Goal: Task Accomplishment & Management: Use online tool/utility

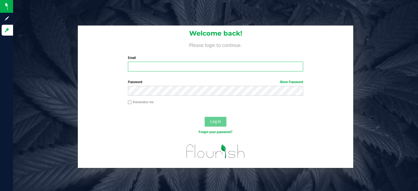
type input "[EMAIL_ADDRESS][DOMAIN_NAME]"
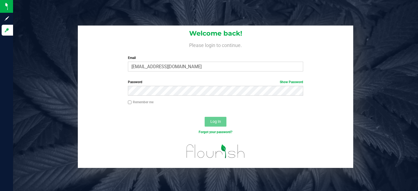
click at [236, 123] on div "Log In" at bounding box center [215, 124] width 275 height 18
click at [212, 121] on span "Log In" at bounding box center [215, 121] width 11 height 4
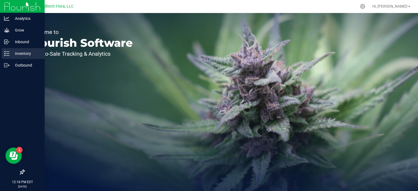
click at [17, 53] on p "Inventory" at bounding box center [26, 53] width 33 height 7
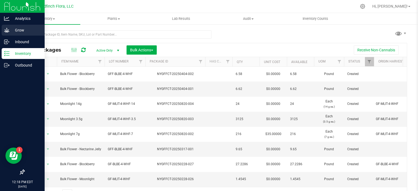
click at [8, 30] on icon at bounding box center [6, 29] width 5 height 5
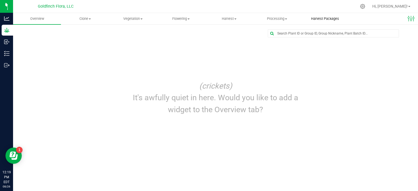
click at [320, 17] on span "Harvest Packages" at bounding box center [325, 18] width 43 height 5
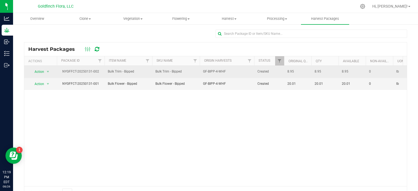
click at [119, 74] on span "Bulk Trim - Bipped" at bounding box center [128, 71] width 41 height 5
click at [48, 70] on span "select" at bounding box center [48, 72] width 4 height 4
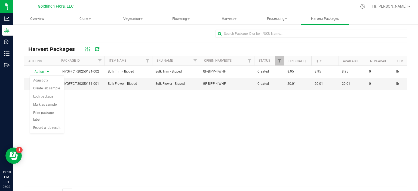
click at [106, 99] on div "Action Action Adjust qty Create lab sample Lock package Mark as sample Print pa…" at bounding box center [215, 126] width 383 height 121
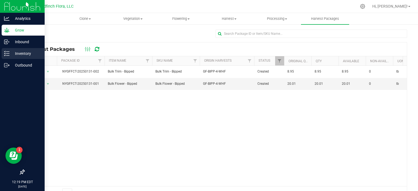
click at [7, 54] on line at bounding box center [7, 54] width 3 height 0
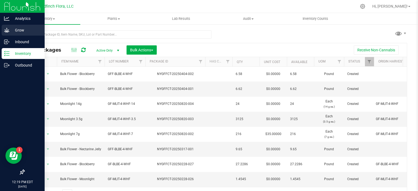
click at [18, 31] on p "Grow" at bounding box center [26, 30] width 33 height 7
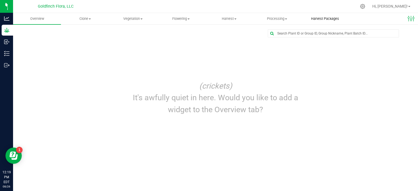
click at [329, 19] on span "Harvest Packages" at bounding box center [325, 18] width 43 height 5
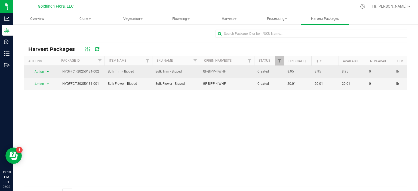
click at [48, 70] on span "select" at bounding box center [48, 72] width 4 height 4
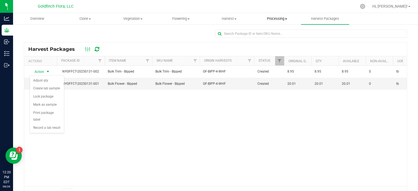
click at [286, 19] on span at bounding box center [286, 19] width 2 height 1
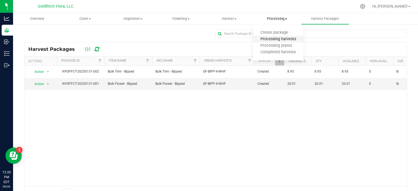
click at [275, 40] on span "Processing harvests" at bounding box center [278, 39] width 50 height 5
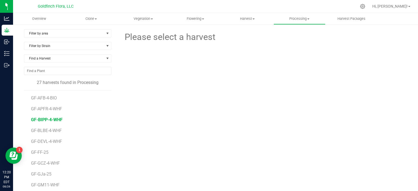
click at [43, 119] on span "GF-BIPP-4-WHF" at bounding box center [47, 119] width 32 height 5
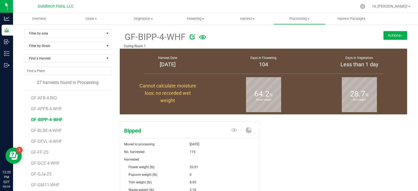
click at [386, 35] on button "Actions" at bounding box center [395, 35] width 24 height 9
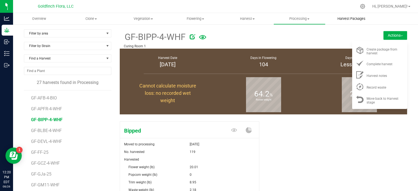
click at [358, 19] on span "Harvest Packages" at bounding box center [351, 18] width 43 height 5
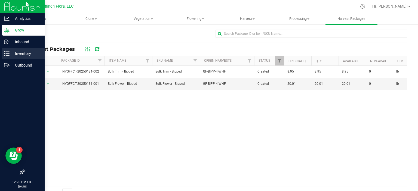
click at [12, 54] on p "Inventory" at bounding box center [26, 53] width 33 height 7
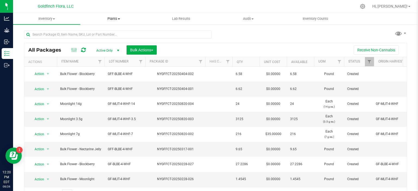
click at [119, 19] on span at bounding box center [119, 19] width 2 height 1
click at [54, 19] on span at bounding box center [54, 19] width 2 height 1
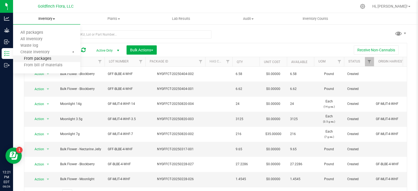
click at [47, 59] on span "From packages" at bounding box center [32, 59] width 38 height 5
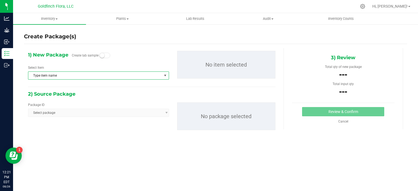
click at [163, 75] on span "select" at bounding box center [165, 75] width 4 height 4
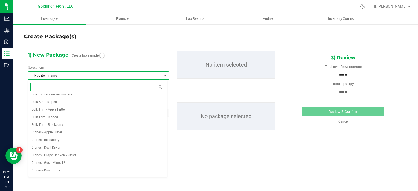
scroll to position [185, 0]
click at [53, 112] on span "Bulk Trim - Bipped" at bounding box center [45, 111] width 26 height 4
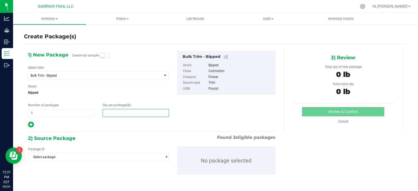
click at [118, 114] on span at bounding box center [136, 113] width 66 height 8
click at [165, 158] on span "select" at bounding box center [166, 157] width 4 height 4
type input "0.0000"
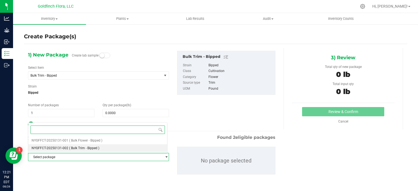
click at [154, 147] on li "NYGFFCT-20250131-002 ( Bulk Trim - Bipped )" at bounding box center [97, 149] width 139 height 8
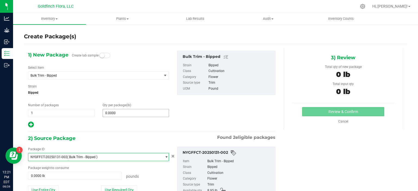
click at [130, 114] on span "0.0000 0" at bounding box center [136, 113] width 66 height 8
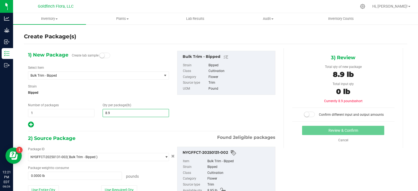
type input "8.95"
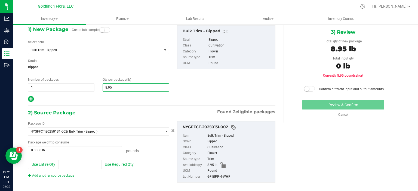
scroll to position [26, 0]
type input "8.9500"
click at [112, 163] on button "Use Required Qty" at bounding box center [119, 164] width 36 height 9
type input "8.9500 lb"
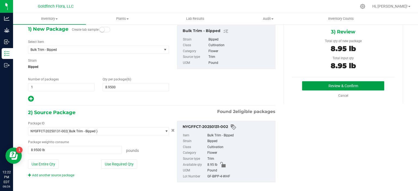
click at [348, 84] on button "Review & Confirm" at bounding box center [343, 85] width 82 height 9
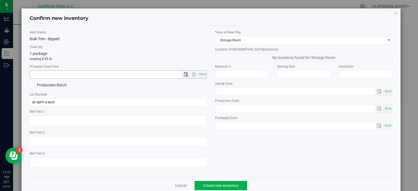
click at [185, 74] on span "Open the date view" at bounding box center [186, 74] width 4 height 4
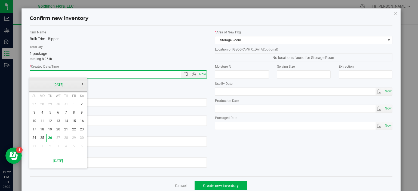
click at [35, 83] on link "[DATE]" at bounding box center [58, 85] width 59 height 8
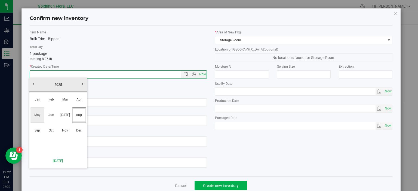
click at [39, 115] on link "May" at bounding box center [37, 115] width 14 height 14
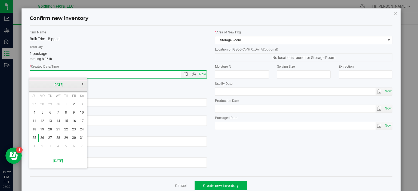
click at [33, 83] on link "May 2025" at bounding box center [58, 85] width 59 height 8
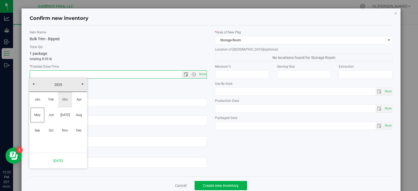
click at [66, 98] on link "Mar" at bounding box center [65, 100] width 14 height 14
click at [394, 14] on icon "button" at bounding box center [396, 13] width 4 height 7
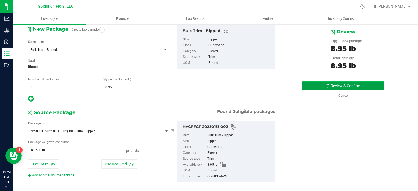
click at [339, 85] on button "Review & Confirm" at bounding box center [343, 85] width 82 height 9
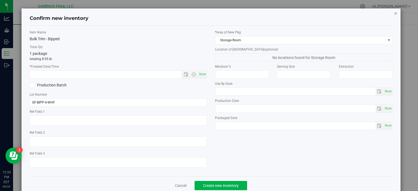
click at [394, 13] on icon "button" at bounding box center [396, 13] width 4 height 7
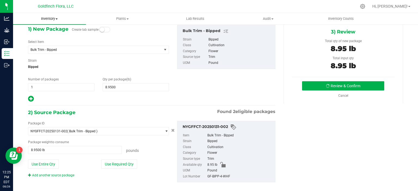
click at [57, 19] on span at bounding box center [57, 19] width 2 height 1
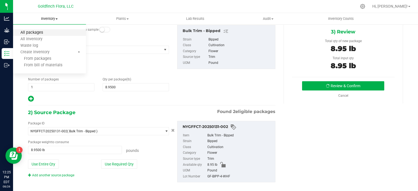
click at [36, 32] on span "All packages" at bounding box center [31, 32] width 37 height 5
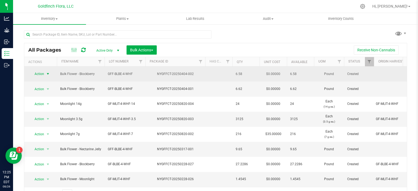
click at [48, 72] on span "select" at bounding box center [48, 74] width 4 height 4
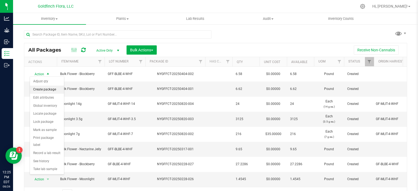
click at [43, 88] on li "Create package" at bounding box center [47, 90] width 34 height 8
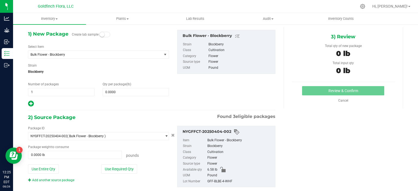
scroll to position [33, 0]
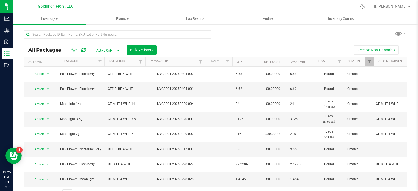
scroll to position [62, 0]
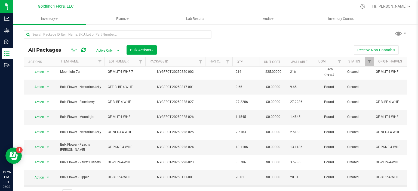
click at [47, 191] on span "select" at bounding box center [48, 193] width 4 height 4
click at [246, 38] on div "All Packages Active Only Active Only Lab Samples Locked All Bulk Actions Add to…" at bounding box center [215, 112] width 383 height 175
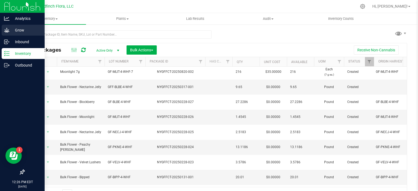
click at [10, 30] on p "Grow" at bounding box center [26, 30] width 33 height 7
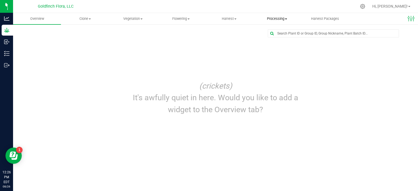
click at [286, 18] on span "Processing" at bounding box center [276, 18] width 47 height 5
click at [285, 53] on span "Completed harvests" at bounding box center [278, 52] width 50 height 5
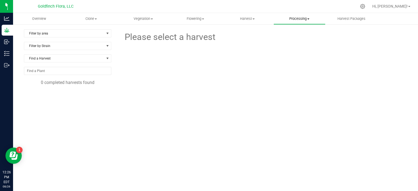
click at [309, 19] on span at bounding box center [308, 19] width 2 height 1
click at [298, 39] on span "Processing harvests" at bounding box center [299, 39] width 50 height 5
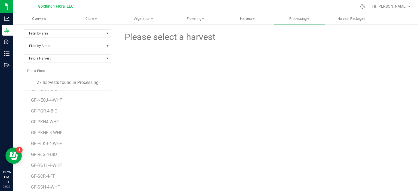
scroll to position [162, 0]
click at [49, 185] on span "GF-VELV-4-WHF" at bounding box center [47, 186] width 32 height 5
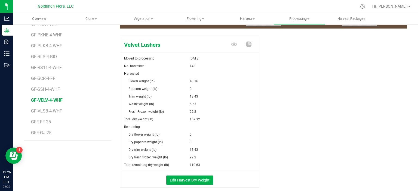
scroll to position [88, 0]
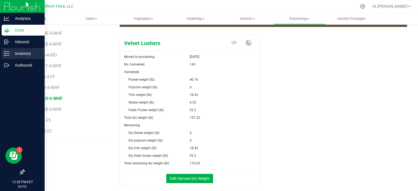
click at [10, 52] on p "Inventory" at bounding box center [26, 53] width 33 height 7
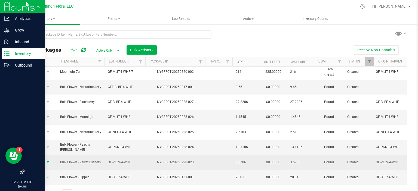
click at [48, 160] on span "select" at bounding box center [48, 162] width 4 height 4
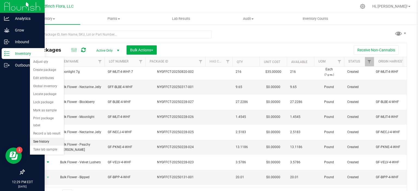
click at [44, 138] on li "See history" at bounding box center [47, 142] width 34 height 8
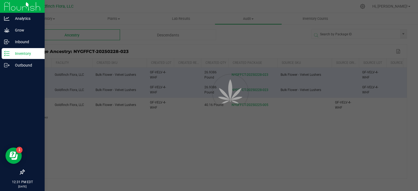
click at [224, 128] on div at bounding box center [209, 95] width 418 height 191
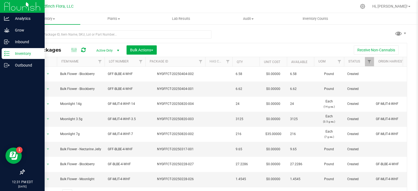
scroll to position [62, 0]
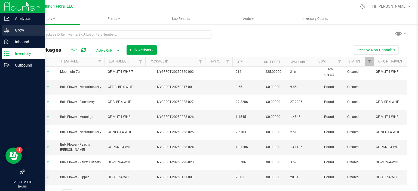
click at [9, 29] on icon at bounding box center [6, 29] width 5 height 5
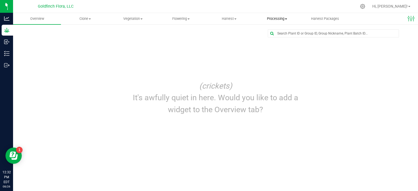
click at [277, 19] on span "Processing" at bounding box center [276, 18] width 47 height 5
click at [280, 39] on span "Processing harvests" at bounding box center [278, 39] width 50 height 5
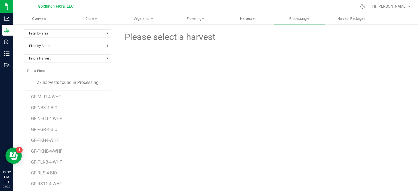
scroll to position [162, 0]
click at [52, 186] on span "GF-VELV-4-WHF" at bounding box center [47, 186] width 32 height 5
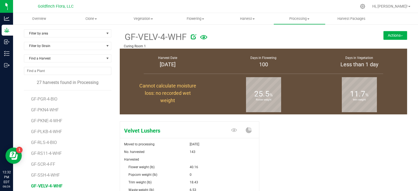
click at [399, 32] on button "Actions" at bounding box center [395, 35] width 24 height 9
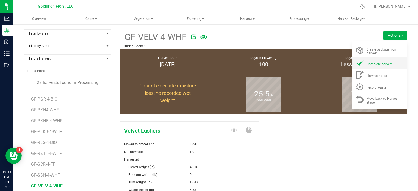
click at [376, 64] on span "Complete harvest" at bounding box center [380, 64] width 26 height 4
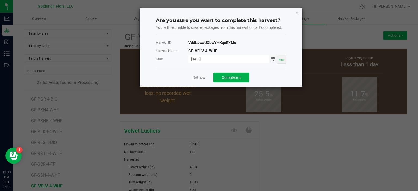
click at [274, 59] on span "Toggle calendar" at bounding box center [273, 59] width 4 height 4
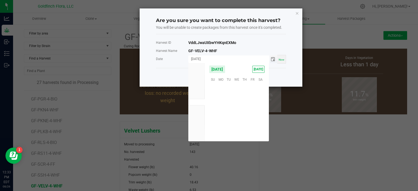
scroll to position [88222, 0]
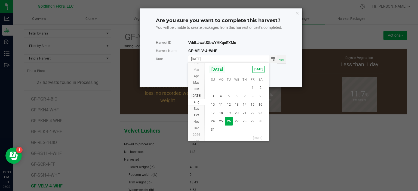
click at [221, 69] on span "[DATE]" at bounding box center [217, 69] width 16 height 8
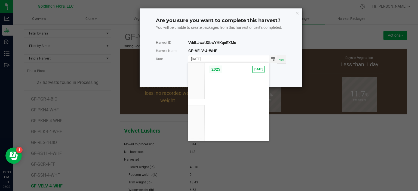
scroll to position [5185, 0]
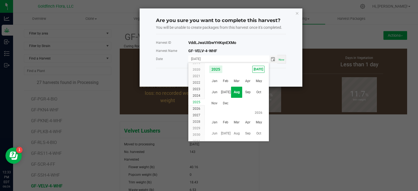
click at [197, 102] on span "2025" at bounding box center [197, 102] width 8 height 4
click at [239, 80] on span "Mar" at bounding box center [236, 81] width 11 height 11
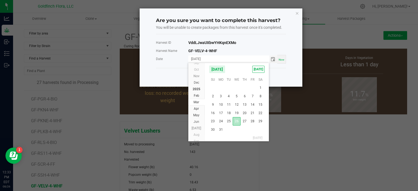
click at [237, 119] on span "26" at bounding box center [237, 121] width 8 height 8
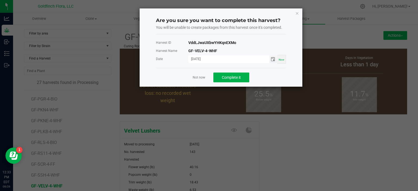
click at [273, 59] on span "Toggle calendar" at bounding box center [273, 59] width 4 height 4
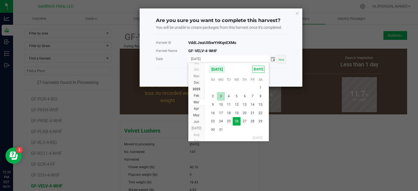
click at [221, 96] on span "3" at bounding box center [221, 96] width 8 height 8
type input "03/03/2025"
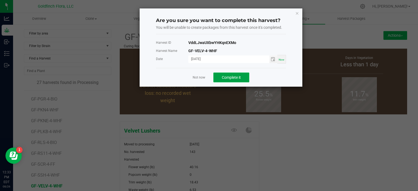
click at [235, 77] on span "Complete it" at bounding box center [231, 77] width 19 height 4
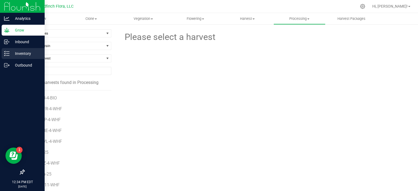
click at [17, 54] on p "Inventory" at bounding box center [26, 53] width 33 height 7
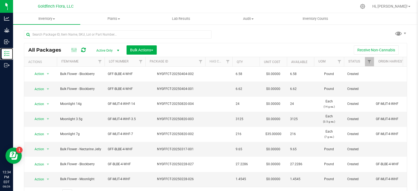
scroll to position [62, 0]
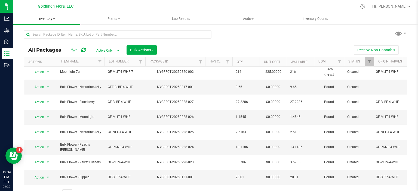
click at [54, 17] on span "Inventory" at bounding box center [46, 18] width 67 height 5
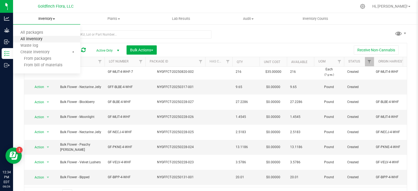
click at [39, 39] on span "All inventory" at bounding box center [31, 39] width 37 height 5
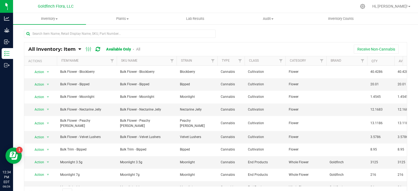
scroll to position [8, 0]
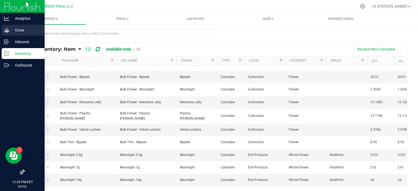
click at [8, 28] on icon at bounding box center [6, 29] width 5 height 5
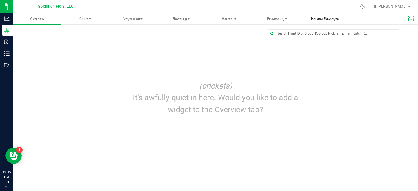
click at [331, 19] on span "Harvest Packages" at bounding box center [325, 18] width 43 height 5
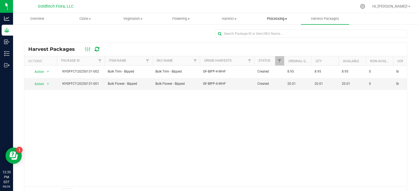
click at [287, 17] on span "Processing" at bounding box center [276, 18] width 47 height 5
click at [265, 53] on span "Completed harvests" at bounding box center [278, 52] width 50 height 5
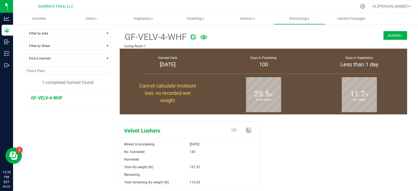
click at [401, 36] on img at bounding box center [402, 35] width 2 height 1
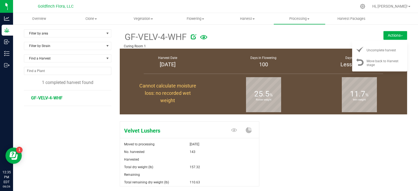
scroll to position [26, 0]
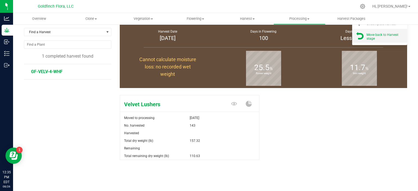
click at [377, 36] on span "Move back to Harvest stage" at bounding box center [383, 37] width 32 height 8
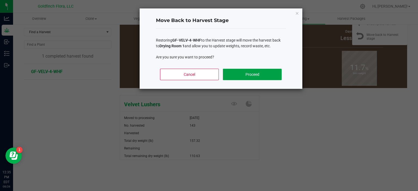
click at [242, 74] on button "Proceed" at bounding box center [252, 74] width 59 height 11
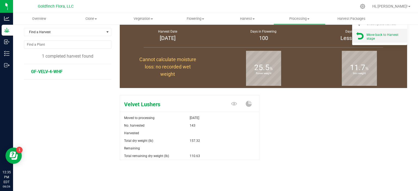
click at [380, 38] on div "Move back to Harvest stage" at bounding box center [385, 36] width 37 height 10
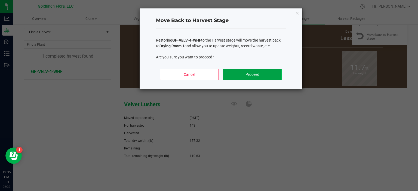
click at [260, 75] on button "Proceed" at bounding box center [252, 74] width 59 height 11
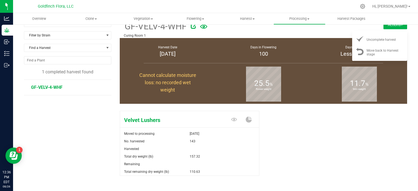
scroll to position [0, 0]
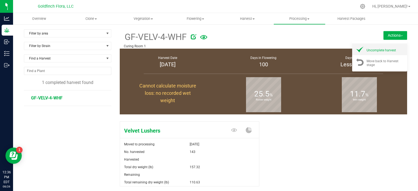
click at [376, 52] on li "Uncomplete harvest" at bounding box center [379, 50] width 55 height 12
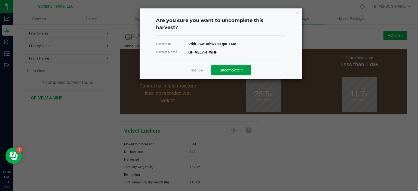
click at [228, 72] on span "Uncomplete it" at bounding box center [231, 70] width 23 height 4
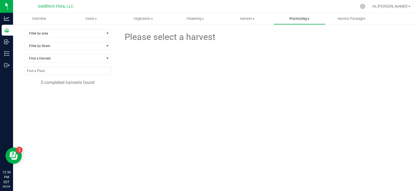
click at [309, 18] on span "Processing" at bounding box center [299, 18] width 51 height 5
click at [297, 39] on span "Processing harvests" at bounding box center [299, 39] width 50 height 5
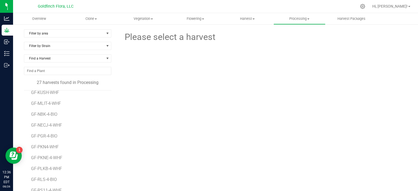
scroll to position [162, 0]
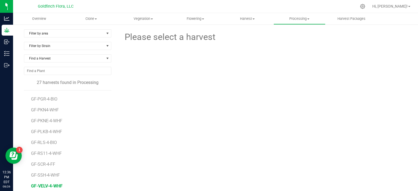
click at [51, 186] on span "GF-VELV-4-WHF" at bounding box center [47, 186] width 32 height 5
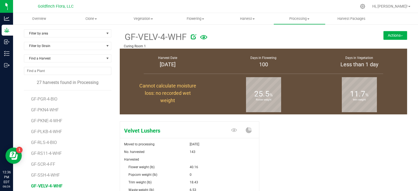
click at [398, 35] on button "Actions" at bounding box center [395, 35] width 24 height 9
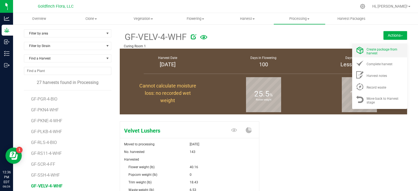
click at [376, 49] on span "Create package from harvest" at bounding box center [382, 52] width 31 height 8
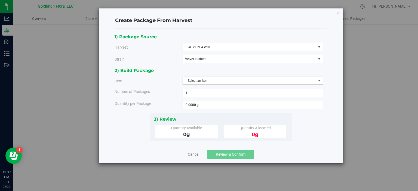
click at [319, 81] on span "select" at bounding box center [319, 81] width 4 height 4
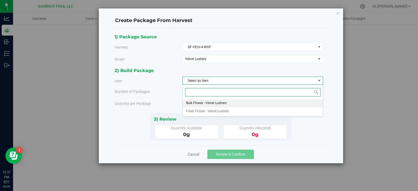
click at [265, 105] on li "Bulk Flower - Velvet Lushers" at bounding box center [253, 103] width 140 height 8
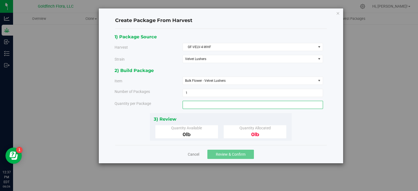
drag, startPoint x: 192, startPoint y: 104, endPoint x: 185, endPoint y: 102, distance: 7.1
drag, startPoint x: 185, startPoint y: 102, endPoint x: 192, endPoint y: 106, distance: 8.4
click at [192, 106] on input "text" at bounding box center [253, 105] width 140 height 8
click at [186, 103] on input "text" at bounding box center [253, 105] width 140 height 8
click at [303, 133] on div "1) Package Source Harvest GF-VELV-4-WHF Select GF-AFB-4-BIO GF-APFR-4-WHF GF-BI…" at bounding box center [221, 87] width 213 height 108
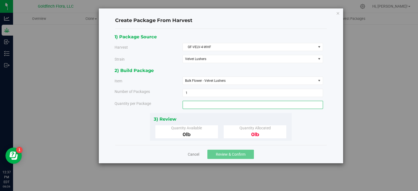
type input "0.0000 lb"
click at [200, 107] on span "0.0000 lb 0" at bounding box center [253, 105] width 140 height 8
type input "0.0000 lb"
click at [193, 153] on link "Cancel" at bounding box center [193, 154] width 11 height 5
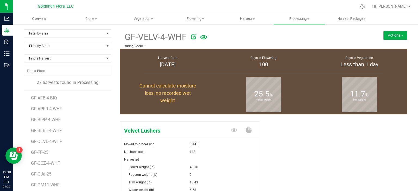
click at [397, 35] on button "Actions" at bounding box center [395, 35] width 24 height 9
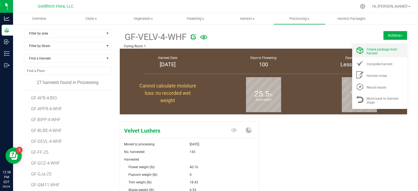
click at [367, 51] on span "Create package from harvest" at bounding box center [382, 52] width 31 height 8
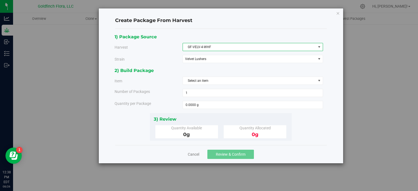
click at [320, 45] on span "select" at bounding box center [319, 47] width 4 height 4
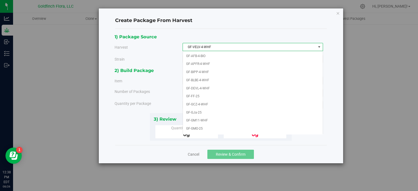
scroll to position [110, 0]
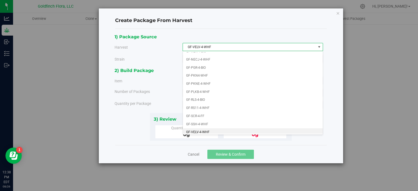
click at [320, 45] on span "select" at bounding box center [319, 47] width 4 height 4
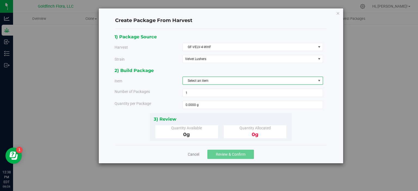
click at [320, 80] on span "select" at bounding box center [319, 81] width 4 height 4
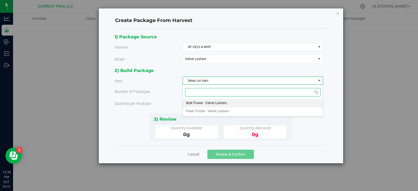
click at [228, 102] on li "Bulk Flower - Velvet Lushers" at bounding box center [253, 103] width 140 height 8
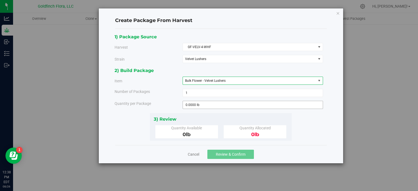
click at [202, 103] on input "0.0000 lb" at bounding box center [253, 105] width 140 height 8
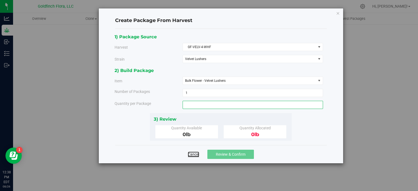
type input "0.0000 lb"
click at [196, 156] on link "Cancel" at bounding box center [193, 154] width 11 height 5
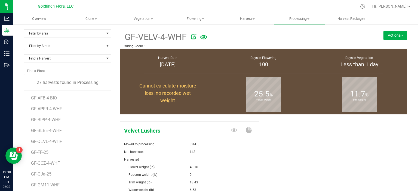
click at [397, 35] on button "Actions" at bounding box center [395, 35] width 24 height 9
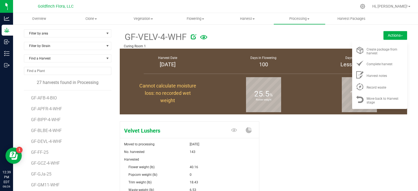
click at [397, 35] on button "Actions" at bounding box center [395, 35] width 24 height 9
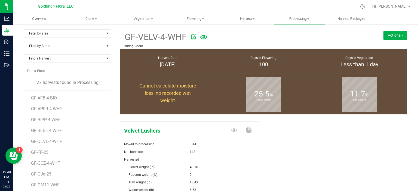
click at [401, 35] on img at bounding box center [402, 35] width 2 height 1
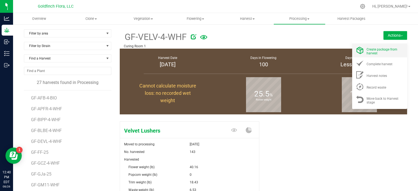
click at [369, 51] on span "Create package from harvest" at bounding box center [382, 52] width 31 height 8
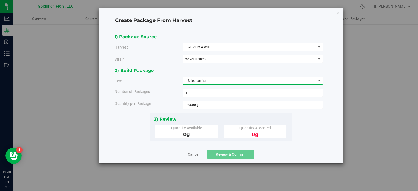
click at [319, 79] on span "select" at bounding box center [319, 81] width 4 height 4
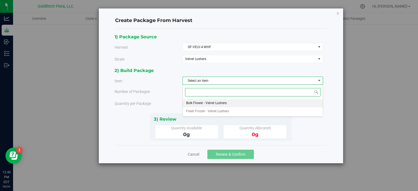
click at [215, 102] on span "Bulk Flower - Velvet Lushers" at bounding box center [206, 103] width 41 height 7
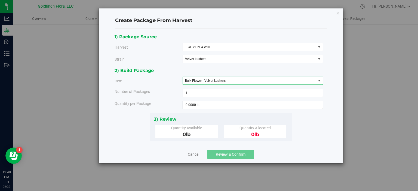
click at [218, 104] on span "0.0000 lb 0" at bounding box center [253, 105] width 140 height 8
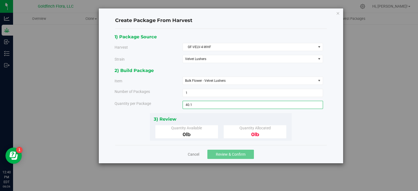
type input "40.16"
click at [319, 121] on div "1) Package Source Harvest GF-VELV-4-WHF Select GF-AFB-4-BIO GF-APFR-4-WHF GF-BI…" at bounding box center [221, 87] width 213 height 108
type input "40.1600 lb"
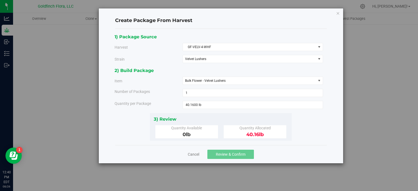
click at [308, 117] on div "1) Package Source Harvest GF-VELV-4-WHF Select GF-AFB-4-BIO GF-APFR-4-WHF GF-BI…" at bounding box center [221, 87] width 213 height 108
click at [194, 154] on link "Cancel" at bounding box center [193, 154] width 11 height 5
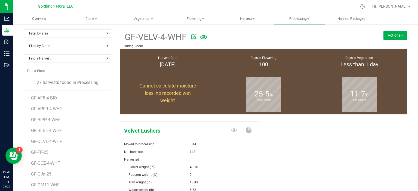
click at [391, 35] on button "Actions" at bounding box center [395, 35] width 24 height 9
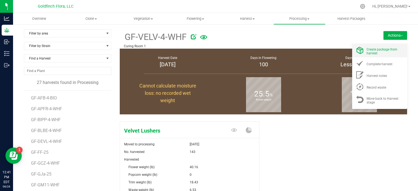
click at [367, 49] on span "Create package from harvest" at bounding box center [382, 52] width 31 height 8
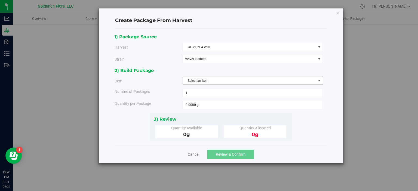
click at [320, 80] on span "select" at bounding box center [319, 81] width 4 height 4
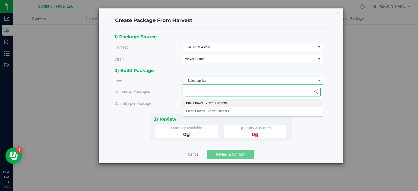
click at [204, 103] on span "Bulk Flower - Velvet Lushers" at bounding box center [206, 103] width 41 height 7
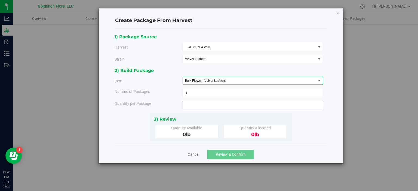
click at [192, 104] on span at bounding box center [253, 105] width 140 height 8
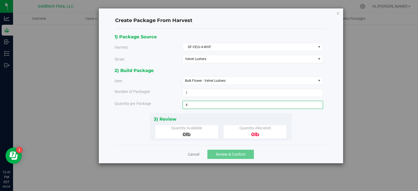
type input "40"
click at [122, 133] on div "1) Package Source Harvest GF-VELV-4-WHF Select GF-AFB-4-BIO GF-APFR-4-WHF GF-BI…" at bounding box center [221, 87] width 213 height 108
type input "40.0000 lb"
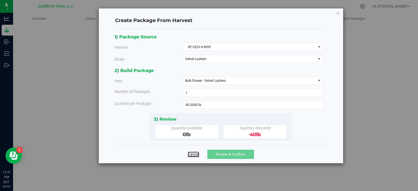
click at [195, 154] on link "Cancel" at bounding box center [193, 154] width 11 height 5
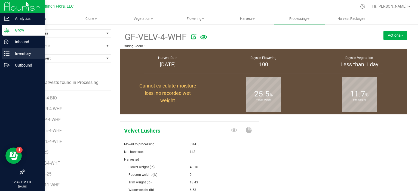
click at [26, 51] on p "Inventory" at bounding box center [26, 53] width 33 height 7
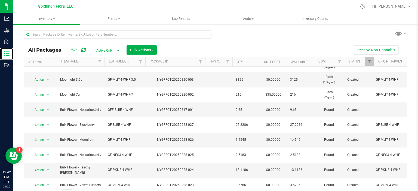
scroll to position [62, 0]
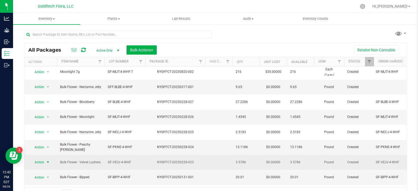
click at [48, 160] on span "select" at bounding box center [48, 162] width 4 height 4
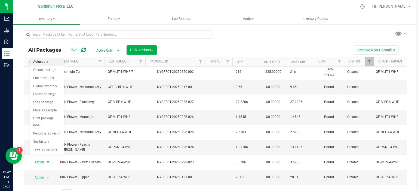
click at [36, 63] on li "Adjust qty" at bounding box center [47, 62] width 34 height 8
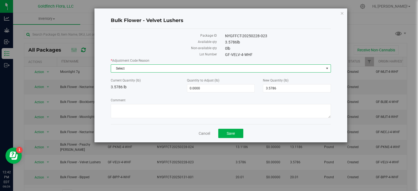
click at [328, 67] on span "select" at bounding box center [327, 68] width 4 height 4
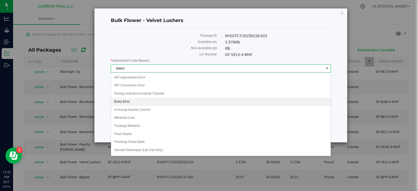
click at [126, 102] on li "Entry Error" at bounding box center [221, 102] width 220 height 8
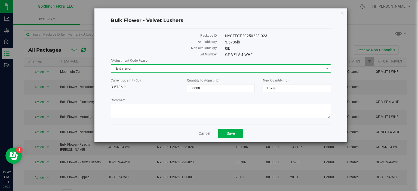
click at [328, 68] on span "select" at bounding box center [327, 68] width 4 height 4
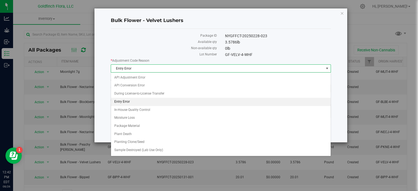
click at [328, 68] on span "select" at bounding box center [327, 68] width 4 height 4
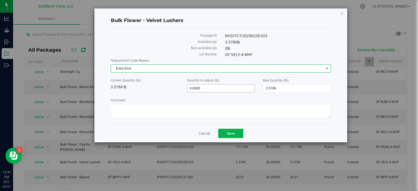
click at [207, 88] on input "0.0000" at bounding box center [220, 89] width 67 height 8
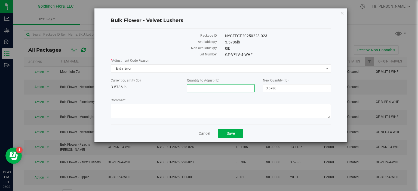
type input "1"
click at [205, 88] on input "1" at bounding box center [220, 89] width 67 height 8
drag, startPoint x: 216, startPoint y: 88, endPoint x: 176, endPoint y: 87, distance: 39.2
click at [176, 87] on div "Current Quantity (lb) 3.5786 lb Quantity to Adjust (lb) 1.0000 1 New Quantity (…" at bounding box center [221, 85] width 228 height 14
type input "36.5814"
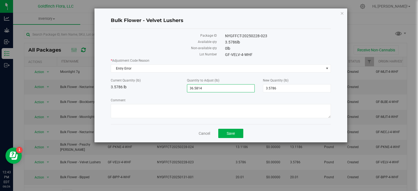
click at [260, 101] on label "Comment" at bounding box center [221, 100] width 220 height 5
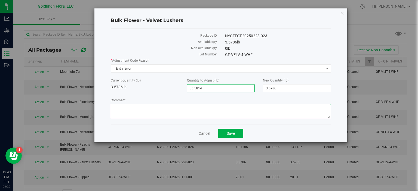
click at [260, 104] on textarea "Comment" at bounding box center [221, 111] width 220 height 14
type input "36.5814"
type input "40.1600"
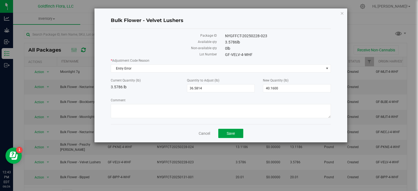
click at [231, 133] on span "Save" at bounding box center [231, 133] width 8 height 4
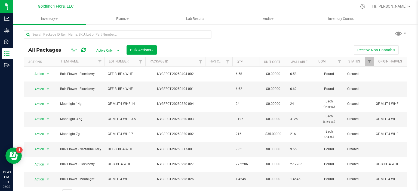
scroll to position [62, 0]
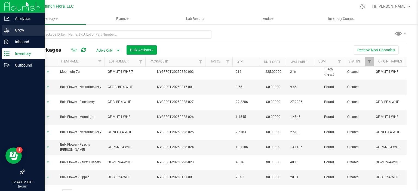
click at [8, 29] on icon at bounding box center [6, 29] width 5 height 5
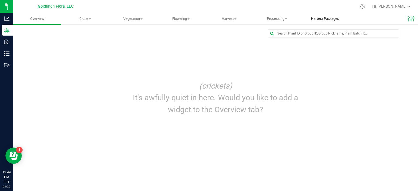
click at [319, 18] on span "Harvest Packages" at bounding box center [325, 18] width 43 height 5
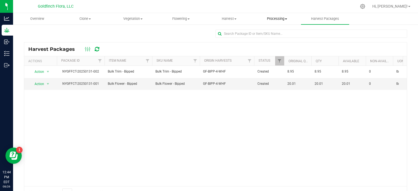
click at [281, 19] on span "Processing" at bounding box center [276, 18] width 47 height 5
click at [277, 39] on span "Processing harvests" at bounding box center [278, 39] width 50 height 5
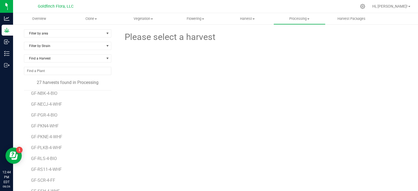
scroll to position [162, 0]
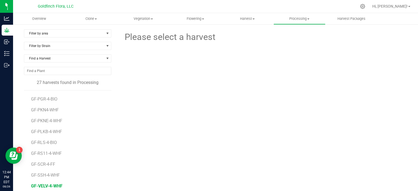
click at [47, 186] on span "GF-VELV-4-WHF" at bounding box center [47, 186] width 32 height 5
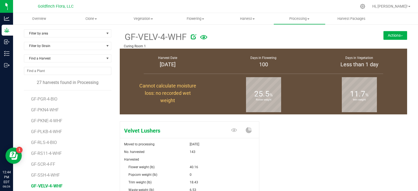
click at [397, 36] on button "Actions" at bounding box center [395, 35] width 24 height 9
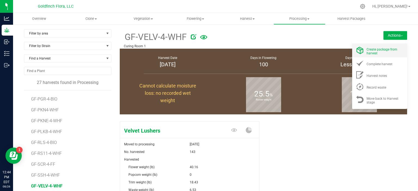
click at [369, 50] on span "Create package from harvest" at bounding box center [382, 52] width 31 height 8
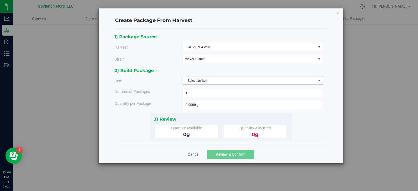
click at [320, 79] on span "select" at bounding box center [319, 81] width 4 height 4
click at [193, 154] on link "Cancel" at bounding box center [193, 154] width 11 height 5
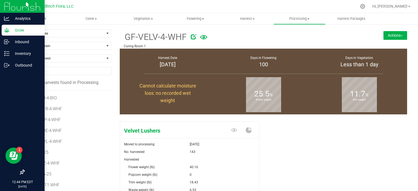
click at [7, 28] on icon at bounding box center [6, 30] width 5 height 5
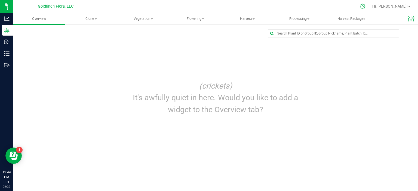
click at [366, 5] on icon at bounding box center [363, 7] width 6 height 6
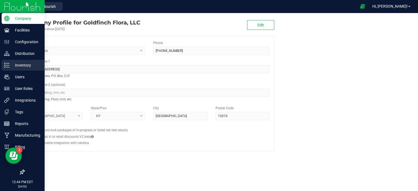
click at [15, 66] on p "Inventory" at bounding box center [26, 65] width 33 height 7
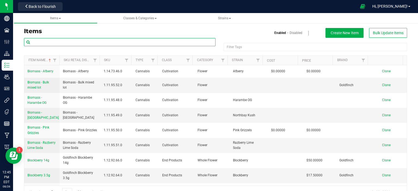
click at [80, 42] on input "text" at bounding box center [120, 42] width 192 height 8
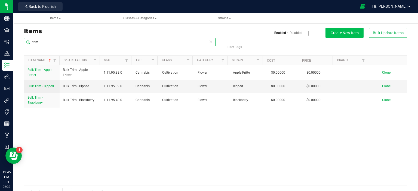
type input "trim"
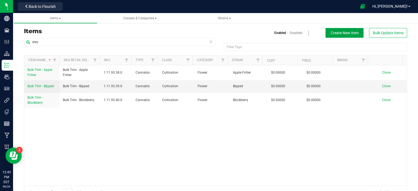
click at [343, 32] on span "Create New Item" at bounding box center [345, 33] width 28 height 4
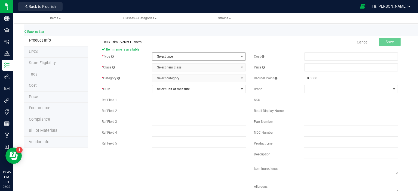
type input "Bulk Trim - Velvet Lushers"
click at [240, 56] on span "select" at bounding box center [242, 56] width 4 height 4
click at [182, 65] on li "Cannabis" at bounding box center [197, 66] width 92 height 8
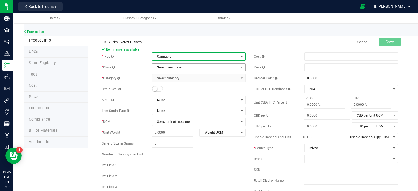
click at [240, 67] on span "select" at bounding box center [242, 67] width 4 height 4
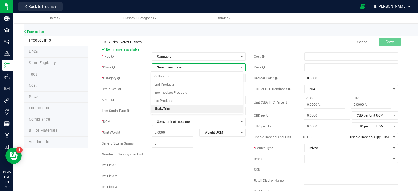
click at [190, 109] on li "ShakeTrim" at bounding box center [197, 109] width 92 height 8
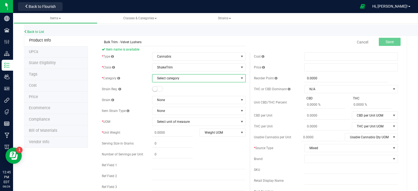
click at [240, 79] on span "select" at bounding box center [242, 78] width 4 height 4
click at [240, 76] on span "select" at bounding box center [242, 78] width 4 height 4
click at [240, 66] on span "select" at bounding box center [242, 67] width 4 height 4
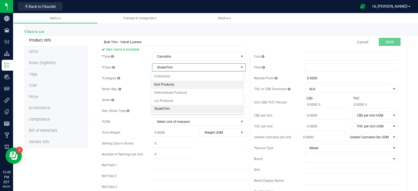
click at [180, 85] on li "End Products" at bounding box center [197, 85] width 92 height 8
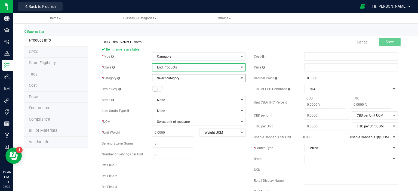
click at [241, 77] on span "select" at bounding box center [242, 78] width 4 height 4
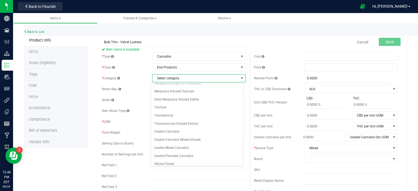
scroll to position [70, 0]
click at [173, 128] on li "Usable Cannabis" at bounding box center [197, 131] width 92 height 8
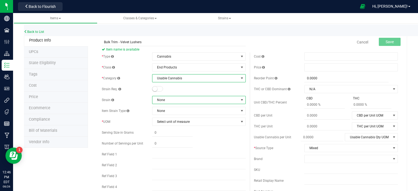
click at [240, 99] on span at bounding box center [242, 100] width 4 height 4
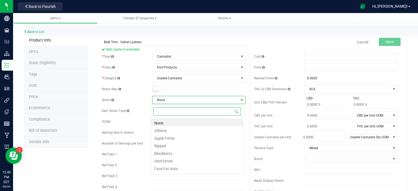
scroll to position [8, 93]
type input "vel"
click at [189, 123] on li "Velvet Lushers" at bounding box center [197, 123] width 92 height 8
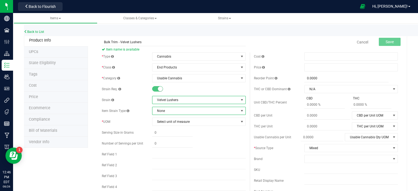
click at [241, 111] on span at bounding box center [242, 111] width 4 height 4
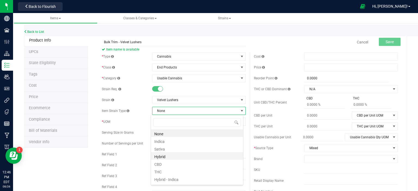
click at [181, 155] on li "Hybrid" at bounding box center [197, 156] width 92 height 8
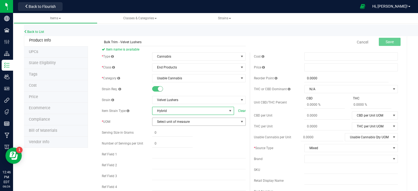
click at [240, 121] on span "select" at bounding box center [242, 122] width 4 height 4
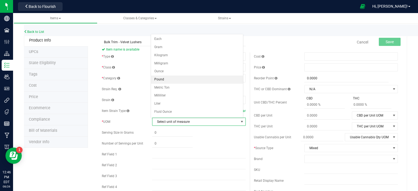
click at [186, 77] on li "Pound" at bounding box center [197, 80] width 92 height 8
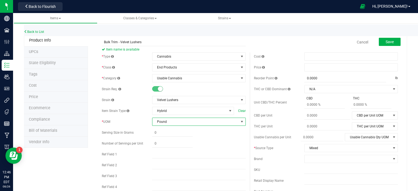
click at [279, 41] on div "Cancel Save" at bounding box center [326, 42] width 152 height 14
click at [392, 148] on span "select" at bounding box center [394, 148] width 4 height 4
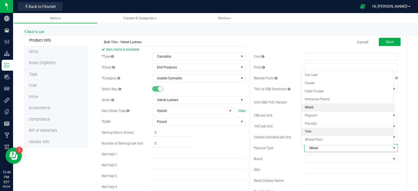
click at [376, 131] on li "Trim" at bounding box center [348, 132] width 92 height 8
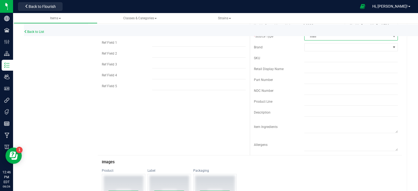
scroll to position [0, 0]
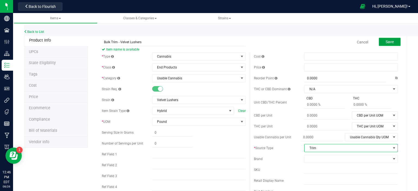
click at [386, 42] on span "Save" at bounding box center [390, 42] width 8 height 4
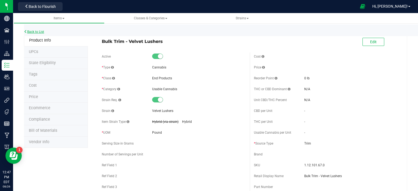
click at [26, 32] on icon at bounding box center [25, 31] width 3 height 3
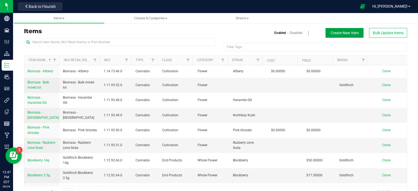
click at [345, 34] on span "Create New Item" at bounding box center [345, 33] width 28 height 4
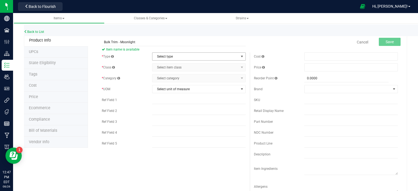
type input "Bulk Trim - Moonlight"
click at [240, 54] on span "select" at bounding box center [242, 56] width 4 height 4
click at [186, 65] on li "Cannabis" at bounding box center [197, 66] width 92 height 8
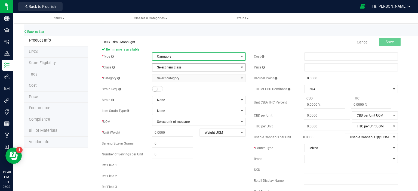
click at [240, 66] on span "select" at bounding box center [242, 67] width 4 height 4
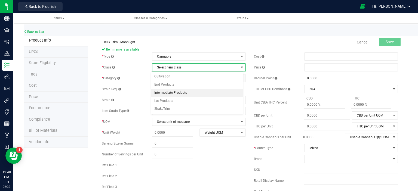
click at [220, 93] on li "Intermediate Products" at bounding box center [197, 93] width 92 height 8
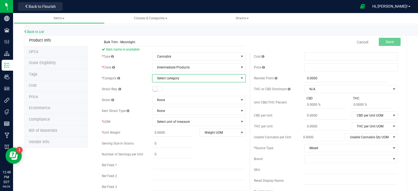
click at [241, 78] on span "select" at bounding box center [242, 78] width 4 height 4
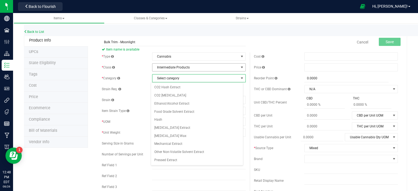
click at [240, 67] on span "select" at bounding box center [242, 67] width 4 height 4
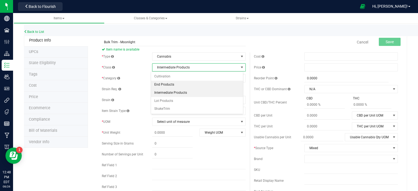
click at [201, 86] on li "End Products" at bounding box center [197, 85] width 92 height 8
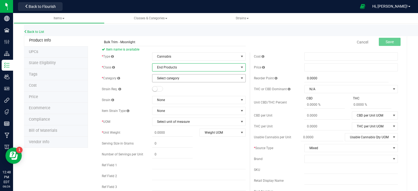
click at [240, 78] on span "select" at bounding box center [242, 78] width 4 height 4
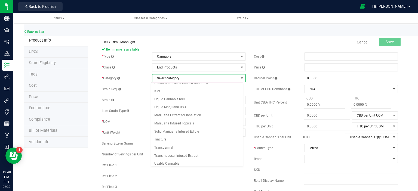
scroll to position [70, 0]
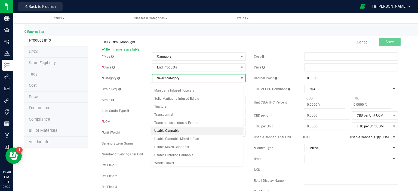
click at [167, 128] on li "Usable Cannabis" at bounding box center [197, 131] width 92 height 8
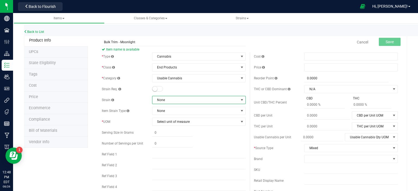
click at [240, 99] on span at bounding box center [242, 100] width 4 height 4
type input "moo"
click at [189, 123] on li "Moonlight" at bounding box center [197, 123] width 92 height 8
click at [240, 122] on span "select" at bounding box center [242, 122] width 4 height 4
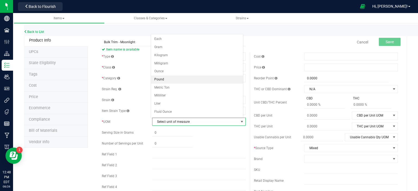
click at [216, 76] on li "Pound" at bounding box center [197, 80] width 92 height 8
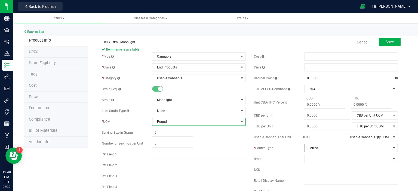
click at [392, 148] on span "select" at bounding box center [394, 148] width 4 height 4
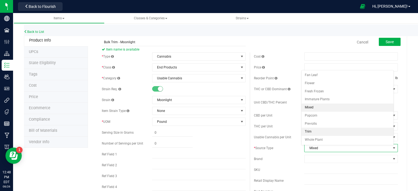
click at [374, 133] on li "Trim" at bounding box center [348, 132] width 92 height 8
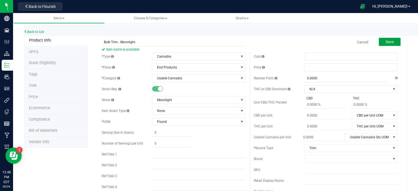
click at [386, 42] on span "Save" at bounding box center [390, 42] width 8 height 4
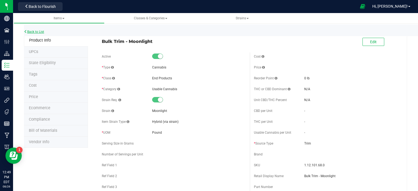
click at [41, 31] on link "Back to List" at bounding box center [34, 32] width 20 height 4
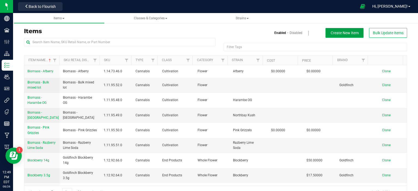
click at [331, 32] on span "Create New Item" at bounding box center [345, 33] width 28 height 4
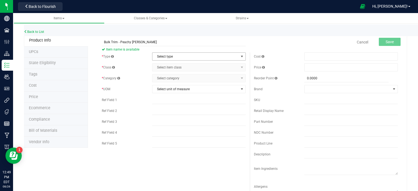
type input "Bulk Trim - Peachy [PERSON_NAME]"
click at [240, 56] on span "select" at bounding box center [242, 56] width 4 height 4
click at [203, 65] on li "Cannabis" at bounding box center [197, 66] width 92 height 8
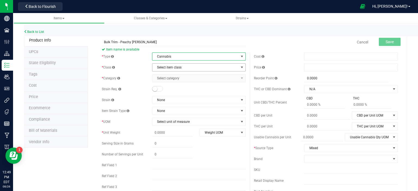
click at [241, 67] on span "select" at bounding box center [242, 67] width 4 height 4
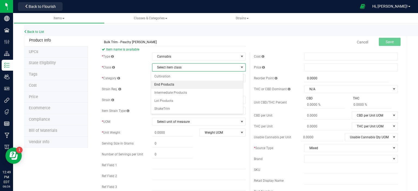
click at [187, 85] on li "End Products" at bounding box center [197, 85] width 92 height 8
click at [240, 79] on span "select" at bounding box center [242, 78] width 4 height 4
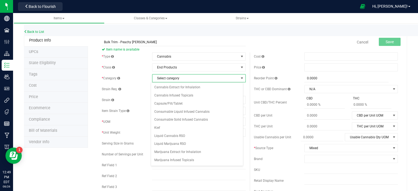
scroll to position [70, 0]
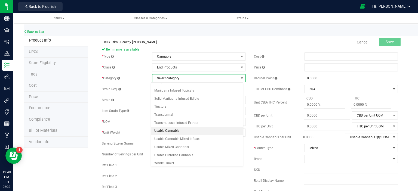
click at [188, 130] on li "Usable Cannabis" at bounding box center [197, 131] width 92 height 8
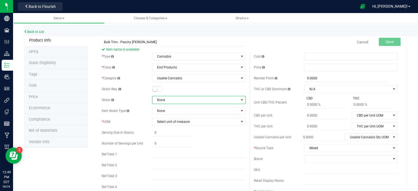
click at [241, 99] on span at bounding box center [242, 100] width 4 height 4
type input "pea"
click at [172, 124] on li "Peachy [PERSON_NAME]" at bounding box center [197, 123] width 92 height 8
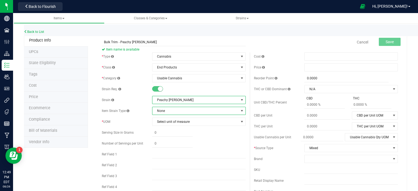
click at [241, 110] on span at bounding box center [242, 111] width 4 height 4
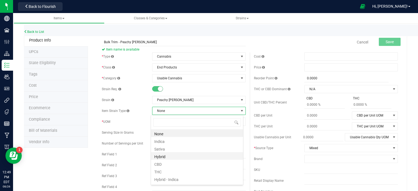
click at [165, 157] on li "Hybrid" at bounding box center [197, 156] width 92 height 8
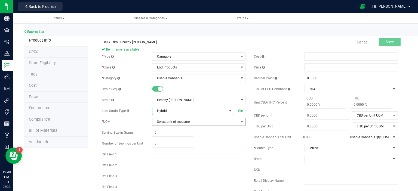
click at [240, 121] on span "select" at bounding box center [242, 122] width 4 height 4
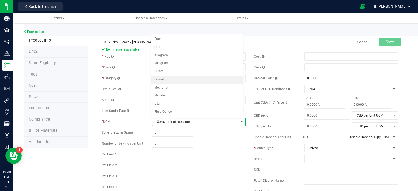
click at [164, 79] on li "Pound" at bounding box center [197, 80] width 92 height 8
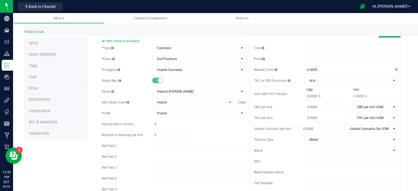
scroll to position [7, 0]
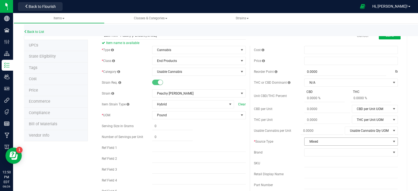
click at [392, 140] on span "select" at bounding box center [394, 142] width 4 height 4
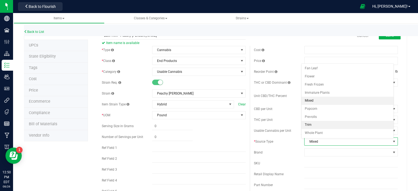
click at [365, 126] on li "Trim" at bounding box center [348, 125] width 92 height 8
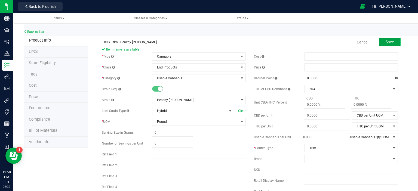
click at [387, 40] on span "Save" at bounding box center [390, 42] width 8 height 4
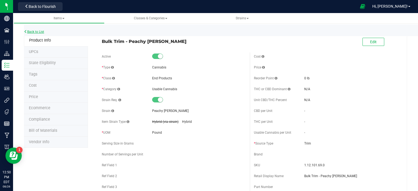
click at [29, 30] on link "Back to List" at bounding box center [34, 32] width 20 height 4
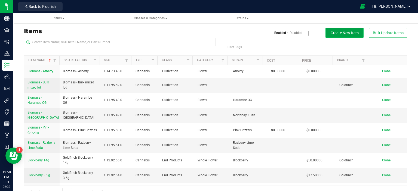
click at [344, 32] on span "Create New Item" at bounding box center [345, 33] width 28 height 4
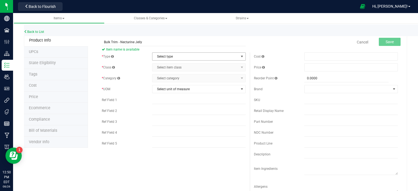
type input "Bulk Trim - Nectarine Jelly"
click at [240, 56] on span "select" at bounding box center [242, 56] width 4 height 4
click at [220, 66] on li "Cannabis" at bounding box center [197, 66] width 92 height 8
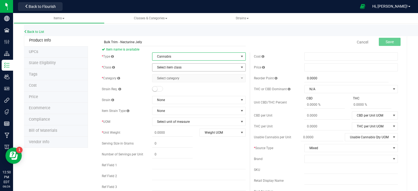
click at [240, 67] on span "select" at bounding box center [242, 67] width 4 height 4
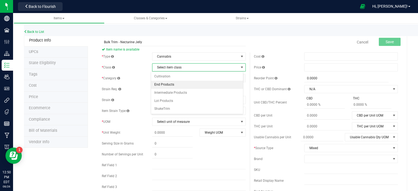
click at [195, 87] on li "End Products" at bounding box center [197, 85] width 92 height 8
click at [240, 78] on span "select" at bounding box center [242, 78] width 4 height 4
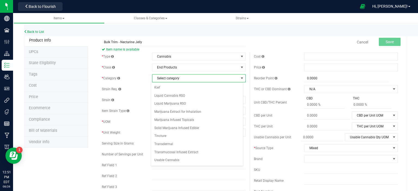
scroll to position [70, 0]
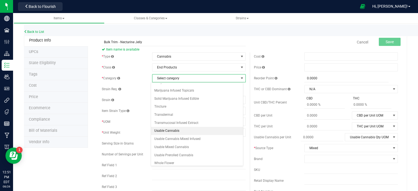
click at [177, 129] on li "Usable Cannabis" at bounding box center [197, 131] width 92 height 8
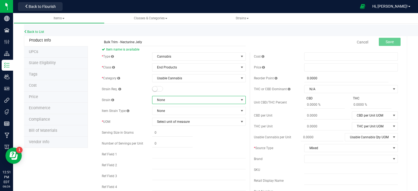
click at [240, 100] on span at bounding box center [242, 100] width 4 height 4
type input "nec"
click at [194, 123] on li "Nectarine Jelly" at bounding box center [197, 123] width 92 height 8
click at [240, 123] on span "select" at bounding box center [242, 122] width 4 height 4
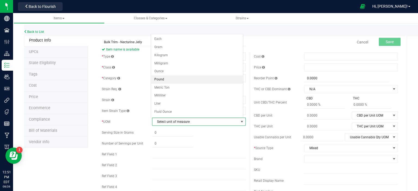
click at [202, 78] on li "Pound" at bounding box center [197, 80] width 92 height 8
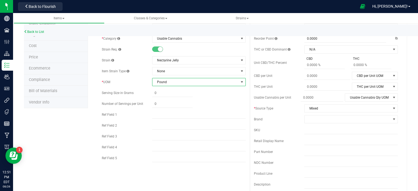
scroll to position [40, 0]
click at [392, 107] on span "select" at bounding box center [394, 108] width 4 height 4
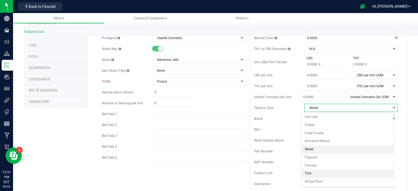
click at [336, 170] on li "Trim" at bounding box center [348, 174] width 92 height 8
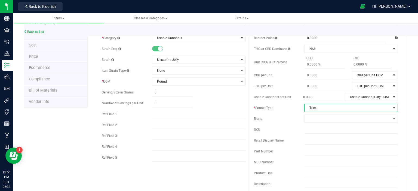
scroll to position [0, 0]
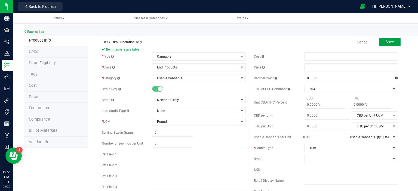
click at [387, 41] on span "Save" at bounding box center [390, 42] width 8 height 4
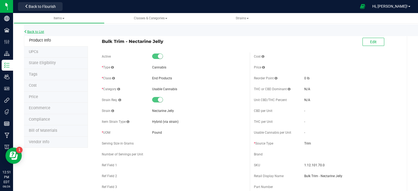
click at [27, 32] on link "Back to List" at bounding box center [34, 32] width 20 height 4
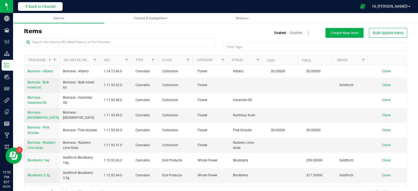
click at [50, 5] on span "Back to Flourish" at bounding box center [42, 6] width 27 height 4
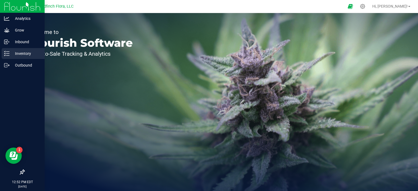
click at [10, 53] on p "Inventory" at bounding box center [26, 53] width 33 height 7
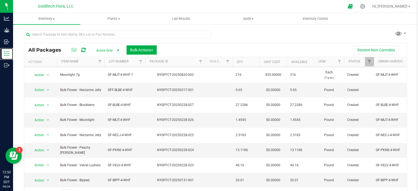
scroll to position [62, 0]
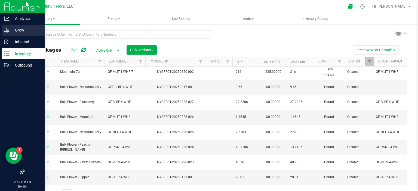
click at [8, 29] on icon at bounding box center [6, 29] width 5 height 5
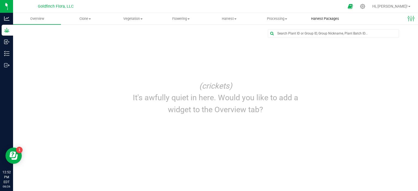
click at [318, 17] on span "Harvest Packages" at bounding box center [325, 18] width 43 height 5
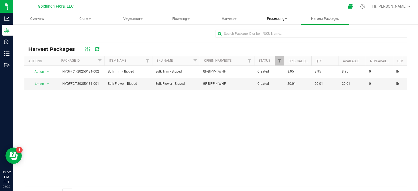
click at [275, 19] on span "Processing" at bounding box center [276, 18] width 47 height 5
click at [270, 38] on span "Processing harvests" at bounding box center [278, 39] width 50 height 5
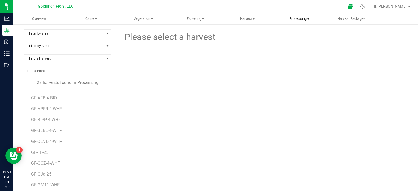
click at [297, 18] on span "Processing" at bounding box center [299, 18] width 51 height 5
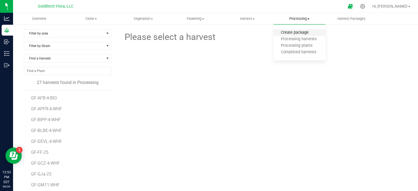
click at [293, 32] on span "Create package" at bounding box center [295, 32] width 42 height 5
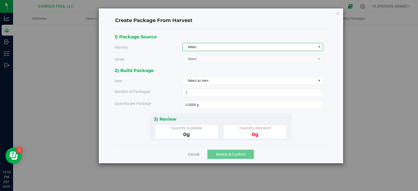
click at [319, 48] on span "select" at bounding box center [319, 47] width 4 height 4
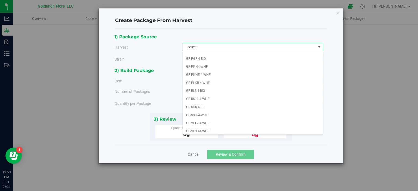
scroll to position [134, 0]
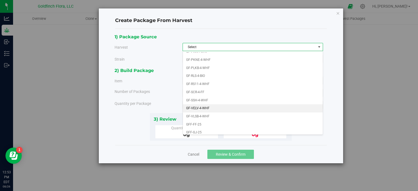
click at [198, 106] on li "GF-VELV-4-WHF" at bounding box center [253, 109] width 140 height 8
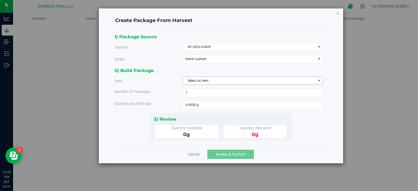
click at [319, 80] on span "select" at bounding box center [319, 81] width 4 height 4
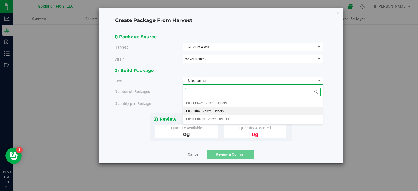
click at [215, 111] on span "Bulk Trim - Velvet Lushers" at bounding box center [205, 111] width 38 height 7
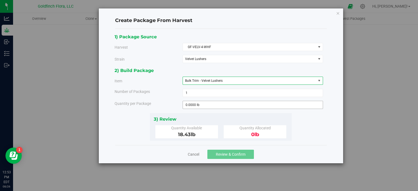
click at [218, 104] on input "0.0000 lb" at bounding box center [253, 105] width 140 height 8
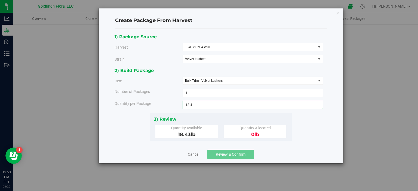
type input "18.43"
click at [268, 149] on div "Cancel Review & Confirm" at bounding box center [221, 154] width 212 height 18
type input "18.4300 lb"
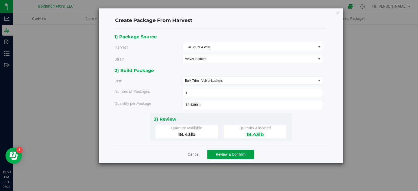
click at [224, 153] on span "Review & Confirm" at bounding box center [231, 154] width 30 height 4
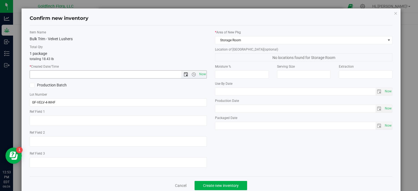
click at [184, 74] on span "Open the date view" at bounding box center [186, 74] width 4 height 4
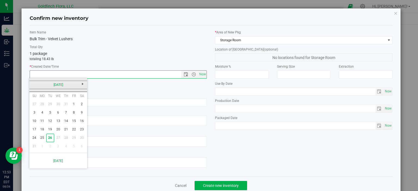
click at [54, 84] on link "[DATE]" at bounding box center [58, 85] width 59 height 8
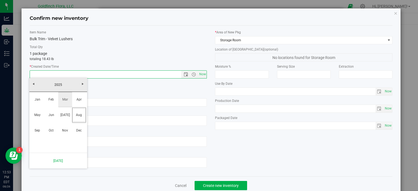
click at [63, 98] on link "Mar" at bounding box center [65, 100] width 14 height 14
click at [42, 112] on link "3" at bounding box center [42, 113] width 8 height 8
type input "3/3/2025 12:54 PM"
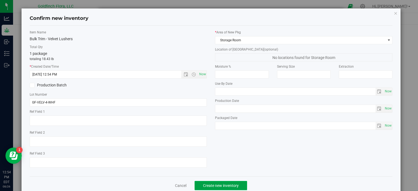
click at [222, 185] on span "Create new inventory" at bounding box center [221, 186] width 36 height 4
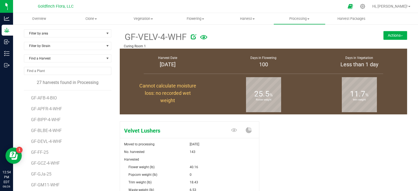
click at [391, 32] on button "Actions" at bounding box center [395, 35] width 24 height 9
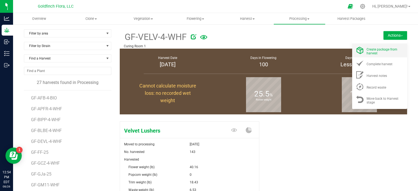
click at [373, 50] on span "Create package from harvest" at bounding box center [382, 52] width 31 height 8
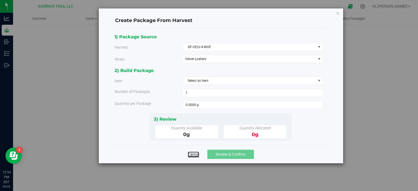
click at [196, 152] on link "Cancel" at bounding box center [193, 154] width 11 height 5
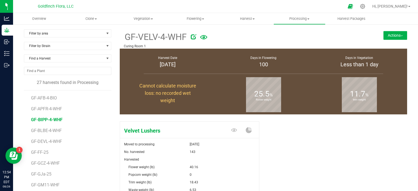
click at [45, 119] on span "GF-BIPP-4-WHF" at bounding box center [47, 119] width 32 height 5
click at [390, 35] on button "Actions" at bounding box center [395, 35] width 24 height 9
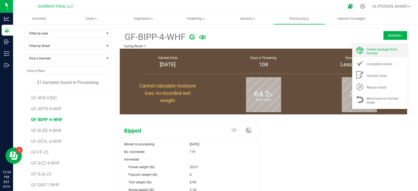
click at [376, 50] on span "Create package from harvest" at bounding box center [382, 52] width 31 height 8
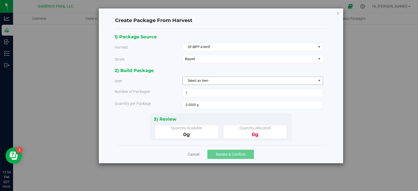
click at [320, 80] on span "select" at bounding box center [319, 81] width 4 height 4
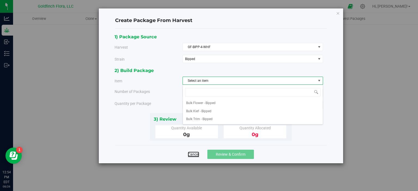
click at [190, 154] on link "Cancel" at bounding box center [193, 154] width 11 height 5
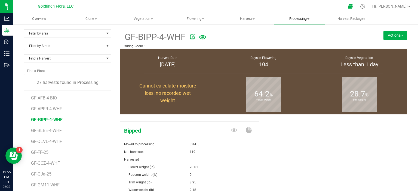
click at [310, 18] on span "Processing" at bounding box center [299, 18] width 51 height 5
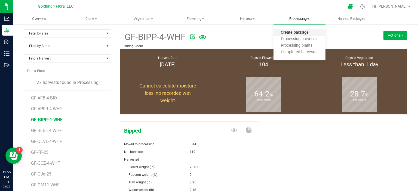
click at [288, 32] on span "Create package" at bounding box center [295, 32] width 42 height 5
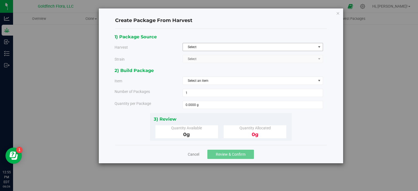
click at [318, 46] on span "select" at bounding box center [319, 47] width 4 height 4
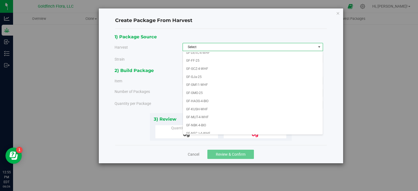
scroll to position [37, 0]
click at [199, 113] on li "GF-MLIT-4-WHF" at bounding box center [253, 116] width 140 height 8
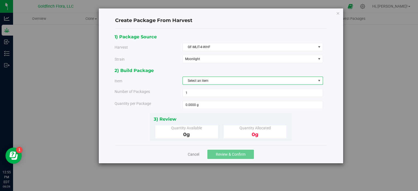
click at [320, 80] on span "select" at bounding box center [319, 81] width 4 height 4
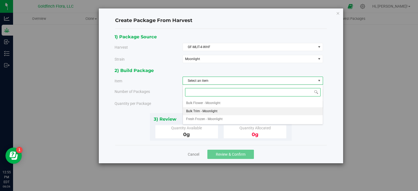
click at [241, 111] on li "Bulk Trim - Moonlight" at bounding box center [253, 112] width 140 height 8
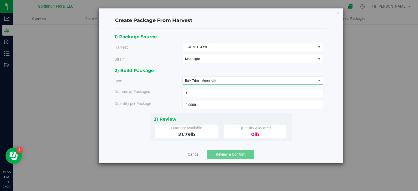
click at [212, 105] on input "0.0000 lb" at bounding box center [253, 105] width 140 height 8
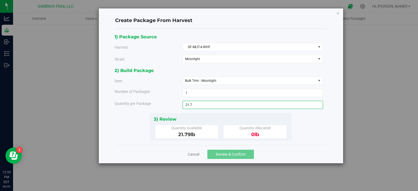
type input "21.79"
type input "21.7900 lb"
click at [283, 149] on div "Cancel Review & Confirm" at bounding box center [221, 154] width 212 height 18
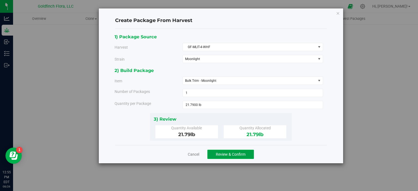
click at [227, 153] on span "Review & Confirm" at bounding box center [231, 154] width 30 height 4
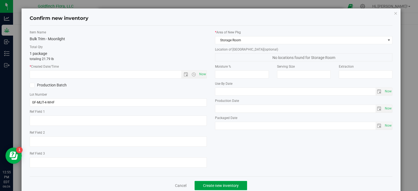
click at [225, 186] on span "Create new inventory" at bounding box center [221, 186] width 36 height 4
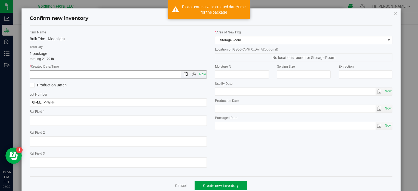
click at [184, 75] on span "Open the date view" at bounding box center [186, 74] width 4 height 4
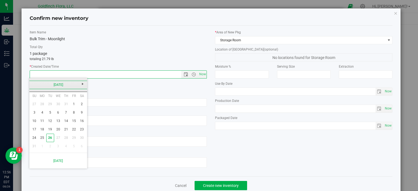
click at [35, 85] on link "[DATE]" at bounding box center [58, 85] width 59 height 8
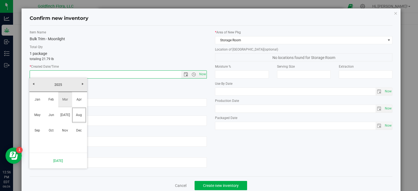
click at [67, 100] on link "Mar" at bounding box center [65, 100] width 14 height 14
click at [42, 114] on link "3" at bounding box center [42, 113] width 8 height 8
type input "3/3/2025 12:56 PM"
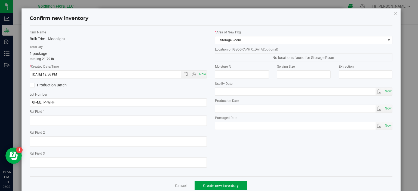
click at [218, 184] on span "Create new inventory" at bounding box center [221, 186] width 36 height 4
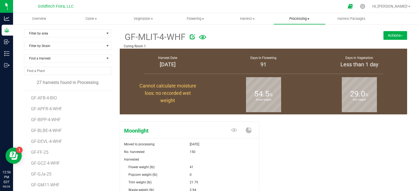
click at [306, 19] on span "Processing" at bounding box center [299, 18] width 51 height 5
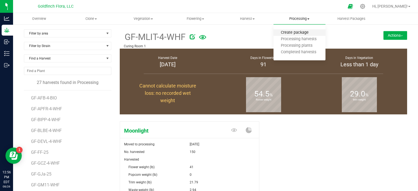
click at [295, 32] on span "Create package" at bounding box center [295, 32] width 42 height 5
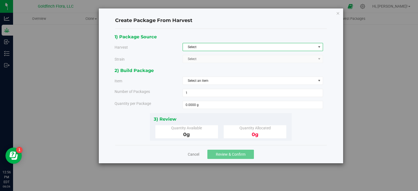
click at [319, 48] on span "select" at bounding box center [319, 47] width 4 height 4
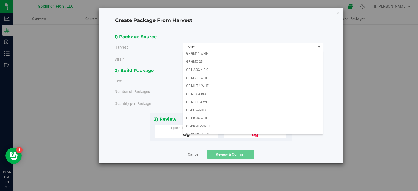
scroll to position [68, 0]
click at [209, 99] on li "GF-NECJ-4-WHF" at bounding box center [253, 101] width 140 height 8
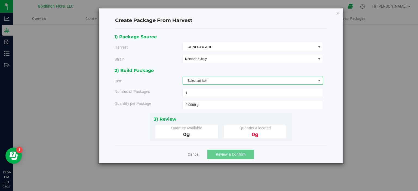
click at [319, 79] on span "select" at bounding box center [319, 81] width 4 height 4
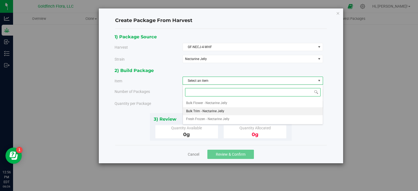
click at [216, 110] on span "Bulk Trim - Nectarine Jelly" at bounding box center [205, 111] width 38 height 7
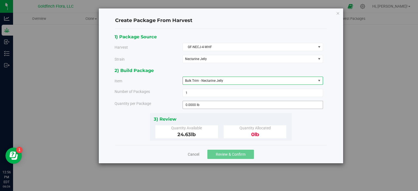
click at [204, 104] on input "0.0000 lb" at bounding box center [253, 105] width 140 height 8
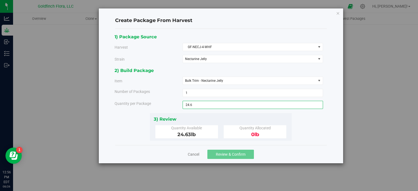
type input "24.63"
click at [306, 126] on div "1) Package Source Harvest GF-NECJ-4-WHF Select GF-AFB-4-BIO GF-APFR-4-WHF GF-BI…" at bounding box center [221, 87] width 213 height 108
type input "24.6300 lb"
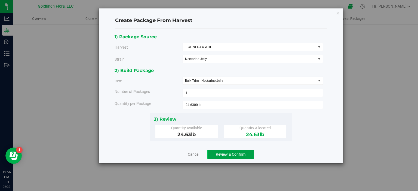
click at [235, 153] on span "Review & Confirm" at bounding box center [231, 154] width 30 height 4
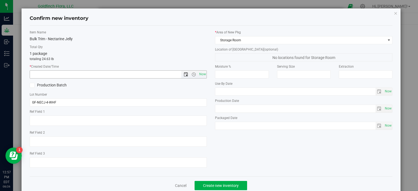
click at [184, 74] on span "Open the date view" at bounding box center [186, 74] width 4 height 4
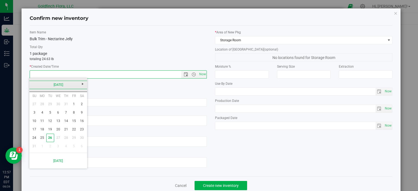
click at [54, 85] on link "[DATE]" at bounding box center [58, 85] width 59 height 8
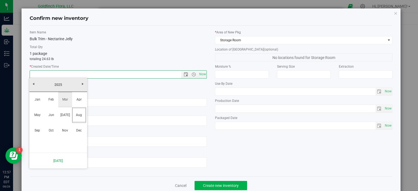
click at [62, 99] on link "Mar" at bounding box center [65, 100] width 14 height 14
click at [40, 114] on link "3" at bounding box center [42, 113] width 8 height 8
type input "3/3/2025 12:57 PM"
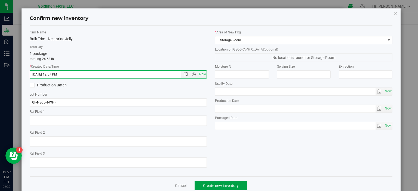
click at [220, 186] on span "Create new inventory" at bounding box center [221, 186] width 36 height 4
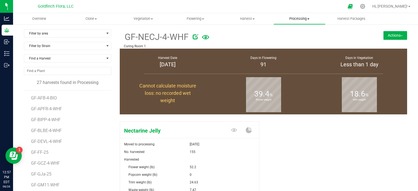
click at [301, 17] on span "Processing" at bounding box center [299, 18] width 51 height 5
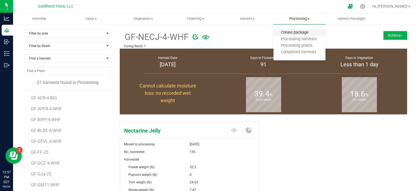
click at [295, 32] on span "Create package" at bounding box center [295, 32] width 42 height 5
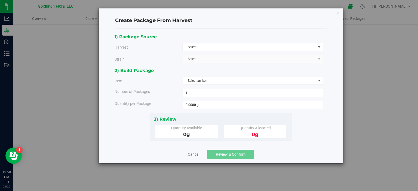
click at [320, 46] on span "select" at bounding box center [319, 47] width 4 height 4
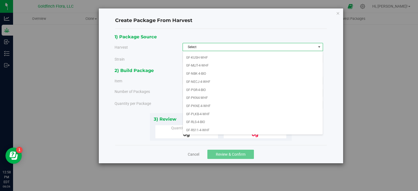
scroll to position [88, 0]
click at [198, 103] on li "GF-PKNE-4-WHF" at bounding box center [253, 106] width 140 height 8
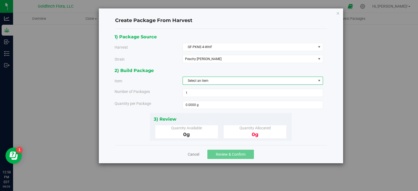
click at [319, 80] on span "select" at bounding box center [319, 81] width 4 height 4
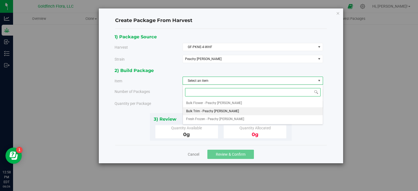
click at [217, 112] on span "Bulk Trim - Peachy [PERSON_NAME]" at bounding box center [212, 111] width 53 height 7
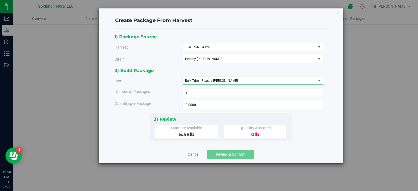
click at [187, 104] on span "0.0000 lb 0" at bounding box center [253, 105] width 140 height 8
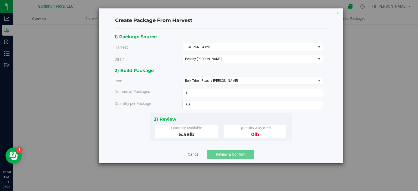
type input "5.58"
type input "5.5800 lb"
click at [303, 135] on div "1) Package Source Harvest GF-PKNE-4-WHF Select GF-AFB-4-BIO GF-APFR-4-WHF GF-BI…" at bounding box center [221, 87] width 213 height 108
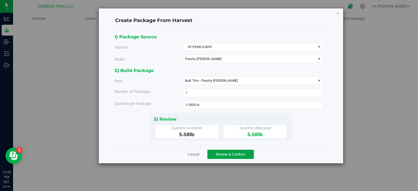
click at [224, 153] on span "Review & Confirm" at bounding box center [231, 154] width 30 height 4
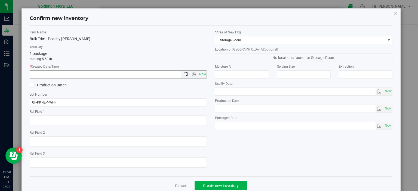
click at [186, 75] on span "Open the date view" at bounding box center [186, 74] width 4 height 4
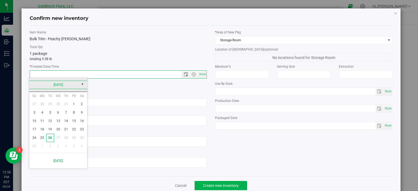
click at [58, 84] on link "[DATE]" at bounding box center [58, 85] width 59 height 8
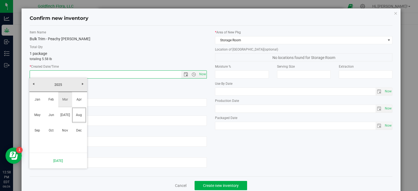
click at [65, 100] on link "Mar" at bounding box center [65, 100] width 14 height 14
click at [44, 111] on link "3" at bounding box center [42, 113] width 8 height 8
type input "3/3/2025 12:58 PM"
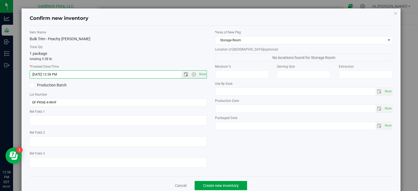
click at [229, 183] on button "Create new inventory" at bounding box center [221, 185] width 53 height 9
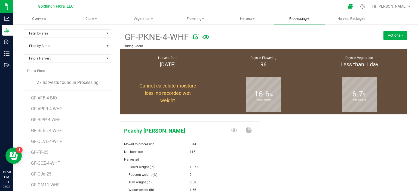
click at [294, 17] on span "Processing" at bounding box center [299, 18] width 51 height 5
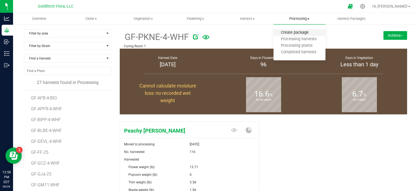
click at [290, 32] on span "Create package" at bounding box center [295, 32] width 42 height 5
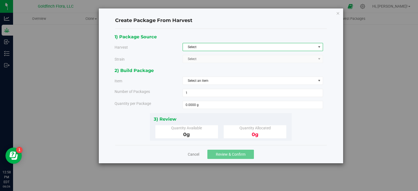
click at [320, 45] on span "select" at bounding box center [319, 47] width 4 height 4
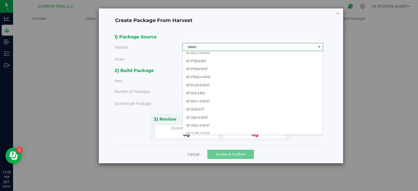
scroll to position [117, 0]
click at [202, 75] on li "GF-PKNE-4-WHF" at bounding box center [253, 77] width 140 height 8
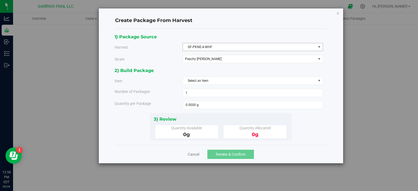
click at [320, 48] on span "select" at bounding box center [319, 47] width 4 height 4
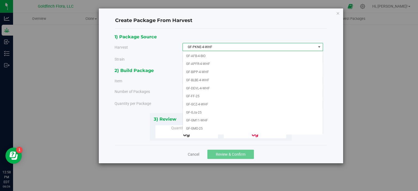
scroll to position [62, 0]
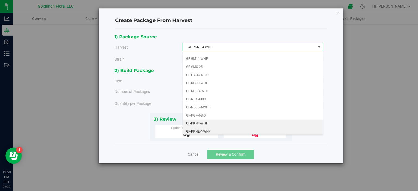
click at [210, 121] on li "GF-PKN4-WHF" at bounding box center [253, 124] width 140 height 8
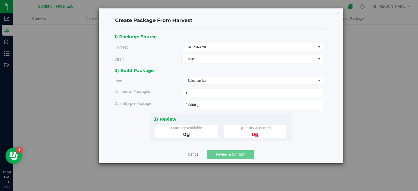
click at [320, 58] on span "select" at bounding box center [319, 59] width 4 height 4
click at [233, 67] on li "Peachy [PERSON_NAME] 4" at bounding box center [253, 68] width 140 height 8
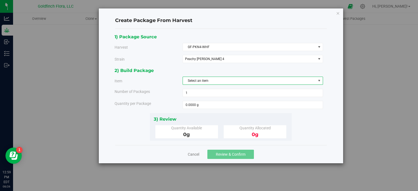
click at [319, 79] on span "select" at bounding box center [319, 81] width 4 height 4
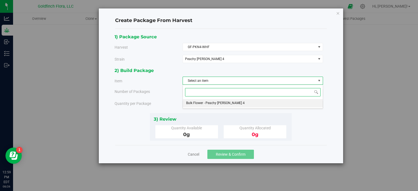
click at [218, 103] on span "Bulk Flower - Peachy [PERSON_NAME] 4" at bounding box center [215, 103] width 59 height 7
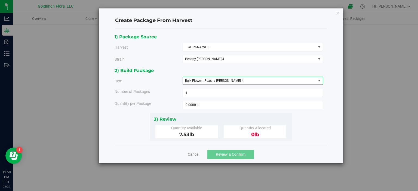
click at [227, 100] on div "2) Build Package Item Bulk Flower - Peachy Keene 4 Bulk Flower - Peachy Keene 4…" at bounding box center [221, 90] width 213 height 46
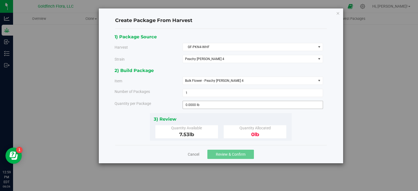
click at [226, 103] on input "0.0000 lb" at bounding box center [253, 105] width 140 height 8
type input "7.53"
type input "7.5300 lb"
click at [292, 149] on div "Cancel Review & Confirm" at bounding box center [221, 154] width 212 height 18
click at [228, 152] on span "Review & Confirm" at bounding box center [231, 154] width 30 height 4
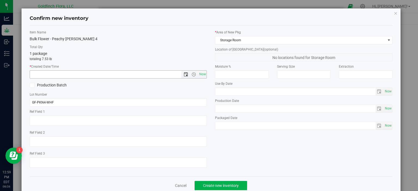
click at [184, 74] on span "Open the date view" at bounding box center [186, 74] width 4 height 4
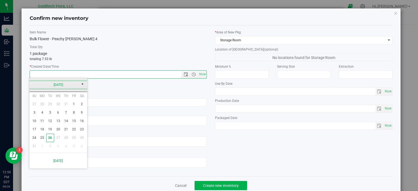
click at [60, 82] on link "[DATE]" at bounding box center [58, 85] width 59 height 8
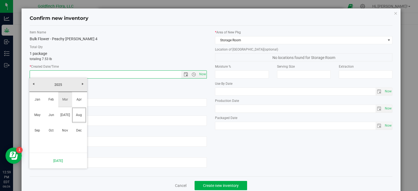
click at [64, 97] on link "Mar" at bounding box center [65, 100] width 14 height 14
click at [44, 111] on link "3" at bounding box center [42, 113] width 8 height 8
type input "3/3/2025 12:59 PM"
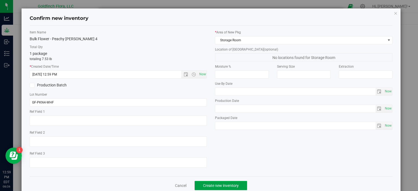
click at [221, 186] on span "Create new inventory" at bounding box center [221, 186] width 36 height 4
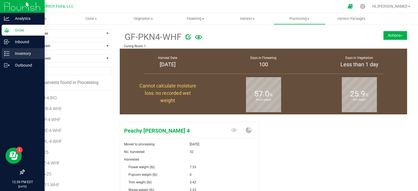
click at [8, 51] on icon at bounding box center [6, 53] width 5 height 5
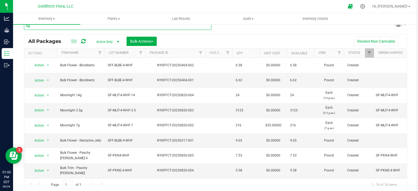
click at [140, 27] on input "text" at bounding box center [118, 26] width 188 height 8
type input "trim"
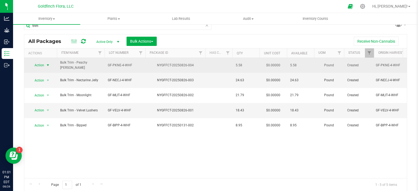
click at [48, 64] on span "select" at bounding box center [48, 65] width 4 height 4
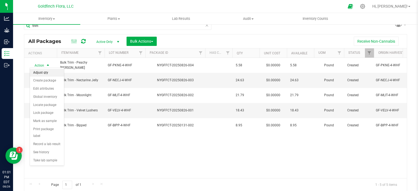
click at [35, 74] on li "Adjust qty" at bounding box center [47, 73] width 34 height 8
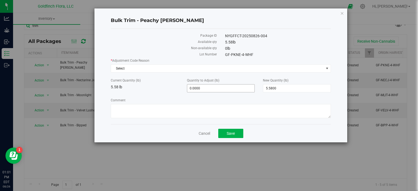
click at [201, 88] on input "0.0000" at bounding box center [220, 89] width 67 height 8
type input "03.42"
type input "3.4200"
type input "9.0000"
click at [230, 134] on span "Save" at bounding box center [231, 133] width 8 height 4
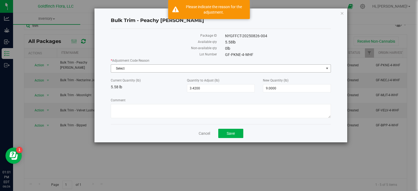
click at [328, 67] on span "select" at bounding box center [327, 68] width 4 height 4
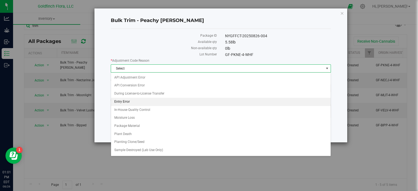
click at [124, 104] on li "Entry Error" at bounding box center [221, 102] width 220 height 8
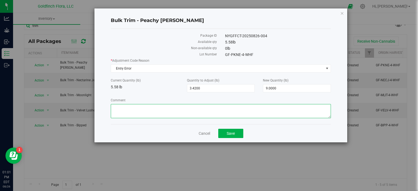
click at [144, 111] on textarea "Comment" at bounding box center [221, 111] width 220 height 14
type textarea "Combined two packages into one"
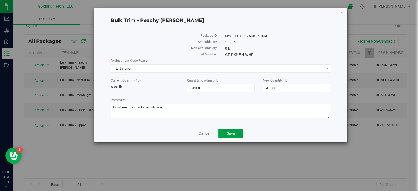
click at [235, 133] on span "Save" at bounding box center [231, 133] width 8 height 4
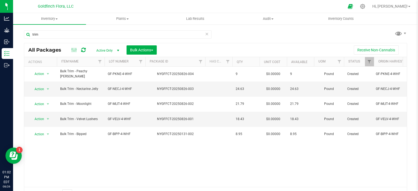
click at [158, 159] on div "Action Action Adjust qty Create package Edit attributes Global inventory Locate…" at bounding box center [215, 127] width 383 height 121
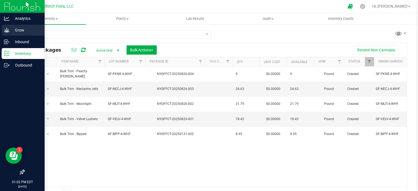
click at [8, 30] on icon at bounding box center [6, 30] width 5 height 5
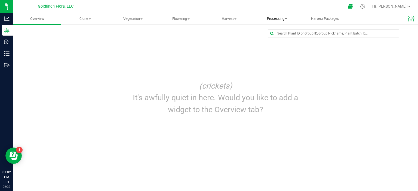
click at [275, 17] on span "Processing" at bounding box center [276, 18] width 47 height 5
click at [266, 32] on span "Create package" at bounding box center [274, 32] width 42 height 5
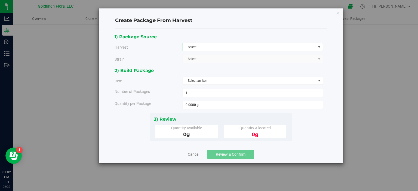
click at [320, 48] on span "select" at bounding box center [319, 47] width 4 height 4
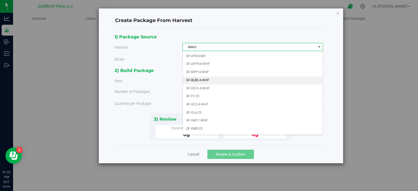
click at [205, 78] on li "GF-BLBE-4-WHF" at bounding box center [253, 80] width 140 height 8
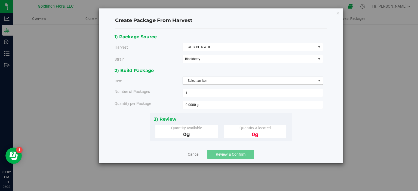
click at [320, 80] on span "select" at bounding box center [319, 81] width 4 height 4
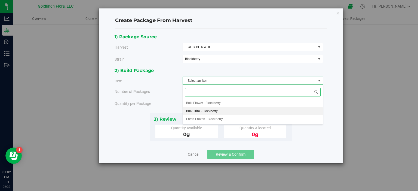
click at [216, 112] on span "Bulk Trim - Blockberry" at bounding box center [202, 111] width 32 height 7
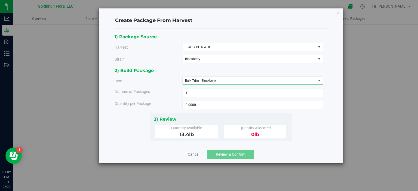
click at [235, 105] on input "0.0000 lb" at bounding box center [253, 105] width 140 height 8
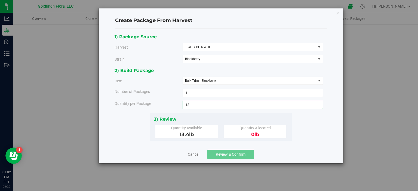
type input "13.4"
type input "13.4000 lb"
click at [325, 128] on div "1) Package Source Harvest GF-BLBE-4-WHF Select GF-AFB-4-BIO GF-APFR-4-WHF GF-BI…" at bounding box center [221, 87] width 213 height 108
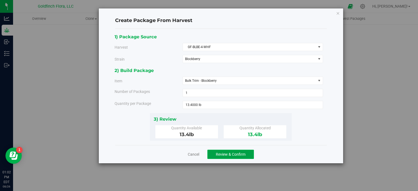
click at [234, 153] on span "Review & Confirm" at bounding box center [231, 154] width 30 height 4
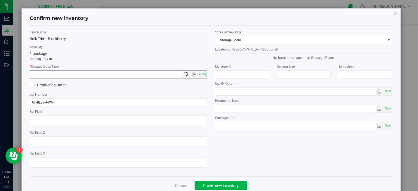
click at [185, 73] on span "Open the date view" at bounding box center [186, 74] width 4 height 4
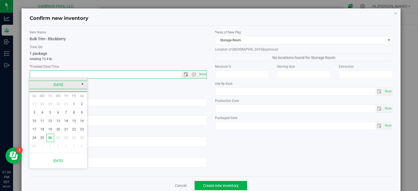
click at [48, 84] on link "[DATE]" at bounding box center [58, 85] width 59 height 8
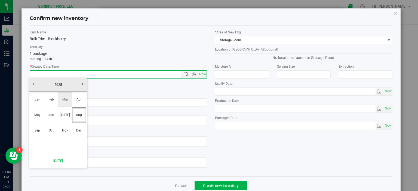
click at [64, 99] on link "Mar" at bounding box center [65, 100] width 14 height 14
click at [44, 114] on link "3" at bounding box center [42, 113] width 8 height 8
type input "3/3/2025 1:04 PM"
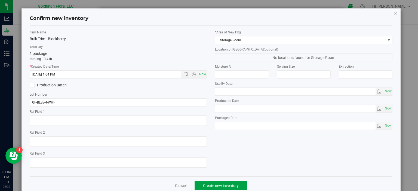
click at [226, 185] on span "Create new inventory" at bounding box center [221, 186] width 36 height 4
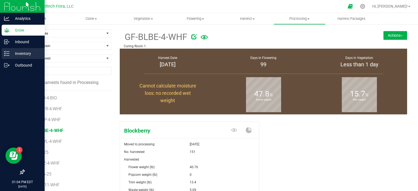
click at [6, 54] on icon at bounding box center [6, 53] width 5 height 5
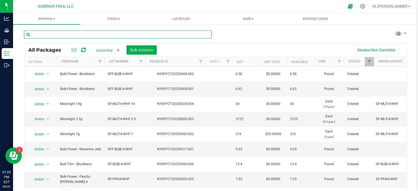
click at [105, 35] on input "text" at bounding box center [118, 34] width 188 height 8
type input "Bulk Trim"
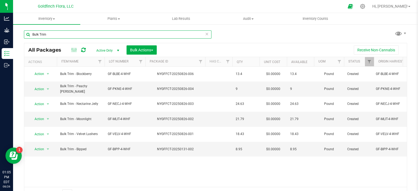
click at [105, 35] on input "Bulk Trim" at bounding box center [118, 34] width 188 height 8
click at [153, 50] on span "button" at bounding box center [152, 50] width 2 height 1
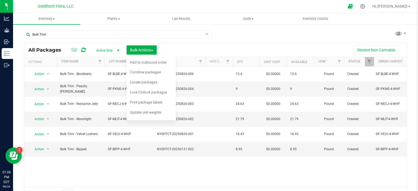
click at [237, 35] on div "Bulk Trim All Packages Active Only Active Only Lab Samples Locked All Bulk Acti…" at bounding box center [215, 112] width 383 height 175
click at [154, 51] on button "Bulk Actions" at bounding box center [142, 49] width 30 height 9
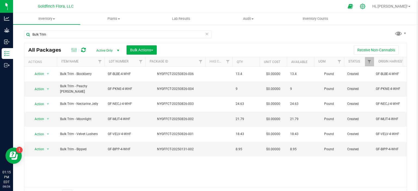
click at [366, 6] on icon at bounding box center [363, 7] width 6 height 6
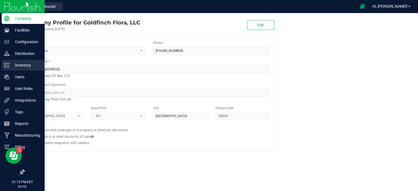
click at [12, 64] on p "Inventory" at bounding box center [26, 65] width 33 height 7
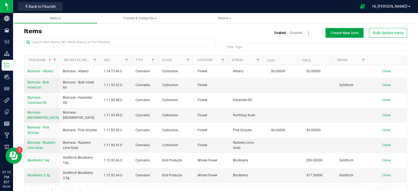
click at [344, 31] on span "Create New Item" at bounding box center [345, 33] width 28 height 4
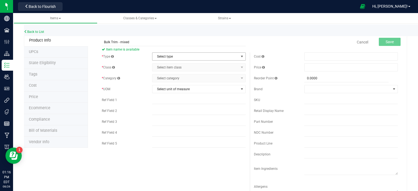
type input "Bulk Trim - mixed"
click at [240, 56] on span "select" at bounding box center [242, 56] width 4 height 4
click at [219, 64] on li "Cannabis" at bounding box center [197, 66] width 92 height 8
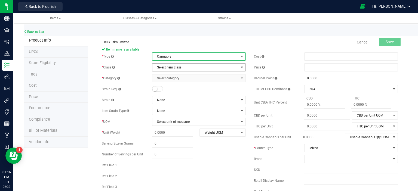
click at [241, 66] on span "select" at bounding box center [242, 67] width 4 height 4
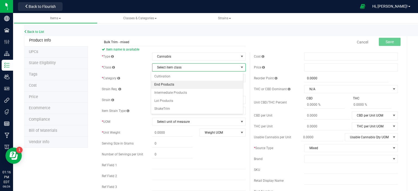
click at [182, 84] on li "End Products" at bounding box center [197, 85] width 92 height 8
click at [240, 79] on span "select" at bounding box center [242, 78] width 4 height 4
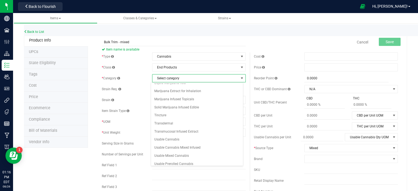
scroll to position [70, 0]
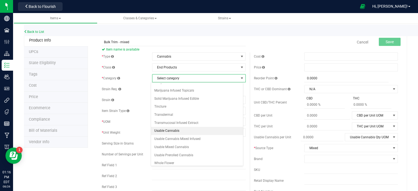
click at [180, 127] on li "Usable Cannabis" at bounding box center [197, 131] width 92 height 8
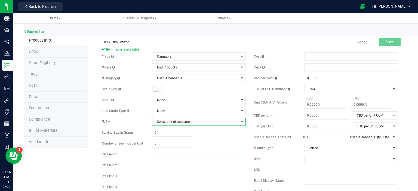
click at [240, 122] on span "select" at bounding box center [242, 122] width 4 height 4
click at [214, 81] on li "Pound" at bounding box center [197, 80] width 92 height 8
click at [392, 148] on span "select" at bounding box center [394, 148] width 4 height 4
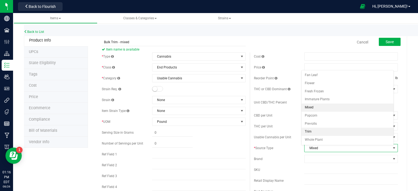
click at [370, 133] on li "Trim" at bounding box center [348, 132] width 92 height 8
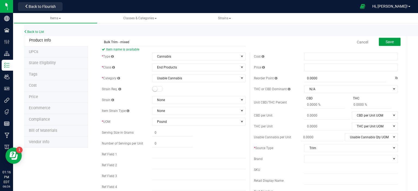
click at [387, 41] on span "Save" at bounding box center [390, 42] width 8 height 4
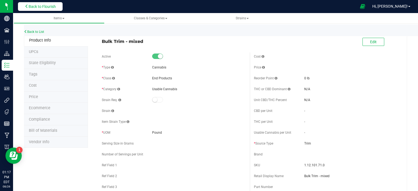
click at [43, 6] on span "Back to Flourish" at bounding box center [42, 6] width 27 height 4
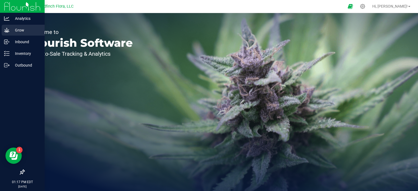
click at [6, 30] on icon at bounding box center [6, 30] width 5 height 5
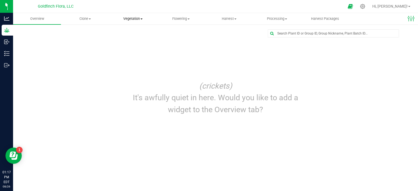
click at [139, 19] on span "Vegetation" at bounding box center [132, 18] width 47 height 5
click at [138, 19] on span "Vegetation" at bounding box center [132, 18] width 47 height 5
click at [122, 32] on span "Veg groups" at bounding box center [126, 32] width 35 height 5
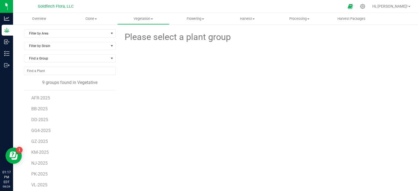
scroll to position [7, 0]
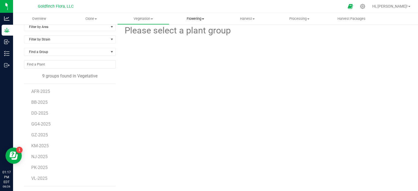
click at [204, 18] on span "Flowering" at bounding box center [195, 18] width 51 height 5
click at [192, 37] on span "Flowering groups" at bounding box center [191, 39] width 45 height 5
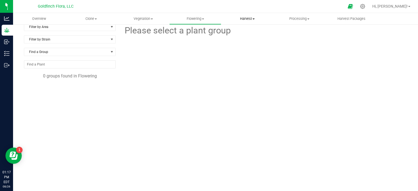
click at [256, 19] on span "Harvest" at bounding box center [247, 18] width 51 height 5
click at [242, 34] on span "Harvests" at bounding box center [236, 32] width 30 height 5
click at [308, 17] on span "Processing" at bounding box center [299, 18] width 51 height 5
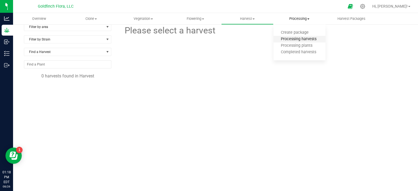
click at [297, 39] on span "Processing harvests" at bounding box center [299, 39] width 50 height 5
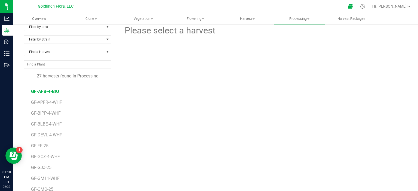
click at [39, 91] on span "GF-AFB-4-BIO" at bounding box center [45, 91] width 28 height 5
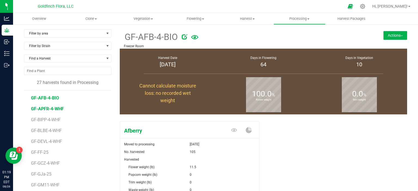
click at [57, 107] on span "GF-APFR-4-WHF" at bounding box center [47, 108] width 33 height 5
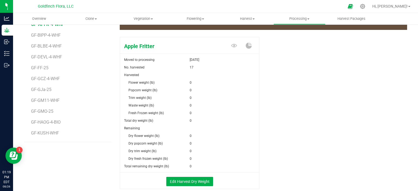
scroll to position [89, 0]
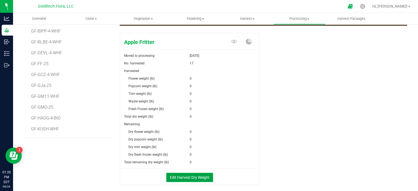
click at [191, 177] on button "Edit Harvest Dry Weight" at bounding box center [189, 177] width 47 height 9
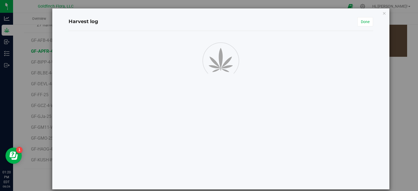
scroll to position [89, 0]
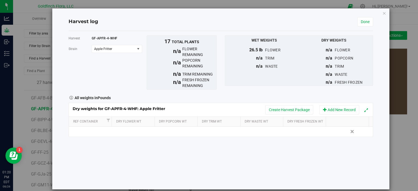
scroll to position [89, 0]
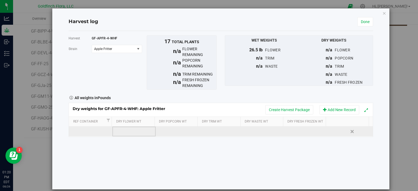
click at [130, 129] on td at bounding box center [134, 132] width 44 height 10
type input "3.5"
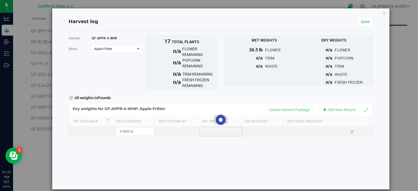
click at [219, 128] on div "Loading... Dry weights for GF-APFR-4-WHF: Apple Fritter Create Harvest Package …" at bounding box center [221, 120] width 305 height 34
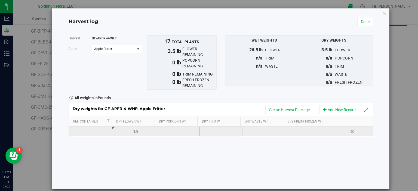
click at [217, 131] on td at bounding box center [221, 132] width 44 height 10
type input "1.72"
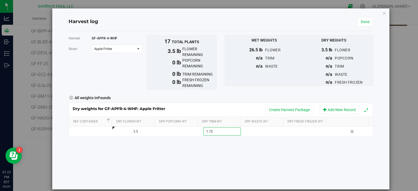
click at [270, 173] on div "Harvest GF-APFR-4-WHF Strain Apple Fritter Select strain Apple Fritter To bulk …" at bounding box center [221, 110] width 305 height 159
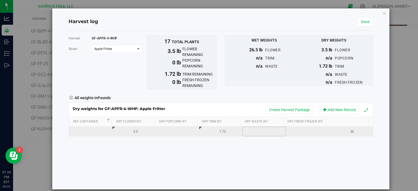
click at [255, 130] on td at bounding box center [264, 132] width 44 height 10
type input ".38"
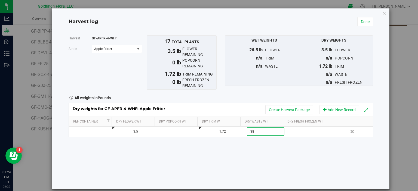
type input "0.3800 lb"
click at [264, 148] on div "Harvest GF-APFR-4-WHF Strain Apple Fritter Select strain Apple Fritter To bulk …" at bounding box center [221, 110] width 305 height 159
click at [357, 21] on link "Done" at bounding box center [365, 21] width 16 height 9
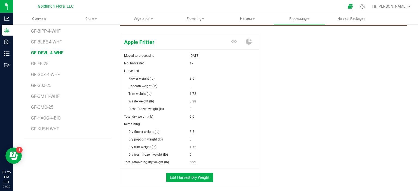
click at [53, 52] on span "GF-DEVL-4-WHF" at bounding box center [47, 52] width 32 height 5
click at [193, 177] on button "Edit Harvest Dry Weight" at bounding box center [189, 177] width 47 height 9
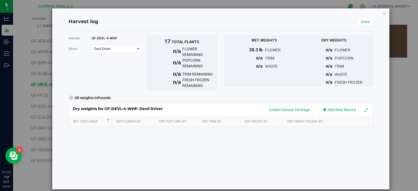
scroll to position [89, 0]
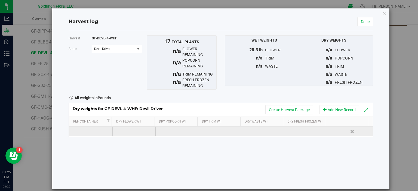
click at [128, 132] on td at bounding box center [134, 132] width 44 height 10
type input "3.2"
click at [213, 129] on div "Dry weights for GF-DEVL-4-WHF: Devil Driver Create Harvest Package Add New Reco…" at bounding box center [221, 120] width 305 height 34
click at [213, 130] on td at bounding box center [221, 132] width 44 height 10
type input "2.22"
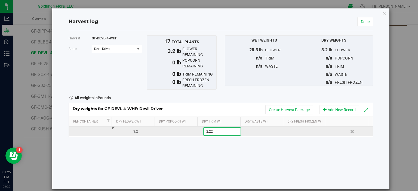
click at [263, 131] on div "Dry weights for GF-DEVL-4-WHF: Devil Driver Create Harvest Package Add New Reco…" at bounding box center [221, 120] width 305 height 34
click at [263, 131] on td at bounding box center [264, 132] width 44 height 10
type input ".18"
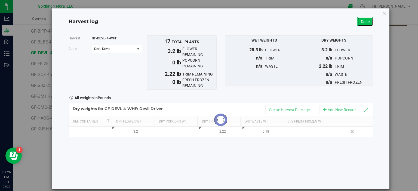
click at [363, 20] on link "Done" at bounding box center [365, 21] width 16 height 9
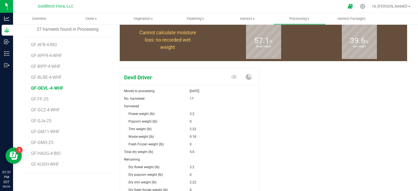
scroll to position [56, 0]
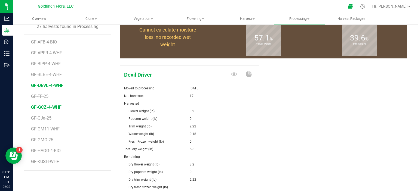
click at [49, 107] on span "GF-GCZ-4-WHF" at bounding box center [46, 107] width 30 height 5
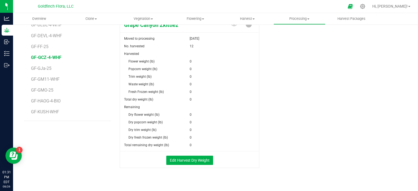
scroll to position [113, 0]
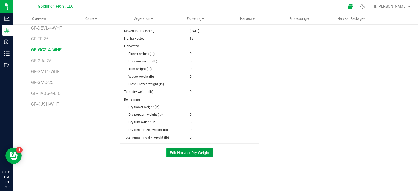
click at [202, 149] on button "Edit Harvest Dry Weight" at bounding box center [189, 152] width 47 height 9
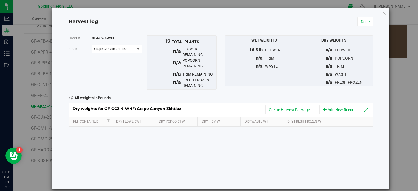
scroll to position [113, 0]
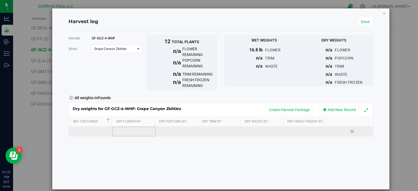
click at [130, 130] on td at bounding box center [134, 132] width 44 height 10
type input "2.11"
click at [210, 131] on div "Dry weights for GF-GCZ-4-WHF: Grape Canyon Zkittlez Create Harvest Package Add …" at bounding box center [221, 120] width 305 height 34
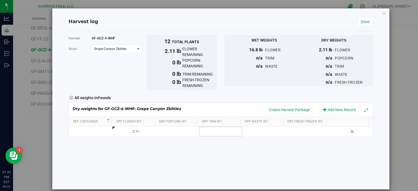
click at [210, 131] on td at bounding box center [221, 132] width 44 height 10
type input "1.06"
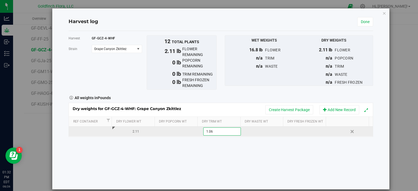
click at [259, 130] on div "Dry weights for GF-GCZ-4-WHF: Grape Canyon Zkittlez Create Harvest Package Add …" at bounding box center [221, 120] width 305 height 34
click at [259, 130] on td at bounding box center [264, 132] width 44 height 10
type input ".33"
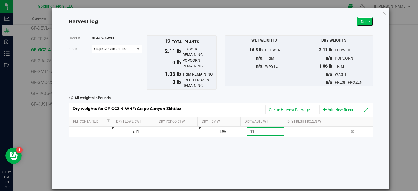
type input "0.3300 lb"
click at [366, 23] on link "Done" at bounding box center [365, 21] width 16 height 9
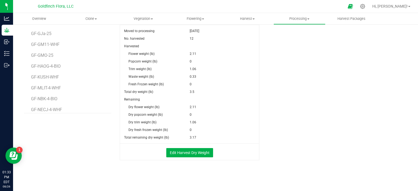
scroll to position [28, 0]
click at [317, 129] on div "Grape Canyon Zkittlez Moved to processing Jan 25, 2025 No. harvested 12 Harvest…" at bounding box center [263, 90] width 287 height 168
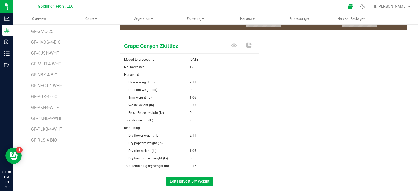
scroll to position [81, 0]
click at [45, 50] on span "GF-KUSH-WHF" at bounding box center [45, 51] width 29 height 5
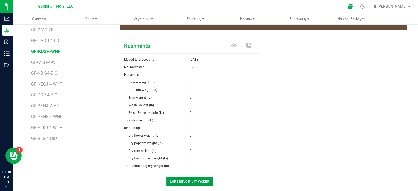
click at [173, 180] on button "Edit Harvest Dry Weight" at bounding box center [189, 181] width 47 height 9
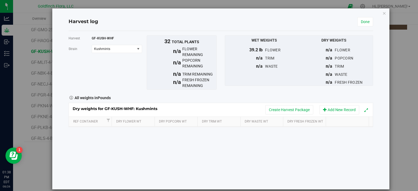
scroll to position [85, 0]
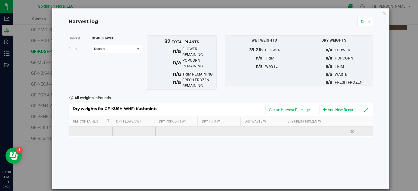
click at [136, 131] on td at bounding box center [134, 132] width 44 height 10
type input "2.04"
click at [215, 131] on div "Dry weights for GF-KUSH-WHF: Kushmints Create Harvest Package Add New Record Re…" at bounding box center [221, 120] width 305 height 34
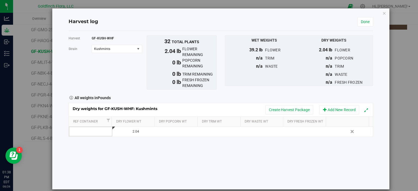
click at [215, 131] on td at bounding box center [221, 132] width 44 height 10
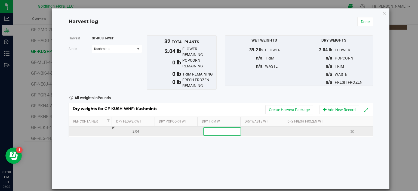
click at [136, 133] on div "2.04" at bounding box center [135, 131] width 39 height 5
type input "2"
type input "6.3"
click at [206, 131] on div "Dry weights for GF-KUSH-WHF: Kushmints Create Harvest Package Add New Record Re…" at bounding box center [221, 120] width 305 height 34
click at [206, 131] on td at bounding box center [221, 132] width 44 height 10
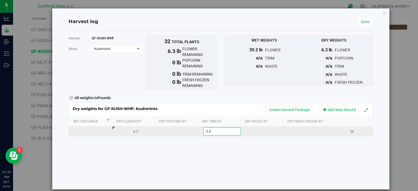
type input "2.04"
click at [253, 130] on div "Dry weights for GF-KUSH-WHF: Kushmints Create Harvest Package Add New Record Re…" at bounding box center [221, 120] width 305 height 34
click at [253, 130] on td at bounding box center [264, 132] width 44 height 10
type input "1.26"
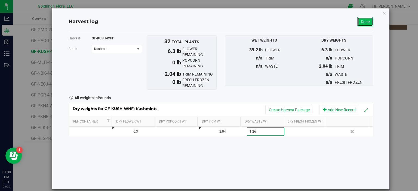
click at [362, 23] on link "Done" at bounding box center [365, 21] width 16 height 9
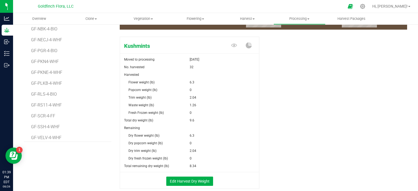
scroll to position [126, 0]
click at [45, 83] on span "GF-PLKB-4-WHF" at bounding box center [47, 82] width 33 height 5
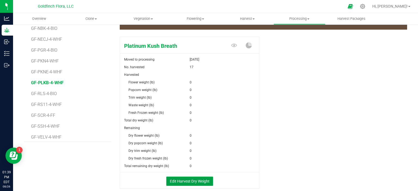
click at [180, 179] on button "Edit Harvest Dry Weight" at bounding box center [189, 181] width 47 height 9
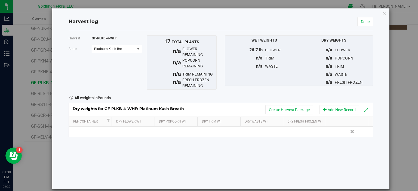
scroll to position [85, 0]
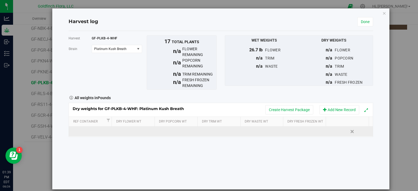
click at [127, 129] on td at bounding box center [134, 132] width 44 height 10
type input "3.79"
type input "1.91"
type input ".4"
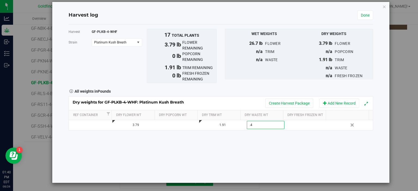
scroll to position [0, 0]
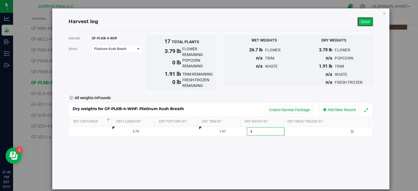
click at [359, 22] on link "Done" at bounding box center [365, 21] width 16 height 9
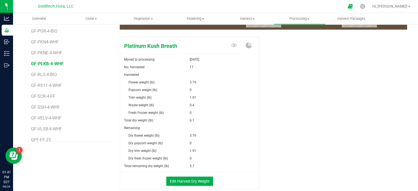
scroll to position [146, 0]
click at [44, 83] on span "GF-RS11-4-WHF" at bounding box center [47, 84] width 32 height 5
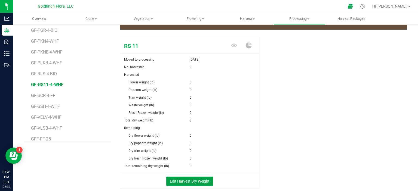
click at [200, 181] on button "Edit Harvest Dry Weight" at bounding box center [189, 181] width 47 height 9
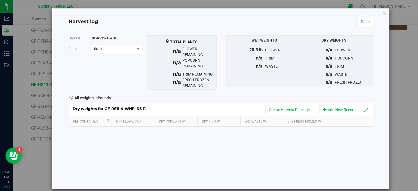
scroll to position [85, 0]
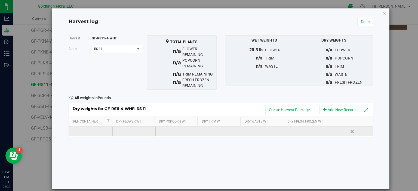
click at [135, 130] on td at bounding box center [134, 132] width 44 height 10
type input "2.83"
type input "1.35"
type input ".22"
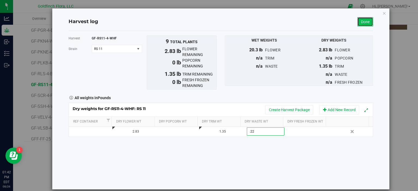
click at [357, 20] on link "Done" at bounding box center [365, 21] width 16 height 9
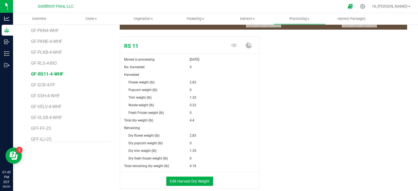
scroll to position [160, 0]
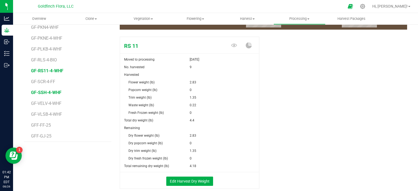
click at [48, 91] on span "GF-SSH-4-WHF" at bounding box center [46, 92] width 30 height 5
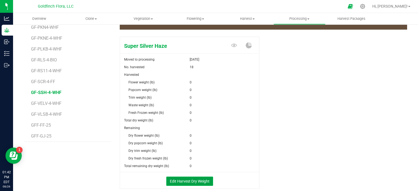
click at [191, 182] on button "Edit Harvest Dry Weight" at bounding box center [189, 181] width 47 height 9
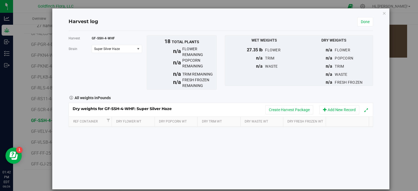
scroll to position [85, 0]
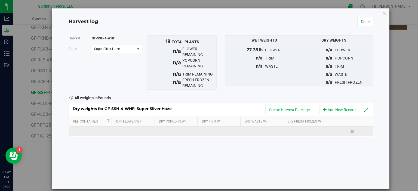
click at [128, 130] on td at bounding box center [134, 132] width 44 height 10
type input "4.32"
type input "2.17"
type input ".71"
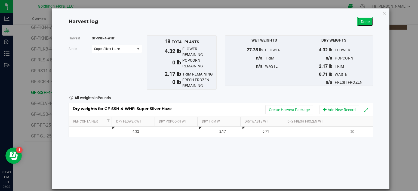
click at [357, 22] on link "Done" at bounding box center [365, 21] width 16 height 9
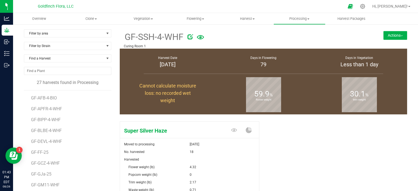
click at [391, 34] on button "Actions" at bounding box center [395, 35] width 24 height 9
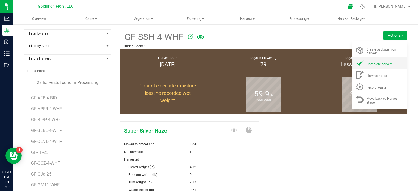
click at [380, 62] on span "Complete harvest" at bounding box center [380, 64] width 26 height 4
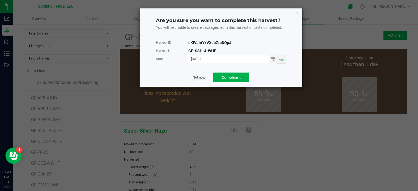
click at [201, 76] on link "Not now" at bounding box center [199, 77] width 13 height 5
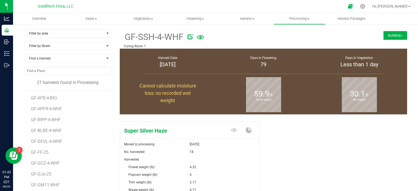
drag, startPoint x: 333, startPoint y: 166, endPoint x: 93, endPoint y: 83, distance: 254.8
click at [93, 83] on div "Filter by area Filter by area All Curing Room 1 Freezer Room Filter by Strain F…" at bounding box center [215, 158] width 383 height 258
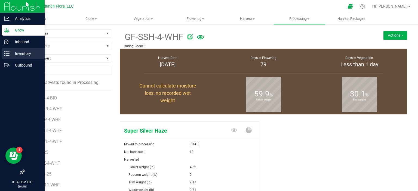
click at [15, 52] on p "Inventory" at bounding box center [26, 53] width 33 height 7
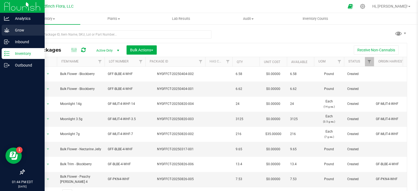
click at [7, 28] on icon at bounding box center [6, 29] width 5 height 5
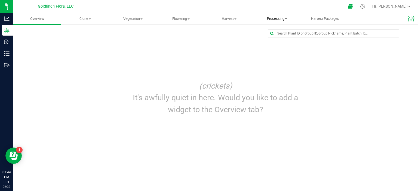
click at [272, 19] on span "Processing" at bounding box center [276, 18] width 47 height 5
click at [268, 39] on span "Processing harvests" at bounding box center [278, 39] width 50 height 5
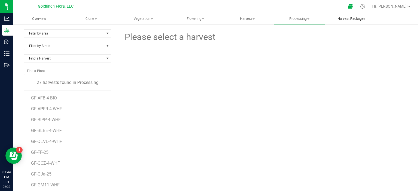
click at [351, 18] on span "Harvest Packages" at bounding box center [351, 18] width 43 height 5
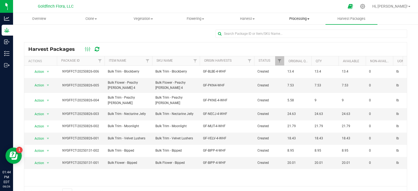
click at [299, 19] on span "Processing" at bounding box center [299, 18] width 51 height 5
click at [295, 33] on span "Create package" at bounding box center [295, 32] width 42 height 5
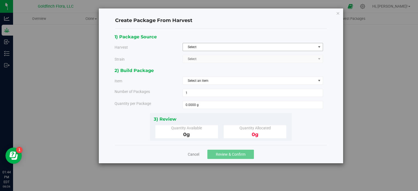
click at [319, 46] on span "select" at bounding box center [319, 47] width 4 height 4
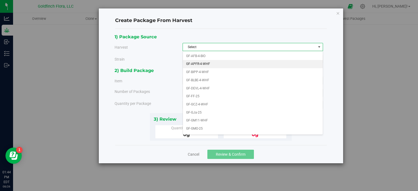
click at [210, 63] on li "GF-APFR-4-WHF" at bounding box center [253, 64] width 140 height 8
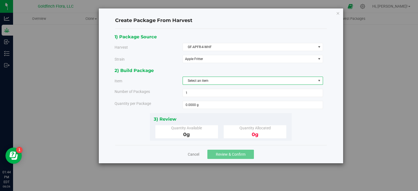
click at [320, 80] on span "select" at bounding box center [319, 81] width 4 height 4
click at [230, 112] on li "Bulk Trim - Apple Fritter" at bounding box center [253, 112] width 140 height 8
click at [226, 106] on span at bounding box center [253, 105] width 140 height 8
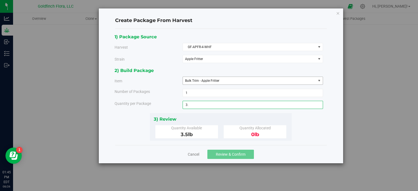
type input "3"
type input "1.06"
type input "1.0600 lb"
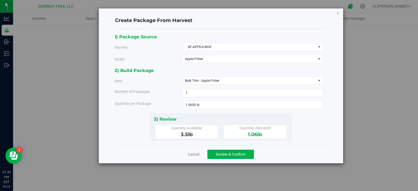
click at [316, 125] on div "1) Package Source Harvest GF-APFR-4-WHF Select GF-AFB-4-BIO GF-APFR-4-WHF GF-BI…" at bounding box center [221, 87] width 213 height 108
click at [232, 152] on span "Review & Confirm" at bounding box center [231, 154] width 30 height 4
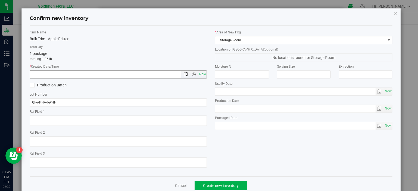
click at [185, 73] on span "Open the date view" at bounding box center [186, 74] width 4 height 4
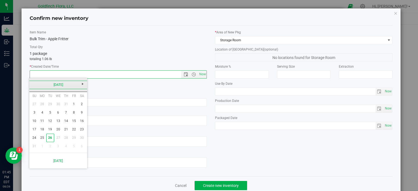
click at [65, 84] on link "[DATE]" at bounding box center [58, 85] width 59 height 8
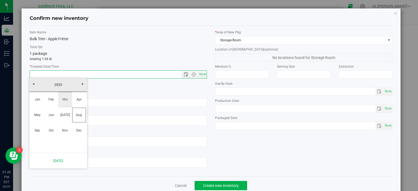
click at [66, 99] on link "Mar" at bounding box center [65, 100] width 14 height 14
click at [42, 112] on link "3" at bounding box center [42, 113] width 8 height 8
type input "3/3/2025 1:45 PM"
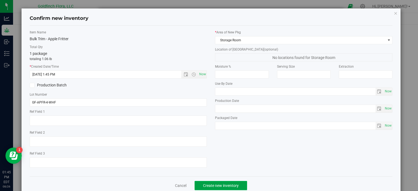
click at [218, 185] on span "Create new inventory" at bounding box center [221, 186] width 36 height 4
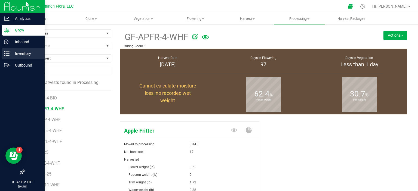
click at [14, 54] on p "Inventory" at bounding box center [26, 53] width 33 height 7
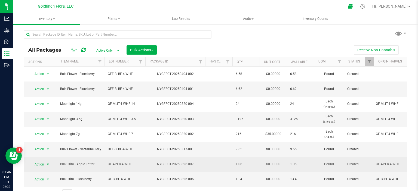
click at [49, 162] on span "select" at bounding box center [48, 164] width 4 height 4
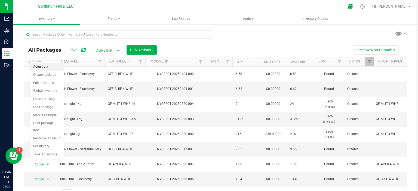
click at [42, 67] on li "Adjust qty" at bounding box center [47, 67] width 34 height 8
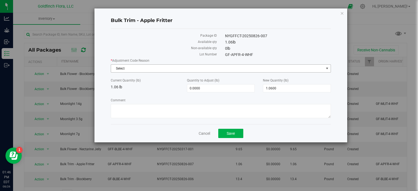
click at [330, 69] on span "select" at bounding box center [327, 69] width 7 height 8
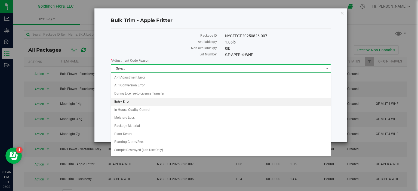
click at [149, 103] on li "Entry Error" at bounding box center [221, 102] width 220 height 8
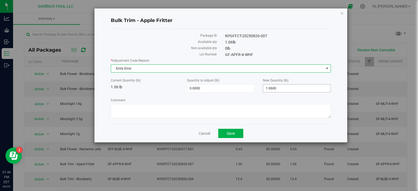
click at [270, 87] on input "1.0600" at bounding box center [296, 89] width 67 height 8
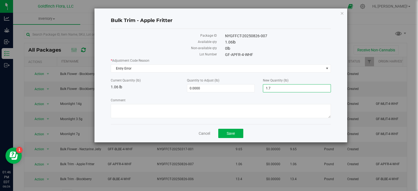
type input "1.72"
type input "0.6600"
type input "1.7200"
click at [229, 133] on span "Save" at bounding box center [231, 133] width 8 height 4
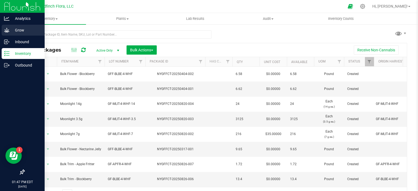
click at [9, 26] on div "Grow" at bounding box center [23, 30] width 43 height 11
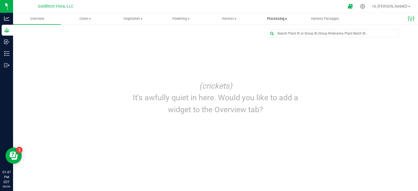
click at [277, 18] on span "Processing" at bounding box center [276, 18] width 47 height 5
click at [274, 33] on span "Create package" at bounding box center [274, 32] width 42 height 5
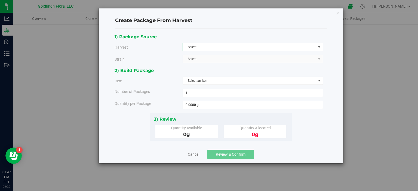
click at [320, 47] on span "select" at bounding box center [319, 47] width 4 height 4
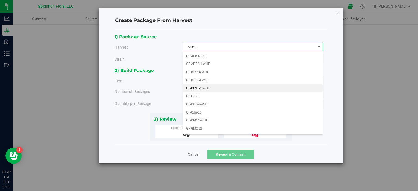
click at [208, 87] on li "GF-DEVL-4-WHF" at bounding box center [253, 89] width 140 height 8
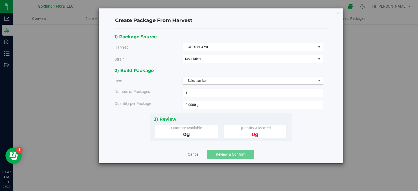
click at [320, 81] on span "select" at bounding box center [319, 81] width 4 height 4
click at [194, 154] on link "Cancel" at bounding box center [193, 154] width 11 height 5
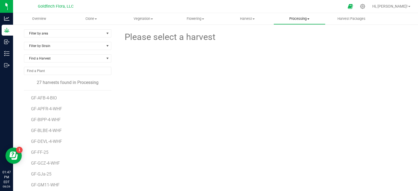
click at [300, 18] on span "Processing" at bounding box center [299, 18] width 51 height 5
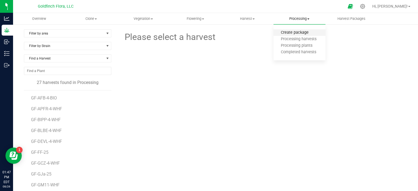
click at [294, 33] on span "Create package" at bounding box center [295, 32] width 42 height 5
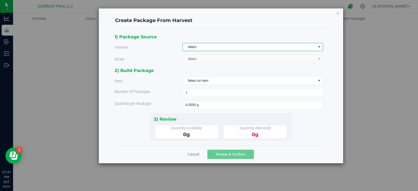
click at [319, 48] on span "select" at bounding box center [319, 47] width 4 height 4
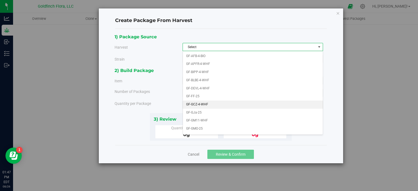
click at [205, 102] on li "GF-GCZ-4-WHF" at bounding box center [253, 105] width 140 height 8
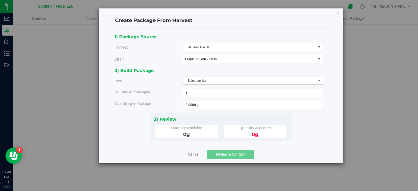
click at [320, 80] on span "select" at bounding box center [319, 81] width 4 height 4
click at [195, 155] on link "Cancel" at bounding box center [193, 154] width 11 height 5
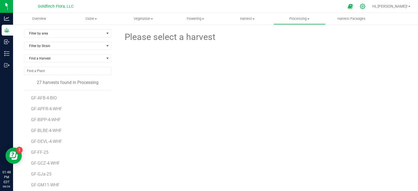
click at [366, 6] on icon at bounding box center [363, 7] width 6 height 6
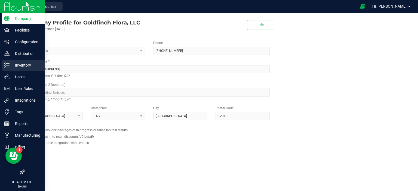
click at [21, 65] on p "Inventory" at bounding box center [26, 65] width 33 height 7
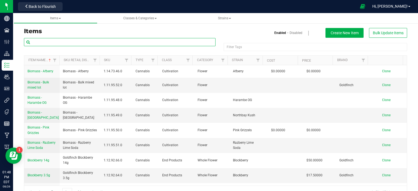
click at [88, 43] on input "text" at bounding box center [120, 42] width 192 height 8
type input "bulk trim"
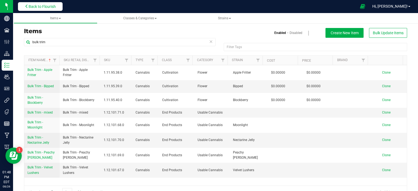
click at [38, 5] on span "Back to Flourish" at bounding box center [42, 6] width 27 height 4
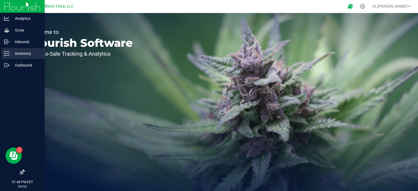
click at [16, 50] on div "Inventory" at bounding box center [23, 53] width 43 height 11
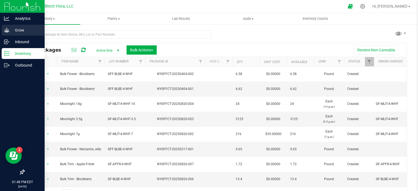
click at [19, 30] on p "Grow" at bounding box center [26, 30] width 33 height 7
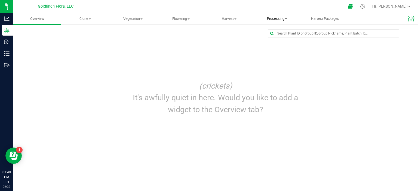
click at [275, 20] on span "Processing" at bounding box center [276, 18] width 47 height 5
click at [273, 32] on span "Create package" at bounding box center [274, 32] width 42 height 5
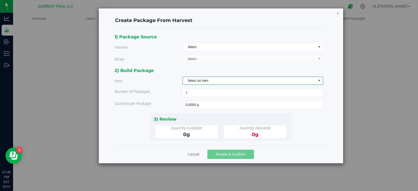
click at [319, 80] on span "select" at bounding box center [319, 81] width 4 height 4
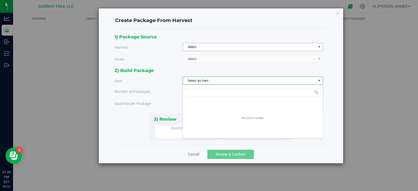
click at [320, 47] on span "select" at bounding box center [319, 47] width 4 height 4
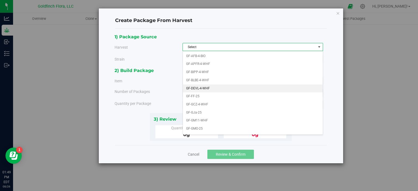
click at [204, 87] on li "GF-DEVL-4-WHF" at bounding box center [253, 89] width 140 height 8
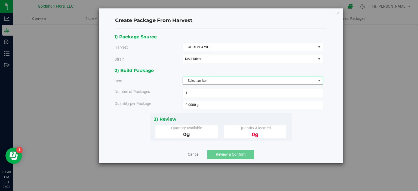
click at [319, 80] on span "select" at bounding box center [319, 81] width 4 height 4
click at [326, 70] on div "2) Build Package Item Select an item Bulk Flower - Devil Driver Number of Packa…" at bounding box center [221, 90] width 213 height 46
click at [319, 79] on span "select" at bounding box center [319, 81] width 4 height 4
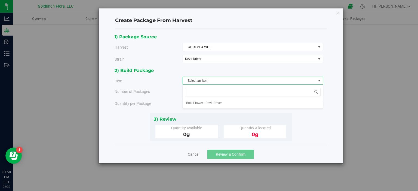
click at [319, 79] on span "select" at bounding box center [319, 81] width 4 height 4
click at [50, 58] on div "Create Package From Harvest 1) Package Source Harvest GF-DEVL-4-WHF Select GF-A…" at bounding box center [211, 95] width 422 height 191
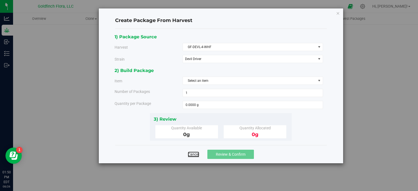
click at [191, 153] on link "Cancel" at bounding box center [193, 154] width 11 height 5
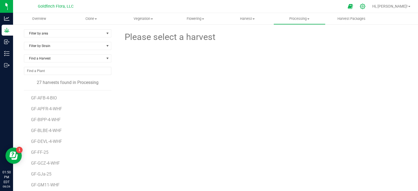
click at [366, 7] on icon at bounding box center [363, 7] width 6 height 6
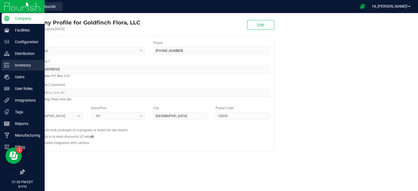
click at [9, 63] on line at bounding box center [7, 63] width 3 height 0
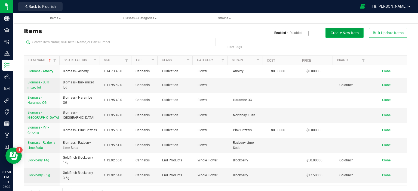
click at [336, 32] on span "Create New Item" at bounding box center [345, 33] width 28 height 4
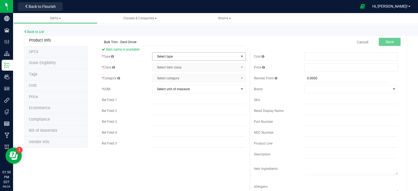
type input "Bulk Trim - Devil Driver"
click at [240, 55] on span "select" at bounding box center [242, 56] width 4 height 4
click at [189, 64] on li "Cannabis" at bounding box center [197, 66] width 92 height 8
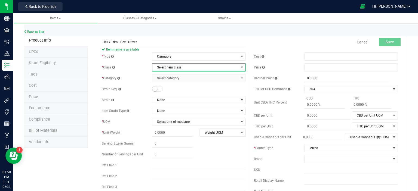
click at [240, 66] on span "select" at bounding box center [242, 67] width 4 height 4
click at [175, 86] on li "End Products" at bounding box center [197, 85] width 92 height 8
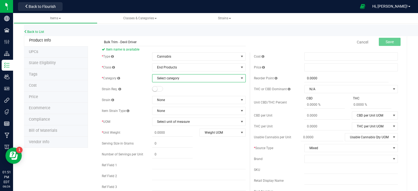
click at [240, 79] on span "select" at bounding box center [242, 78] width 4 height 4
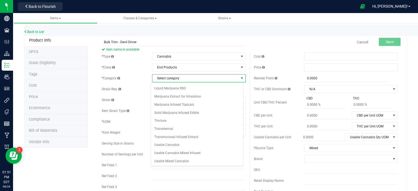
scroll to position [70, 0]
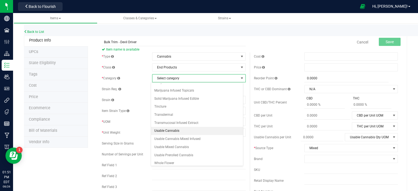
click at [179, 128] on li "Usable Cannabis" at bounding box center [197, 131] width 92 height 8
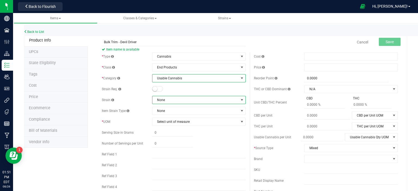
click at [240, 101] on span at bounding box center [242, 100] width 4 height 4
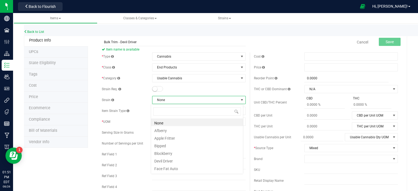
scroll to position [8, 93]
click at [168, 162] on li "Devil Driver" at bounding box center [197, 161] width 92 height 8
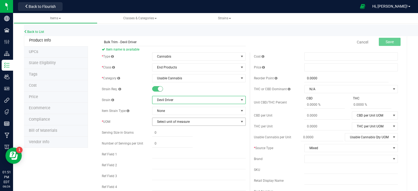
click at [240, 121] on span "select" at bounding box center [242, 122] width 4 height 4
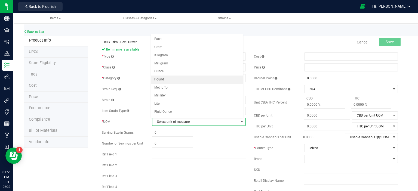
click at [173, 79] on li "Pound" at bounding box center [197, 80] width 92 height 8
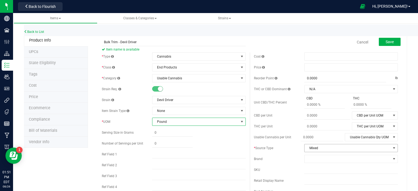
click at [392, 148] on span "select" at bounding box center [394, 148] width 4 height 4
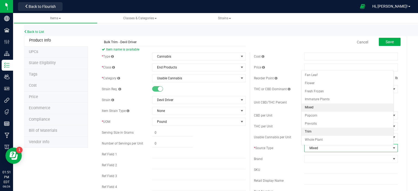
click at [367, 133] on li "Trim" at bounding box center [348, 132] width 92 height 8
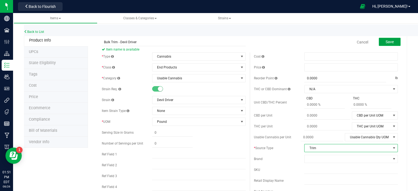
click at [386, 42] on span "Save" at bounding box center [390, 42] width 8 height 4
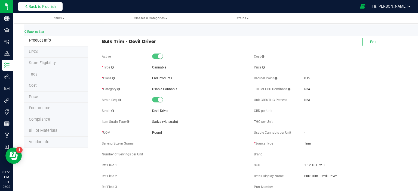
click at [45, 6] on span "Back to Flourish" at bounding box center [42, 6] width 27 height 4
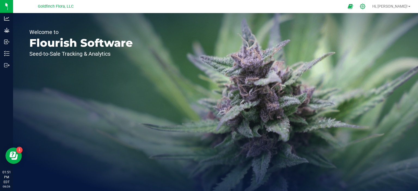
click at [366, 6] on icon at bounding box center [363, 7] width 6 height 6
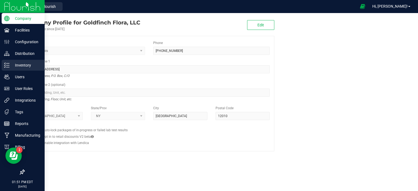
click at [17, 65] on p "Inventory" at bounding box center [26, 65] width 33 height 7
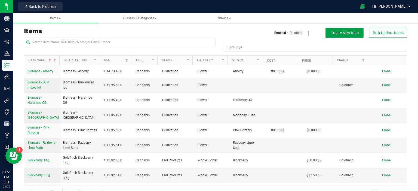
click at [331, 32] on span "Create New Item" at bounding box center [345, 33] width 28 height 4
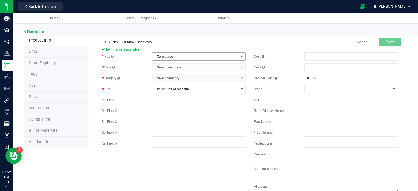
type input "Bulk Trim - Platinum Kushbreath"
click at [240, 57] on span "select" at bounding box center [242, 56] width 4 height 4
click at [180, 64] on li "Cannabis" at bounding box center [197, 66] width 92 height 8
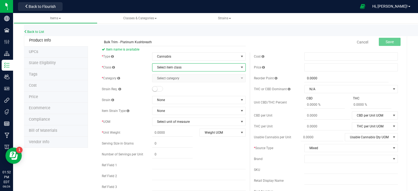
click at [240, 67] on span "select" at bounding box center [242, 67] width 4 height 4
click at [183, 84] on li "End Products" at bounding box center [197, 85] width 92 height 8
click at [240, 78] on span "select" at bounding box center [242, 78] width 4 height 4
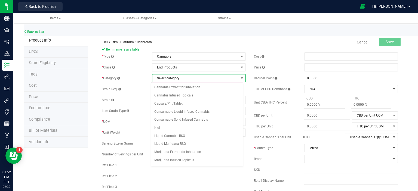
scroll to position [70, 0]
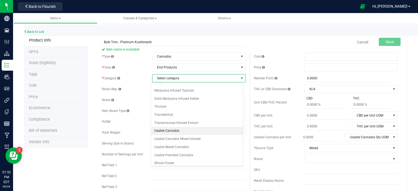
click at [174, 128] on li "Usable Cannabis" at bounding box center [197, 131] width 92 height 8
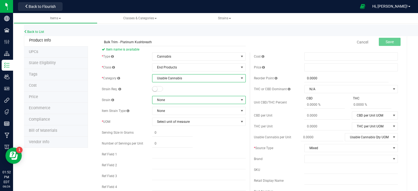
click at [240, 99] on span at bounding box center [242, 100] width 4 height 4
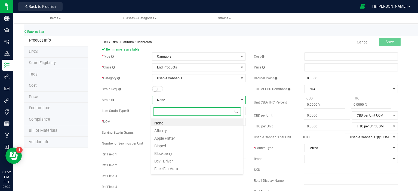
scroll to position [8, 93]
type input "plat"
click at [212, 122] on li "Platinum Kush Breath" at bounding box center [197, 123] width 92 height 8
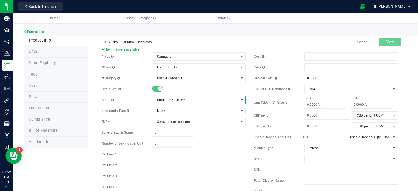
click at [140, 41] on input "Bulk Trim - Platinum Kushbreath" at bounding box center [174, 42] width 144 height 8
type input "Bulk Trim - Platinum Kush Breath"
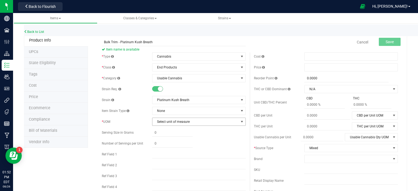
click at [241, 120] on span "select" at bounding box center [242, 122] width 4 height 4
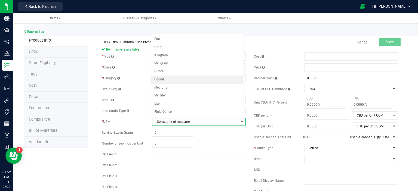
click at [187, 77] on li "Pound" at bounding box center [197, 80] width 92 height 8
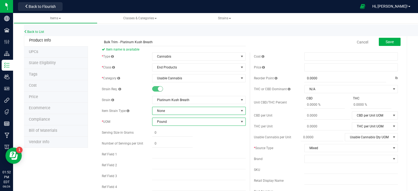
click at [240, 111] on span at bounding box center [242, 111] width 4 height 4
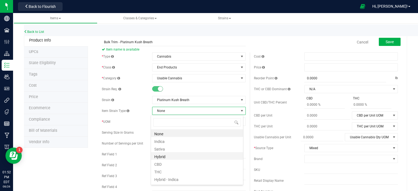
click at [163, 154] on li "Hybrid" at bounding box center [197, 156] width 92 height 8
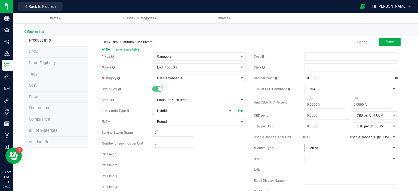
click at [392, 147] on span "select" at bounding box center [394, 148] width 4 height 4
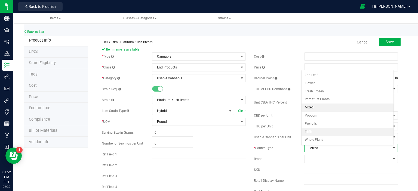
click at [372, 134] on li "Trim" at bounding box center [348, 132] width 92 height 8
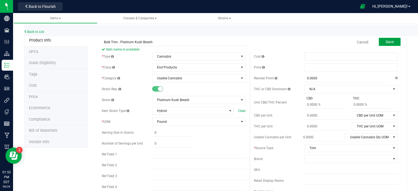
click at [386, 41] on span "Save" at bounding box center [390, 42] width 8 height 4
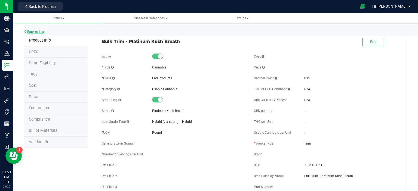
click at [41, 30] on link "Back to List" at bounding box center [34, 32] width 20 height 4
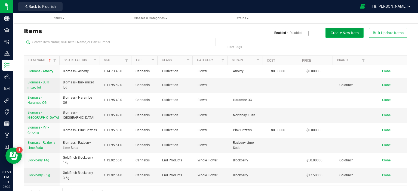
click at [336, 31] on span "Create New Item" at bounding box center [345, 33] width 28 height 4
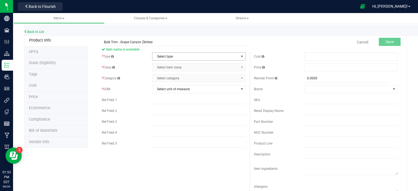
type input "Bulk Trim - Grape Canyon Zkittlez"
click at [240, 56] on span "select" at bounding box center [242, 56] width 4 height 4
click at [182, 67] on li "Cannabis" at bounding box center [197, 66] width 92 height 8
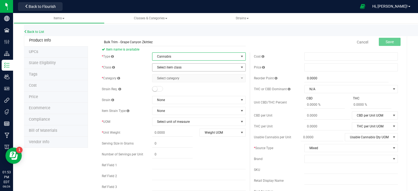
click at [241, 67] on span "select" at bounding box center [242, 67] width 4 height 4
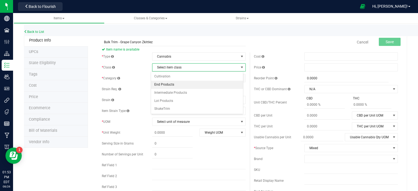
click at [174, 84] on li "End Products" at bounding box center [197, 85] width 92 height 8
click at [240, 79] on span "select" at bounding box center [242, 78] width 4 height 4
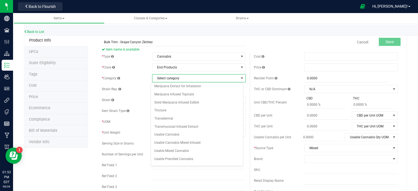
scroll to position [66, 0]
click at [163, 131] on li "Usable Cannabis" at bounding box center [197, 134] width 92 height 8
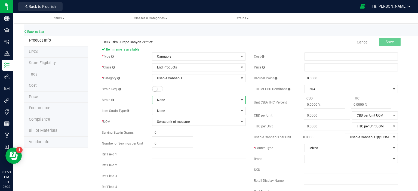
click at [240, 100] on span at bounding box center [242, 100] width 4 height 4
type input "pla"
click at [181, 124] on li "Platinum Kush Breath" at bounding box center [197, 123] width 92 height 8
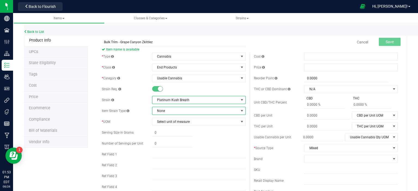
click at [241, 111] on span at bounding box center [242, 111] width 4 height 4
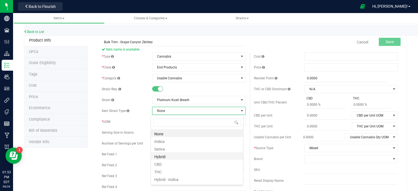
click at [163, 155] on li "Hybrid" at bounding box center [197, 156] width 92 height 8
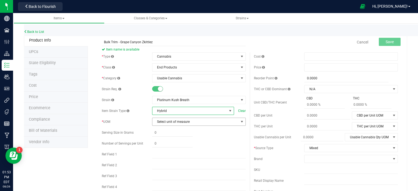
click at [240, 122] on span "select" at bounding box center [242, 122] width 4 height 4
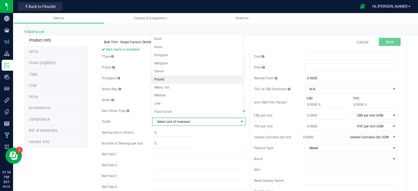
click at [200, 79] on li "Pound" at bounding box center [197, 80] width 92 height 8
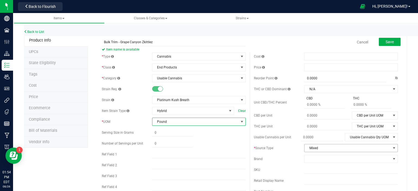
click at [392, 146] on span "select" at bounding box center [394, 148] width 4 height 4
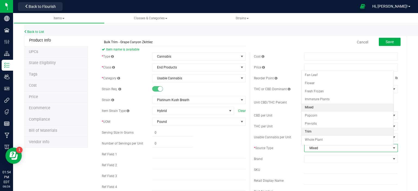
click at [346, 132] on li "Trim" at bounding box center [348, 132] width 92 height 8
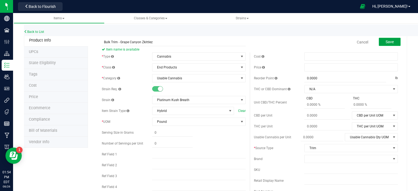
click at [391, 41] on button "Save" at bounding box center [390, 42] width 22 height 8
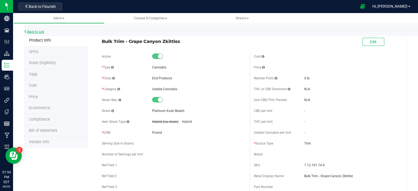
click at [41, 31] on link "Back to List" at bounding box center [34, 32] width 20 height 4
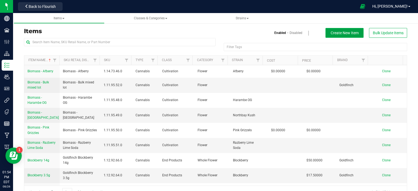
click at [331, 32] on span "Create New Item" at bounding box center [345, 33] width 28 height 4
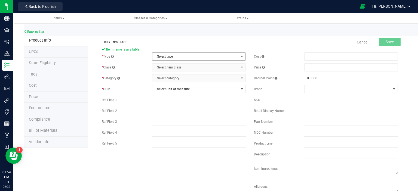
type input "Bulk Trim - RS11"
click at [241, 56] on span "select" at bounding box center [242, 56] width 4 height 4
click at [231, 64] on li "Cannabis" at bounding box center [197, 66] width 92 height 8
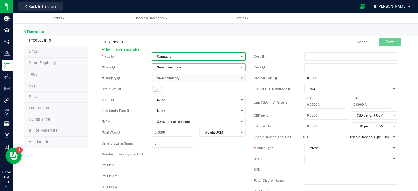
click at [240, 67] on span "select" at bounding box center [242, 67] width 4 height 4
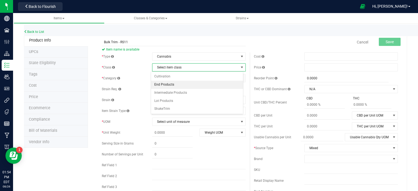
click at [179, 86] on li "End Products" at bounding box center [197, 85] width 92 height 8
click at [242, 78] on span "select" at bounding box center [242, 78] width 4 height 4
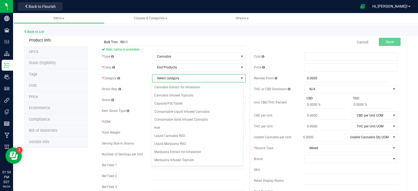
scroll to position [70, 0]
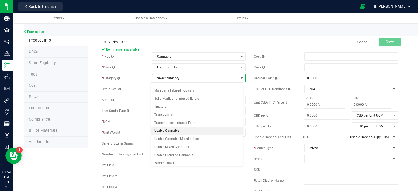
click at [173, 128] on li "Usable Cannabis" at bounding box center [197, 131] width 92 height 8
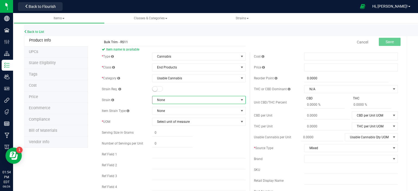
click at [241, 100] on span at bounding box center [242, 100] width 4 height 4
type input "rs"
click at [215, 121] on li "RS 11" at bounding box center [197, 123] width 92 height 8
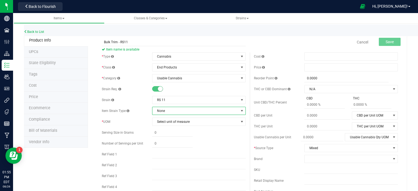
click at [242, 109] on span at bounding box center [242, 111] width 4 height 4
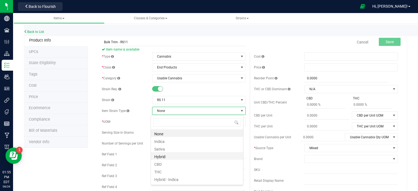
click at [167, 156] on li "Hybrid" at bounding box center [197, 156] width 92 height 8
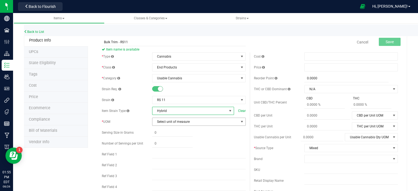
click at [240, 121] on span "select" at bounding box center [242, 122] width 4 height 4
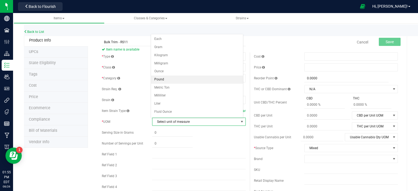
click at [186, 78] on li "Pound" at bounding box center [197, 80] width 92 height 8
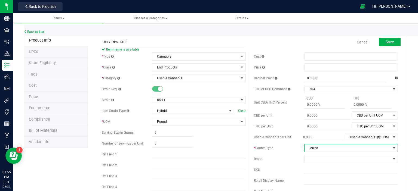
click at [392, 147] on span "select" at bounding box center [394, 148] width 4 height 4
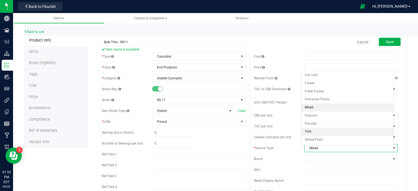
click at [367, 129] on li "Trim" at bounding box center [348, 132] width 92 height 8
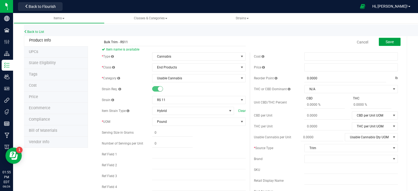
click at [386, 41] on span "Save" at bounding box center [390, 42] width 8 height 4
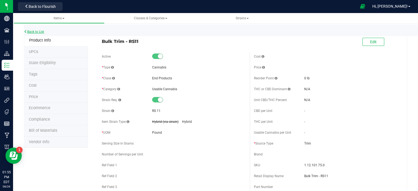
click at [42, 30] on link "Back to List" at bounding box center [34, 32] width 20 height 4
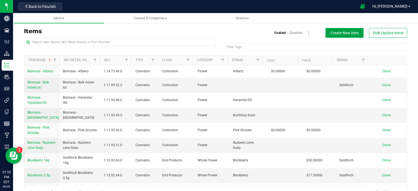
click at [336, 31] on span "Create New Item" at bounding box center [345, 33] width 28 height 4
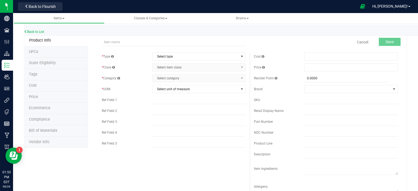
type input "S"
type input "Bulk Trim - Super Silver Haze"
click at [240, 56] on span "select" at bounding box center [242, 56] width 4 height 4
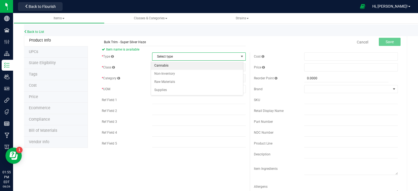
click at [206, 65] on li "Cannabis" at bounding box center [197, 66] width 92 height 8
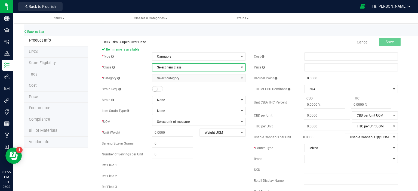
click at [240, 66] on span "select" at bounding box center [242, 67] width 4 height 4
click at [177, 84] on li "End Products" at bounding box center [197, 85] width 92 height 8
click at [240, 77] on span "select" at bounding box center [242, 78] width 4 height 4
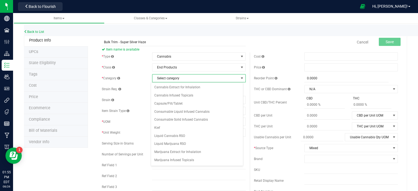
scroll to position [70, 0]
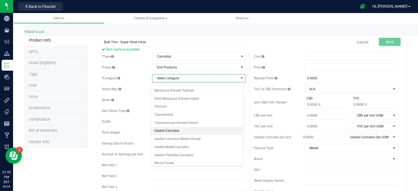
click at [181, 129] on li "Usable Cannabis" at bounding box center [197, 131] width 92 height 8
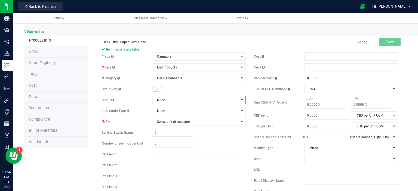
click at [241, 100] on span at bounding box center [242, 100] width 4 height 4
type input "sup"
click at [199, 122] on li "Super Silver Haze" at bounding box center [197, 123] width 92 height 8
click at [240, 123] on span "select" at bounding box center [242, 122] width 4 height 4
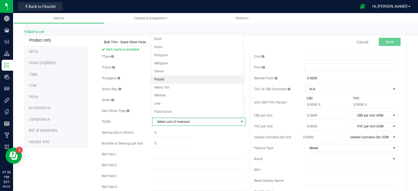
click at [199, 78] on li "Pound" at bounding box center [197, 80] width 92 height 8
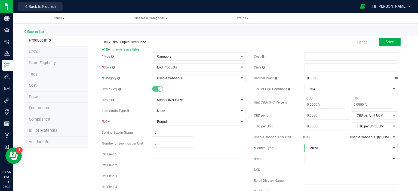
click at [392, 149] on span "select" at bounding box center [394, 148] width 4 height 4
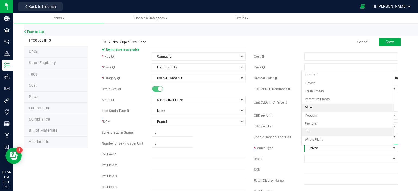
click at [371, 130] on li "Trim" at bounding box center [348, 132] width 92 height 8
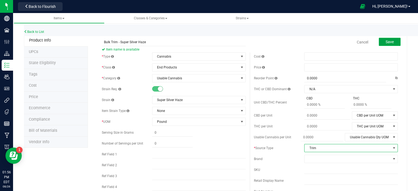
click at [386, 42] on span "Save" at bounding box center [390, 42] width 8 height 4
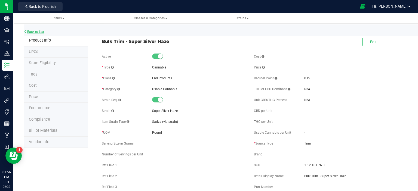
click at [38, 31] on link "Back to List" at bounding box center [34, 32] width 20 height 4
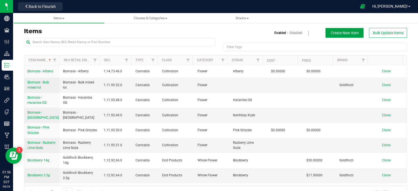
click at [331, 32] on span "Create New Item" at bounding box center [345, 33] width 28 height 4
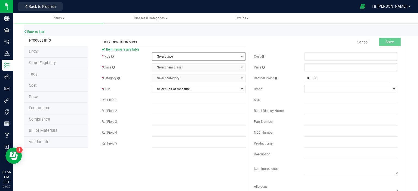
type input "Bulk Trim - Kush Mints"
click at [240, 57] on span "select" at bounding box center [242, 56] width 4 height 4
click at [219, 65] on li "Cannabis" at bounding box center [197, 66] width 92 height 8
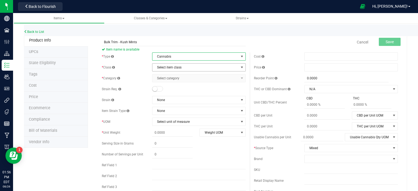
click at [240, 66] on span "select" at bounding box center [242, 67] width 4 height 4
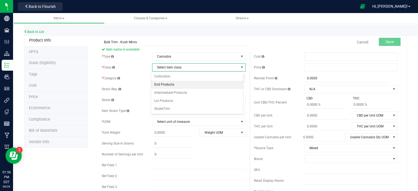
click at [188, 85] on li "End Products" at bounding box center [197, 85] width 92 height 8
click at [240, 78] on span "select" at bounding box center [242, 78] width 4 height 4
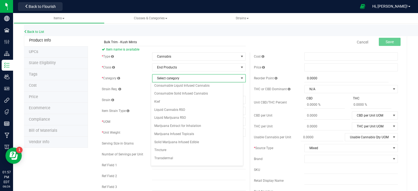
scroll to position [70, 0]
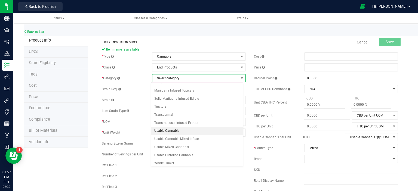
click at [183, 132] on li "Usable Cannabis" at bounding box center [197, 131] width 92 height 8
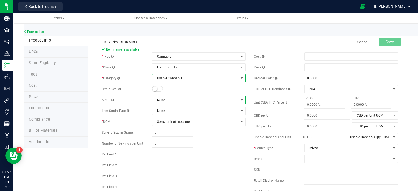
click at [240, 100] on span at bounding box center [242, 100] width 4 height 4
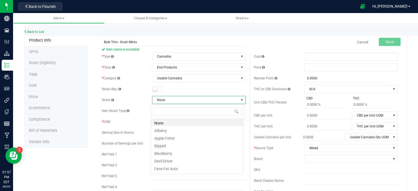
scroll to position [8, 93]
type input "ku"
click at [216, 121] on li "Kushmints" at bounding box center [197, 123] width 92 height 8
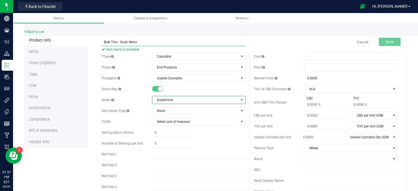
click at [130, 41] on input "Bulk Trim - Kush Mints" at bounding box center [174, 42] width 144 height 8
type input "Bulk Trim - Kushmints"
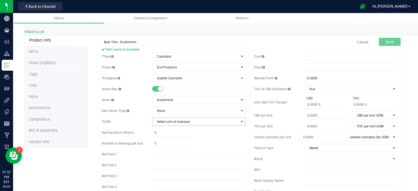
click at [240, 121] on span "select" at bounding box center [242, 122] width 4 height 4
click at [198, 77] on li "Pound" at bounding box center [197, 80] width 92 height 8
click at [392, 148] on span "select" at bounding box center [394, 148] width 4 height 4
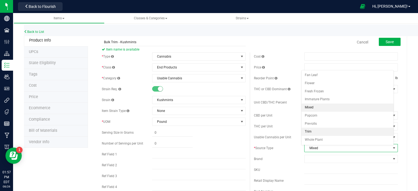
click at [314, 130] on li "Trim" at bounding box center [348, 132] width 92 height 8
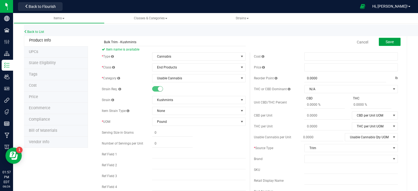
click at [386, 41] on span "Save" at bounding box center [390, 42] width 8 height 4
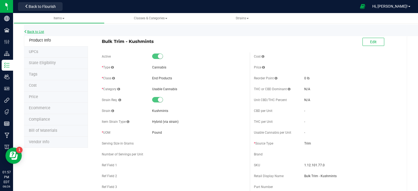
click at [39, 32] on link "Back to List" at bounding box center [34, 32] width 20 height 4
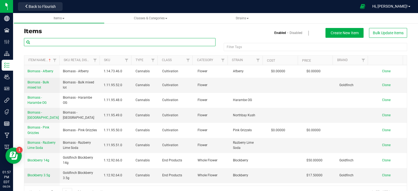
click at [110, 42] on input "text" at bounding box center [120, 42] width 192 height 8
type input "Bulk Trim"
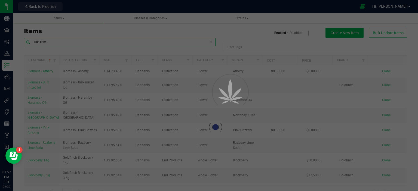
click at [110, 42] on input "Bulk Trim" at bounding box center [120, 42] width 192 height 8
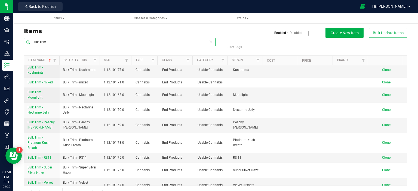
scroll to position [82, 0]
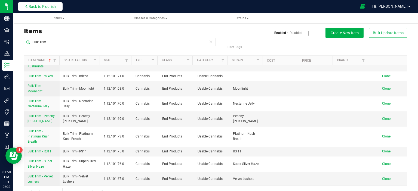
click at [51, 7] on span "Back to Flourish" at bounding box center [42, 6] width 27 height 4
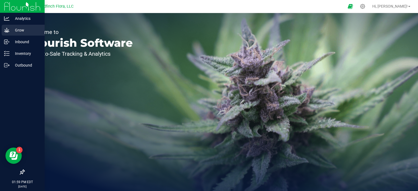
click at [5, 28] on icon at bounding box center [6, 29] width 5 height 5
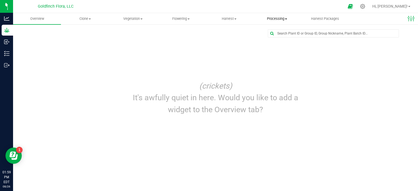
click at [281, 21] on span "Processing" at bounding box center [276, 18] width 47 height 5
click at [277, 32] on span "Create package" at bounding box center [274, 32] width 42 height 5
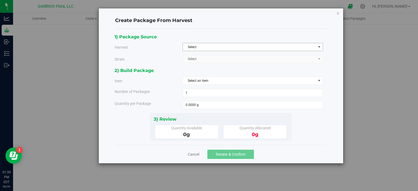
click at [320, 46] on span "select" at bounding box center [319, 47] width 4 height 4
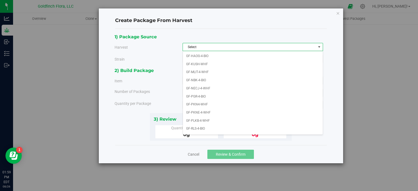
scroll to position [87, 0]
click at [204, 112] on li "GF-PLKB-4-WHF" at bounding box center [253, 115] width 140 height 8
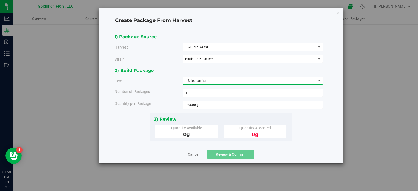
click at [318, 81] on span "select" at bounding box center [319, 81] width 4 height 4
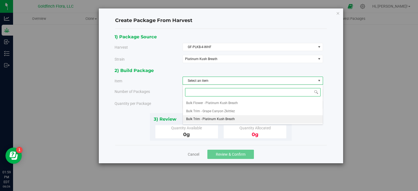
click at [231, 119] on span "Bulk Trim - Platinum Kush Breath" at bounding box center [210, 119] width 49 height 7
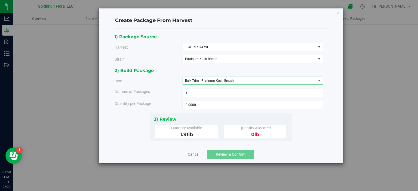
click at [204, 106] on input "0.0000 lb" at bounding box center [253, 105] width 140 height 8
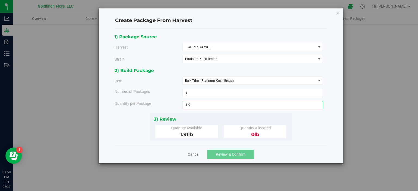
type input "1.91"
click at [297, 151] on div "Cancel Review & Confirm" at bounding box center [221, 154] width 212 height 18
type input "1.9100 lb"
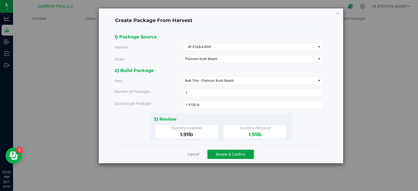
click at [242, 155] on span "Review & Confirm" at bounding box center [231, 154] width 30 height 4
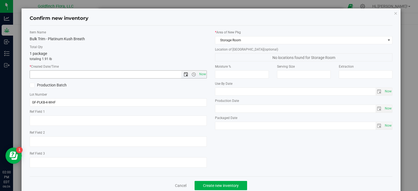
click at [184, 73] on span "Open the date view" at bounding box center [186, 74] width 4 height 4
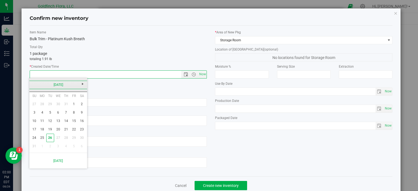
click at [61, 84] on link "[DATE]" at bounding box center [58, 85] width 59 height 8
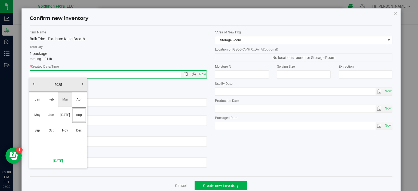
click at [65, 100] on link "Mar" at bounding box center [65, 100] width 14 height 14
click at [42, 112] on link "3" at bounding box center [42, 113] width 8 height 8
type input "3/3/2025 2:00 PM"
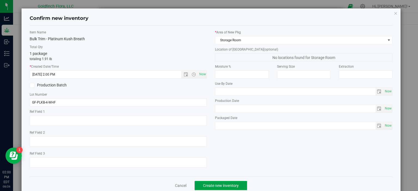
click at [208, 185] on span "Create new inventory" at bounding box center [221, 186] width 36 height 4
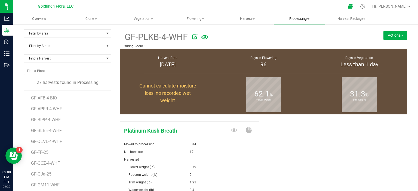
click at [297, 17] on span "Processing" at bounding box center [299, 18] width 51 height 5
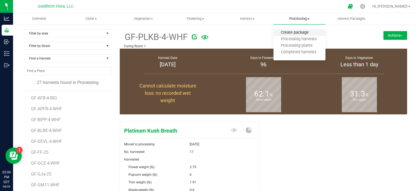
click at [290, 32] on span "Create package" at bounding box center [295, 32] width 42 height 5
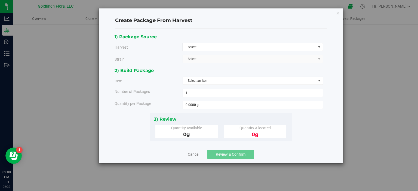
click at [320, 46] on span "select" at bounding box center [319, 47] width 4 height 4
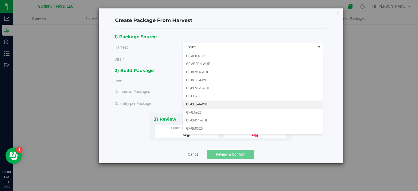
click at [205, 104] on li "GF-GCZ-4-WHF" at bounding box center [253, 105] width 140 height 8
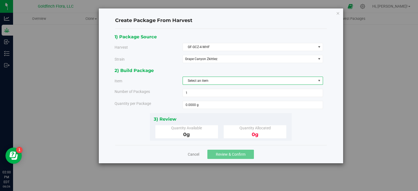
click at [320, 79] on span "select" at bounding box center [319, 81] width 4 height 4
click at [373, 93] on div "Create Package From Harvest 1) Package Source Harvest GF-GCZ-4-WHF Select GF-AF…" at bounding box center [211, 95] width 422 height 191
click at [319, 80] on span "select" at bounding box center [319, 81] width 4 height 4
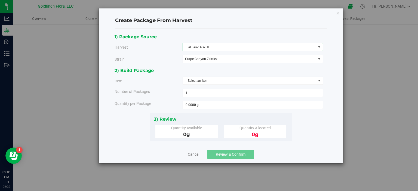
click at [318, 45] on span "select" at bounding box center [319, 47] width 4 height 4
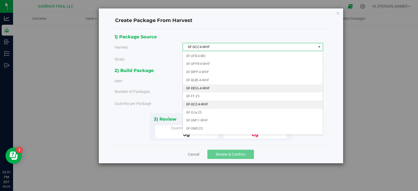
click at [208, 86] on li "GF-DEVL-4-WHF" at bounding box center [253, 89] width 140 height 8
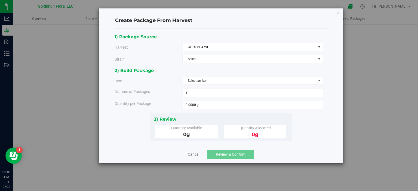
click at [319, 57] on span "select" at bounding box center [319, 59] width 4 height 4
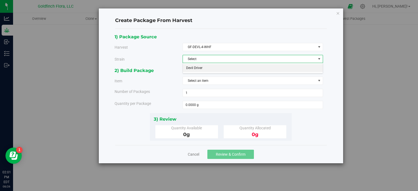
click at [305, 68] on li "Devil Driver" at bounding box center [253, 68] width 140 height 8
click at [321, 80] on span "select" at bounding box center [319, 81] width 4 height 4
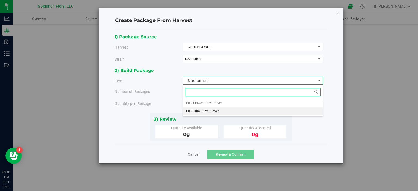
click at [218, 110] on span "Bulk Trim - Devil Driver" at bounding box center [202, 111] width 33 height 7
click at [238, 105] on span "0.0000 lb 0" at bounding box center [253, 105] width 140 height 8
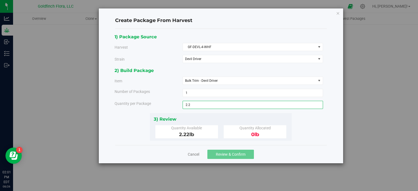
type input "2.22"
click at [319, 119] on div "1) Package Source Harvest GF-DEVL-4-WHF Select GF-AFB-4-BIO GF-APFR-4-WHF GF-BI…" at bounding box center [221, 87] width 213 height 108
type input "2.2200 lb"
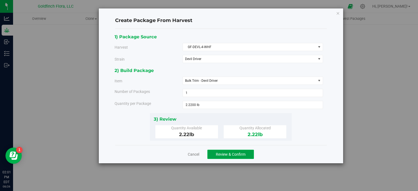
click at [233, 152] on span "Review & Confirm" at bounding box center [231, 154] width 30 height 4
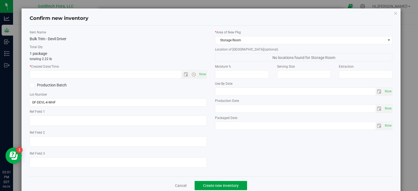
click at [210, 185] on span "Create new inventory" at bounding box center [221, 186] width 36 height 4
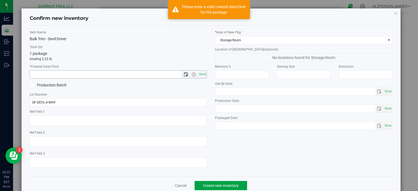
click at [184, 72] on span "Open the date view" at bounding box center [186, 74] width 4 height 4
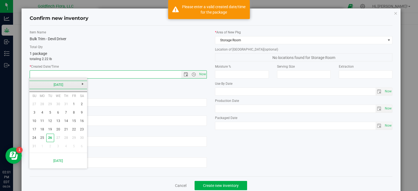
click at [57, 83] on link "[DATE]" at bounding box center [58, 85] width 59 height 8
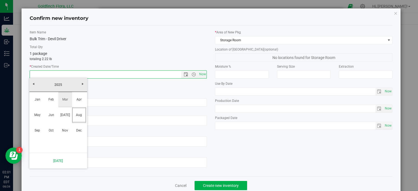
click at [65, 99] on link "Mar" at bounding box center [65, 100] width 14 height 14
click at [42, 113] on link "3" at bounding box center [42, 113] width 8 height 8
type input "3/3/2025 2:01 PM"
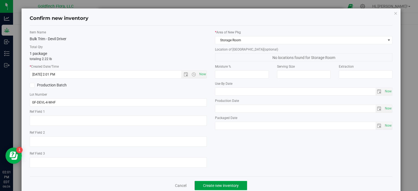
click at [209, 186] on span "Create new inventory" at bounding box center [221, 186] width 36 height 4
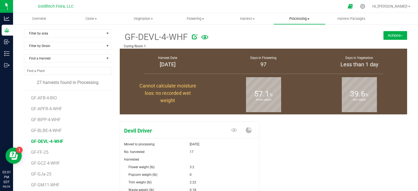
click at [305, 17] on span "Processing" at bounding box center [299, 18] width 51 height 5
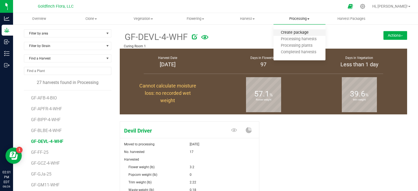
click at [294, 31] on span "Create package" at bounding box center [295, 32] width 42 height 5
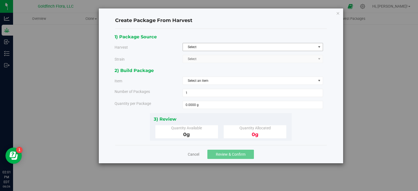
click at [321, 48] on span "select" at bounding box center [319, 47] width 4 height 4
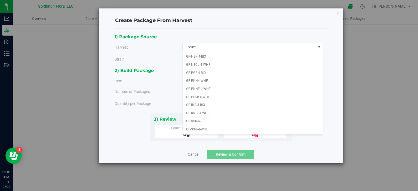
scroll to position [106, 0]
click at [209, 109] on li "GF-RS11-4-WHF" at bounding box center [253, 112] width 140 height 8
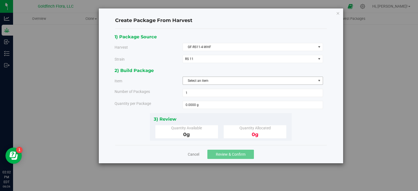
click at [320, 78] on span "select" at bounding box center [319, 81] width 7 height 8
click at [218, 112] on li "Bulk Trim - RS11" at bounding box center [253, 112] width 140 height 8
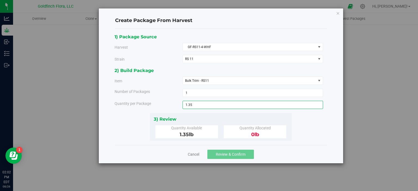
type input "1.35"
click at [224, 152] on span "Review & Confirm" at bounding box center [231, 154] width 30 height 4
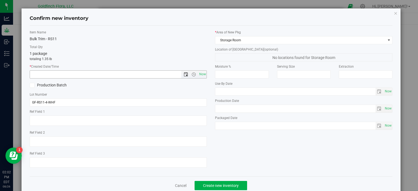
click at [185, 74] on span "Open the date view" at bounding box center [186, 74] width 4 height 4
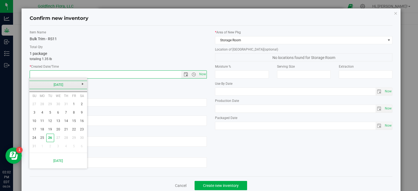
click at [54, 84] on link "[DATE]" at bounding box center [58, 85] width 59 height 8
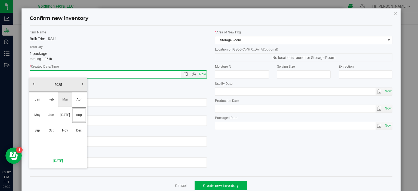
click at [64, 100] on link "Mar" at bounding box center [65, 100] width 14 height 14
click at [42, 111] on link "3" at bounding box center [42, 113] width 8 height 8
type input "3/3/2025 2:02 PM"
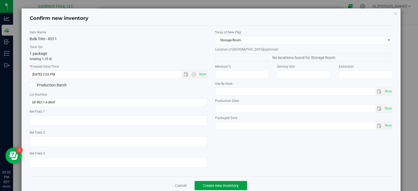
click at [228, 184] on span "Create new inventory" at bounding box center [221, 186] width 36 height 4
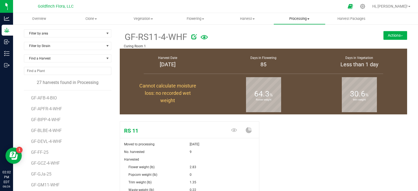
click at [302, 20] on span "Processing" at bounding box center [299, 18] width 51 height 5
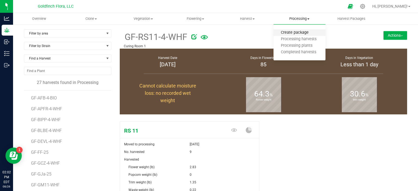
click at [297, 32] on span "Create package" at bounding box center [295, 32] width 42 height 5
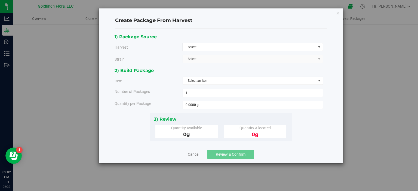
click at [319, 47] on span "select" at bounding box center [319, 47] width 4 height 4
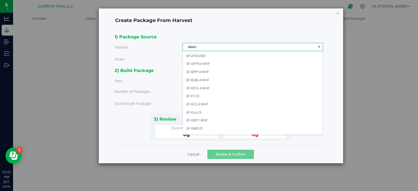
scroll to position [134, 0]
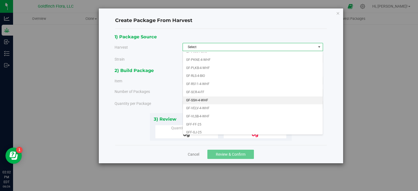
click at [190, 97] on li "GF-SSH-4-WHF" at bounding box center [253, 101] width 140 height 8
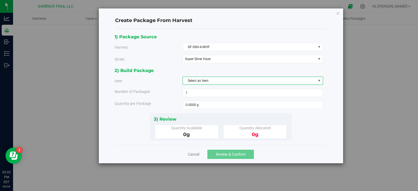
click at [320, 79] on span "select" at bounding box center [319, 81] width 4 height 4
click at [238, 112] on li "Bulk Trim - Super Silver Haze" at bounding box center [253, 112] width 140 height 8
click at [224, 107] on span "0.0000 lb 0" at bounding box center [253, 105] width 140 height 8
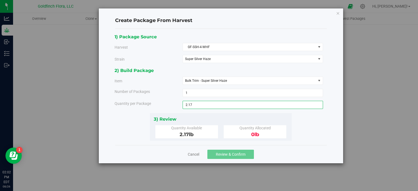
type input "2.17"
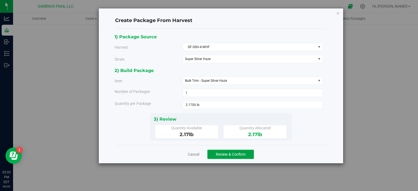
click at [229, 153] on span "Review & Confirm" at bounding box center [231, 154] width 30 height 4
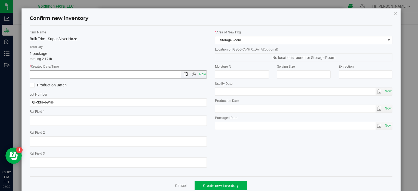
click at [184, 73] on span "Open the date view" at bounding box center [186, 74] width 4 height 4
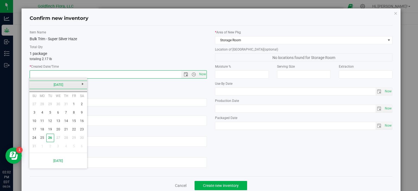
click at [57, 84] on link "[DATE]" at bounding box center [58, 85] width 59 height 8
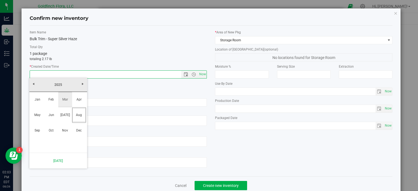
click at [64, 98] on link "Mar" at bounding box center [65, 100] width 14 height 14
click at [43, 110] on link "3" at bounding box center [42, 113] width 8 height 8
type input "[DATE] 2:03 PM"
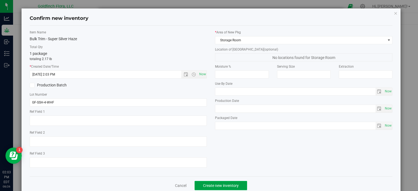
click at [212, 184] on span "Create new inventory" at bounding box center [221, 186] width 36 height 4
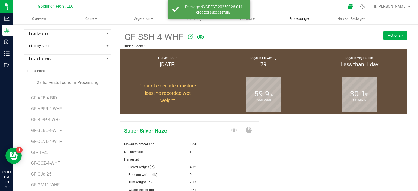
click at [300, 20] on span "Processing" at bounding box center [299, 18] width 51 height 5
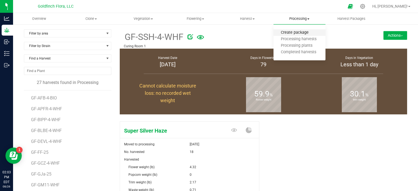
click at [300, 31] on span "Create package" at bounding box center [295, 32] width 42 height 5
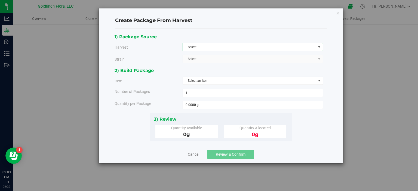
click at [321, 45] on span "select" at bounding box center [319, 47] width 4 height 4
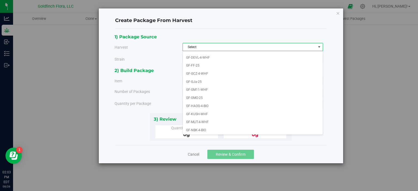
scroll to position [32, 0]
click at [208, 109] on li "GF-KUSH-WHF" at bounding box center [253, 113] width 140 height 8
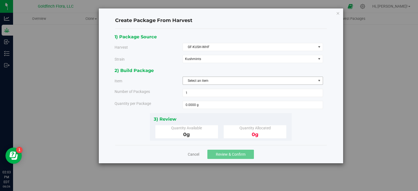
click at [319, 79] on span "select" at bounding box center [319, 81] width 4 height 4
click at [226, 109] on li "Bulk Trim - Kushmints" at bounding box center [253, 112] width 140 height 8
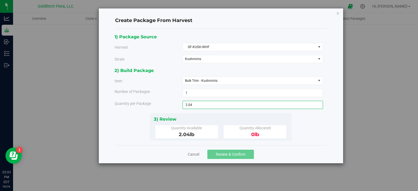
type input "2.04"
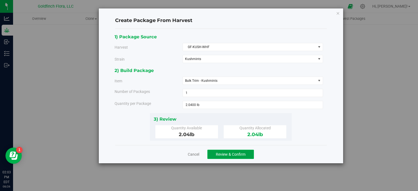
click at [228, 151] on button "Review & Confirm" at bounding box center [230, 154] width 47 height 9
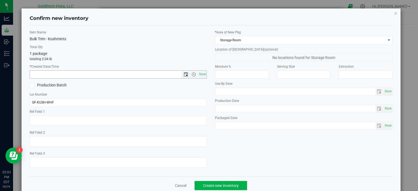
click at [184, 74] on span "Open the date view" at bounding box center [186, 74] width 4 height 4
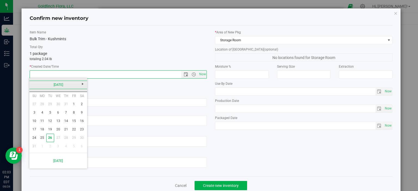
click at [63, 84] on link "[DATE]" at bounding box center [58, 85] width 59 height 8
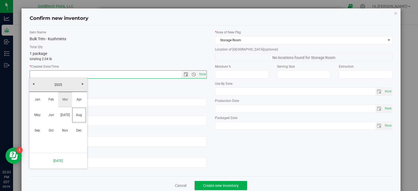
click at [63, 98] on link "Mar" at bounding box center [65, 100] width 14 height 14
click at [43, 112] on link "3" at bounding box center [42, 113] width 8 height 8
type input "[DATE] 2:03 PM"
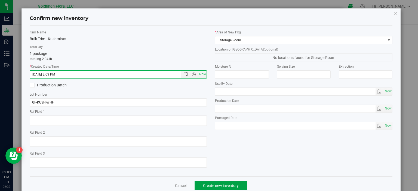
click at [228, 185] on span "Create new inventory" at bounding box center [221, 186] width 36 height 4
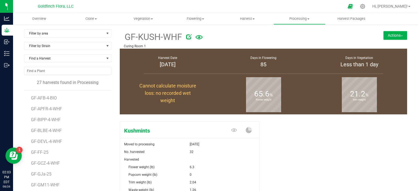
click at [366, 5] on icon at bounding box center [363, 7] width 6 height 6
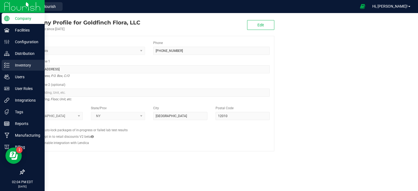
click at [11, 63] on p "Inventory" at bounding box center [26, 65] width 33 height 7
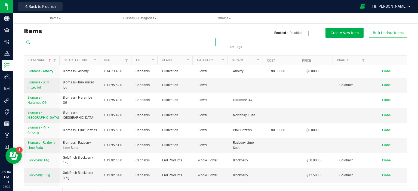
click at [83, 41] on input "text" at bounding box center [120, 42] width 192 height 8
type input "grape"
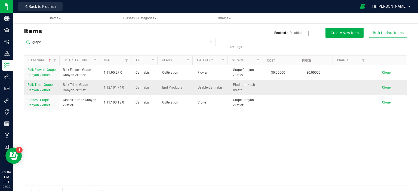
click at [48, 85] on span "Bulk Trim - Grape Canyon Zkittlez" at bounding box center [39, 87] width 25 height 9
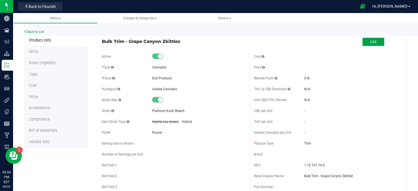
click at [376, 39] on button "Edit" at bounding box center [374, 42] width 22 height 8
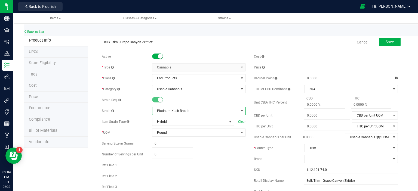
click at [240, 110] on span at bounding box center [242, 111] width 4 height 4
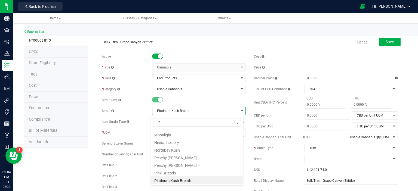
type input "zk"
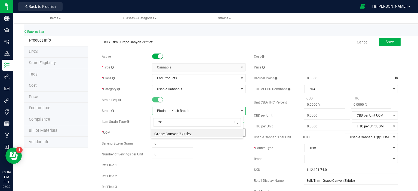
click at [213, 134] on li "Grape Canyon Zkittlez" at bounding box center [197, 134] width 92 height 8
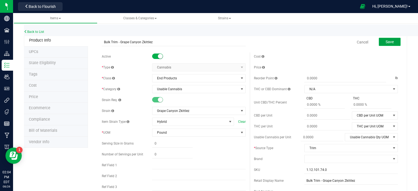
click at [388, 41] on span "Save" at bounding box center [390, 42] width 8 height 4
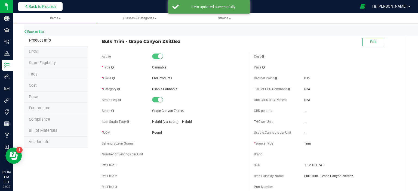
click at [48, 8] on span "Back to Flourish" at bounding box center [42, 6] width 27 height 4
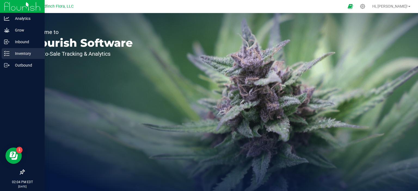
click at [5, 53] on icon at bounding box center [6, 53] width 5 height 5
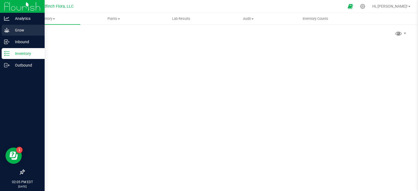
click at [21, 31] on p "Grow" at bounding box center [26, 30] width 33 height 7
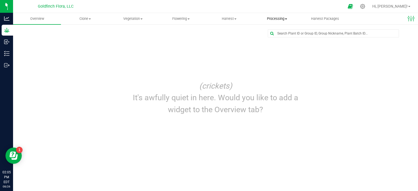
click at [278, 14] on uib-tab-heading "Processing Create package Processing harvests Processing plants Completed harve…" at bounding box center [276, 18] width 47 height 11
click at [276, 32] on span "Create package" at bounding box center [274, 32] width 42 height 5
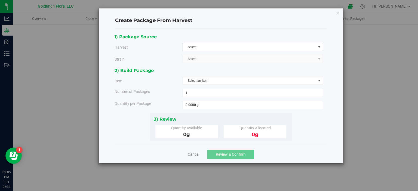
click at [319, 47] on span "select" at bounding box center [319, 47] width 4 height 4
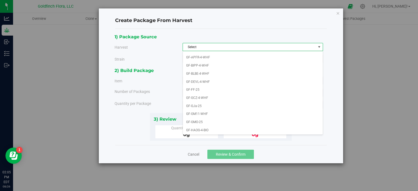
scroll to position [9, 0]
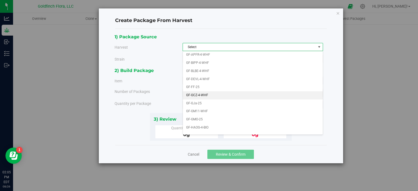
click at [200, 93] on li "GF-GCZ-4-WHF" at bounding box center [253, 95] width 140 height 8
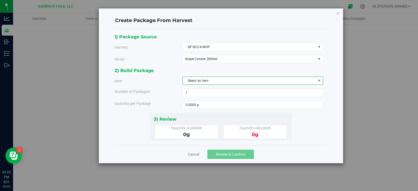
click at [318, 81] on span "select" at bounding box center [319, 81] width 4 height 4
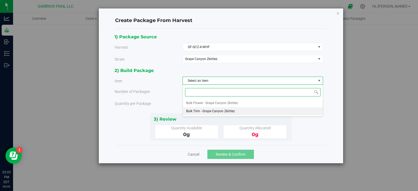
click at [238, 113] on li "Bulk Trim - Grape Canyon Zkittlez" at bounding box center [253, 112] width 140 height 8
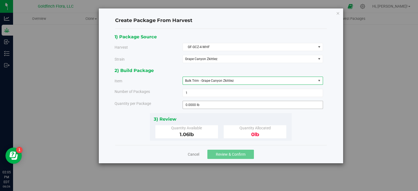
click at [235, 105] on span "0.0000 lb 0" at bounding box center [253, 105] width 140 height 8
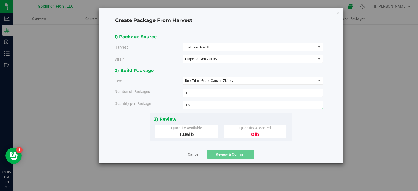
type input "1.06"
type input "1.0600 lb"
click at [222, 156] on button "Review & Confirm" at bounding box center [230, 154] width 47 height 9
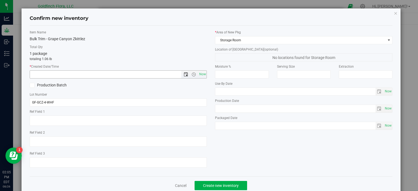
click at [184, 73] on span "Open the date view" at bounding box center [186, 74] width 4 height 4
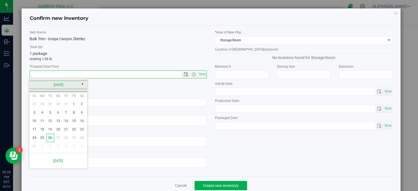
click at [59, 84] on link "[DATE]" at bounding box center [58, 85] width 59 height 8
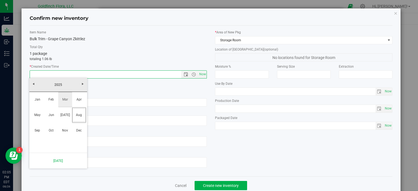
click at [64, 98] on link "Mar" at bounding box center [65, 100] width 14 height 14
click at [41, 113] on link "3" at bounding box center [42, 113] width 8 height 8
type input "[DATE] 2:05 PM"
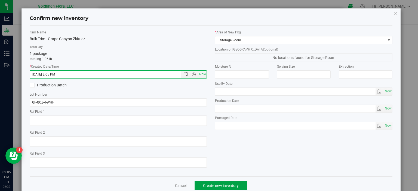
click at [217, 185] on span "Create new inventory" at bounding box center [221, 186] width 36 height 4
